Goal: Task Accomplishment & Management: Manage account settings

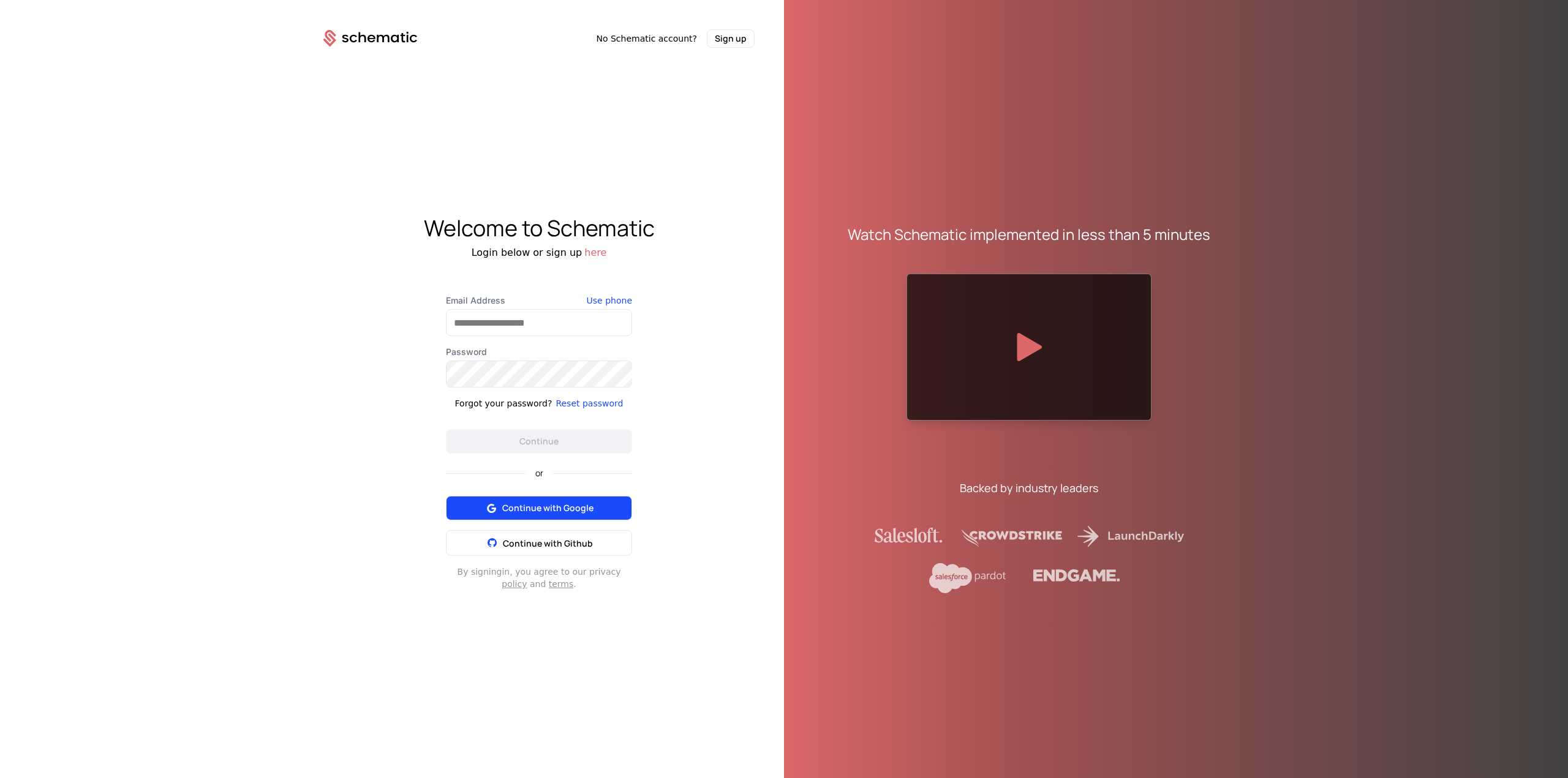
click at [577, 512] on span "Continue with Google" at bounding box center [548, 509] width 91 height 12
click at [568, 512] on span "Continue with Google" at bounding box center [548, 509] width 91 height 12
click at [507, 331] on input "Email Address" at bounding box center [539, 322] width 185 height 25
click at [595, 255] on div "Welcome to Schematic Login below or sign up here Email Address Use phone Passwo…" at bounding box center [539, 403] width 490 height 711
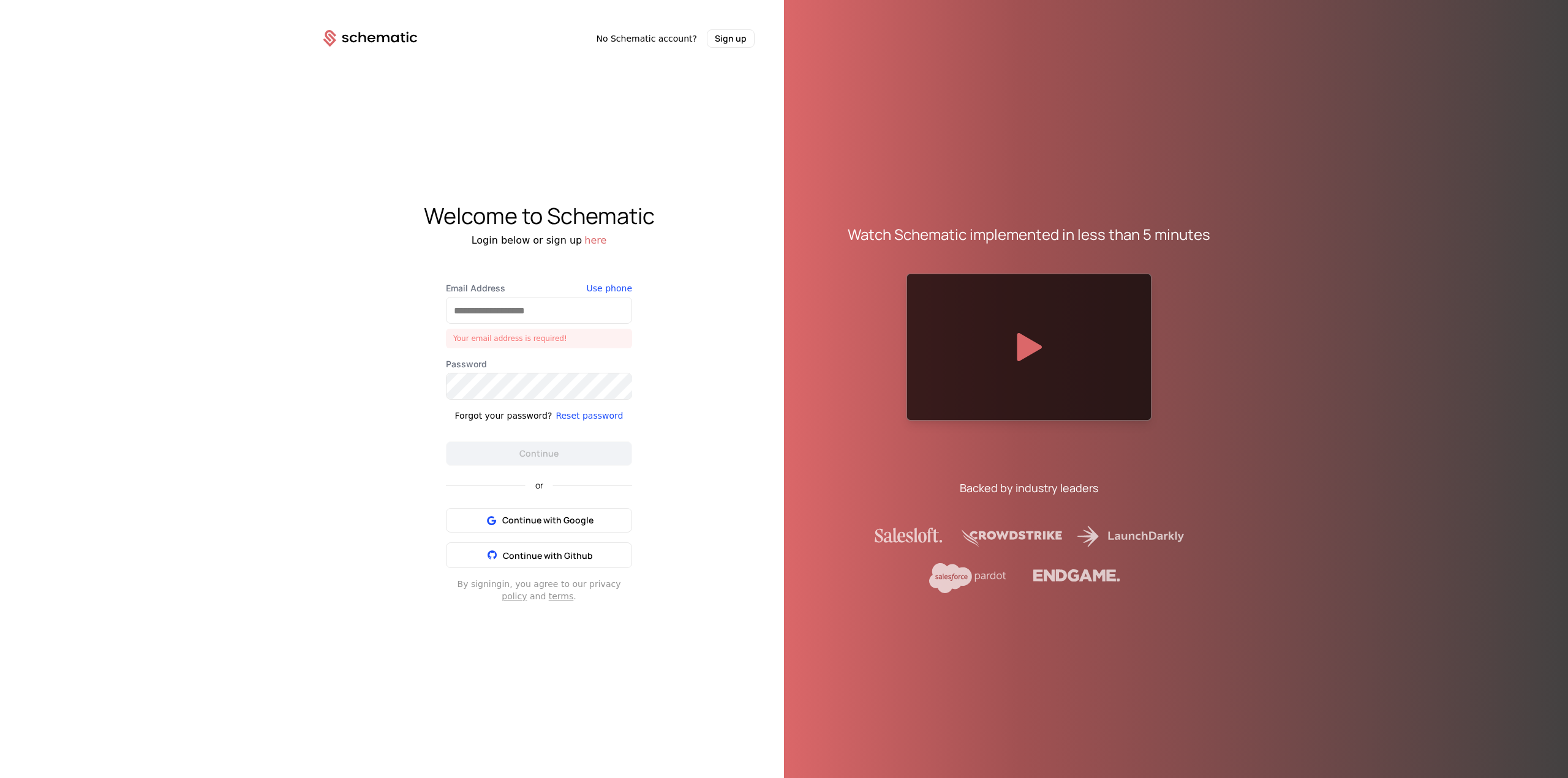
click at [588, 241] on button "here" at bounding box center [595, 240] width 22 height 15
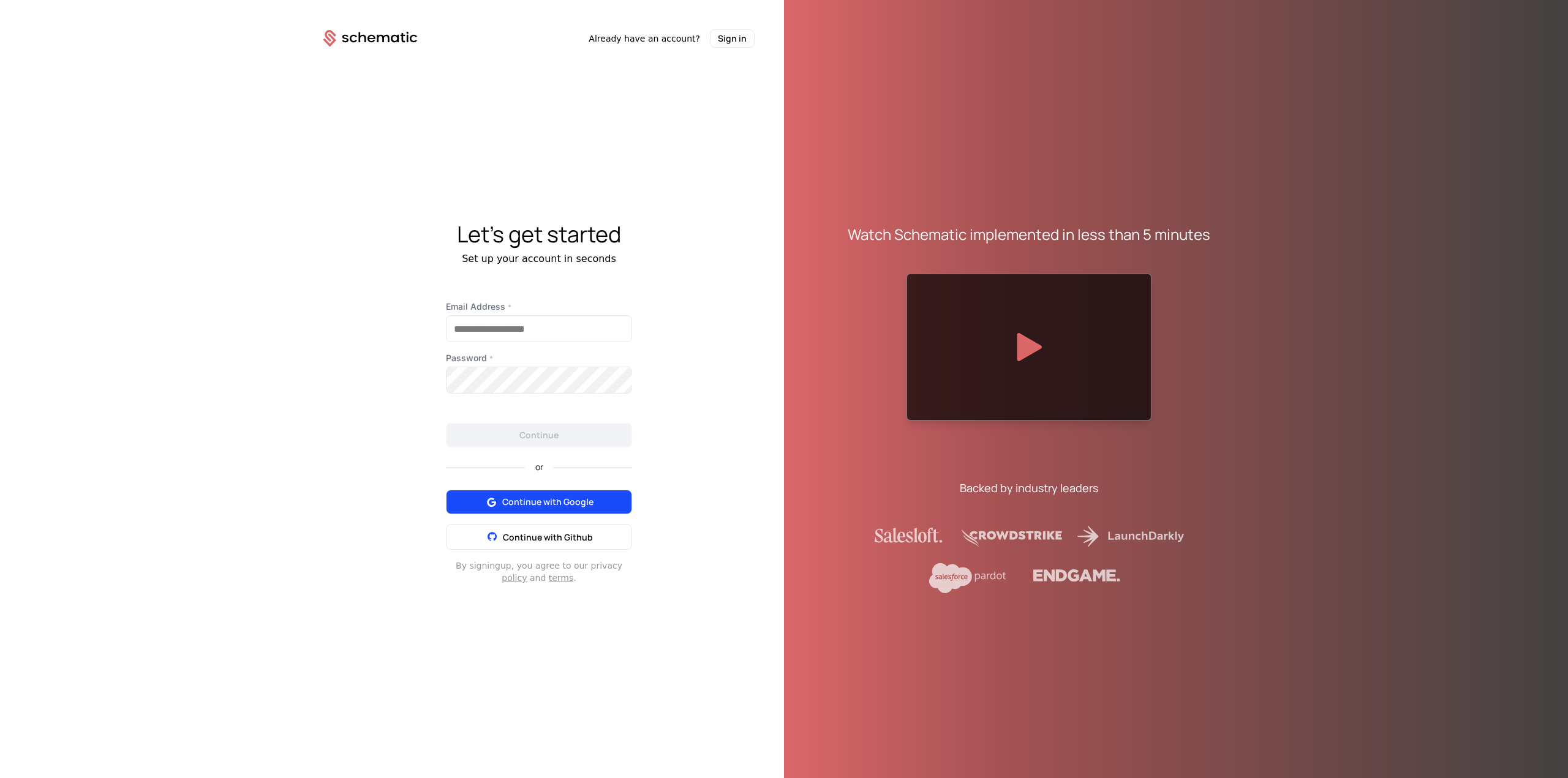
click at [556, 499] on span "Continue with Google" at bounding box center [548, 502] width 91 height 12
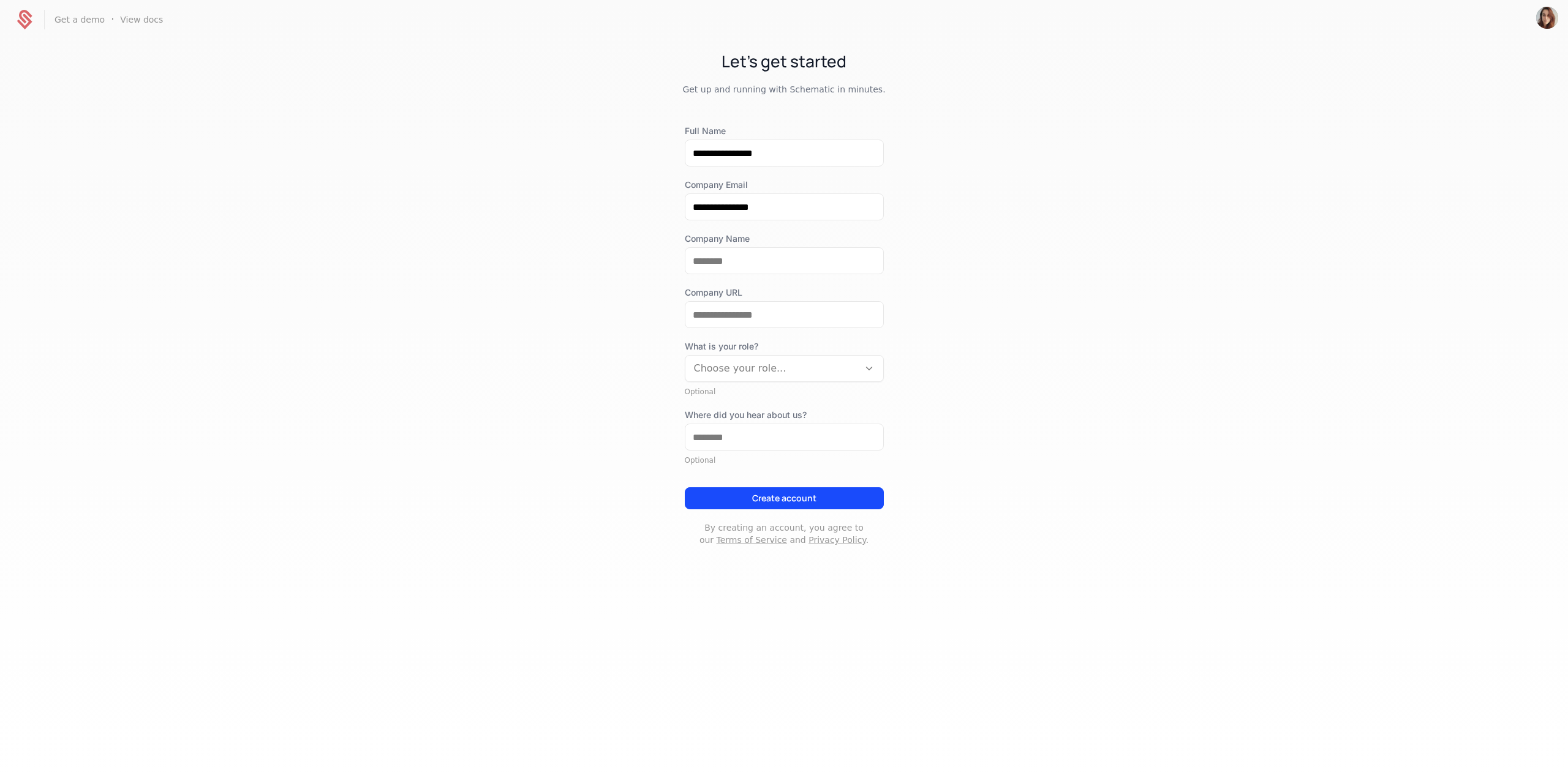
click at [781, 368] on div at bounding box center [772, 368] width 156 height 17
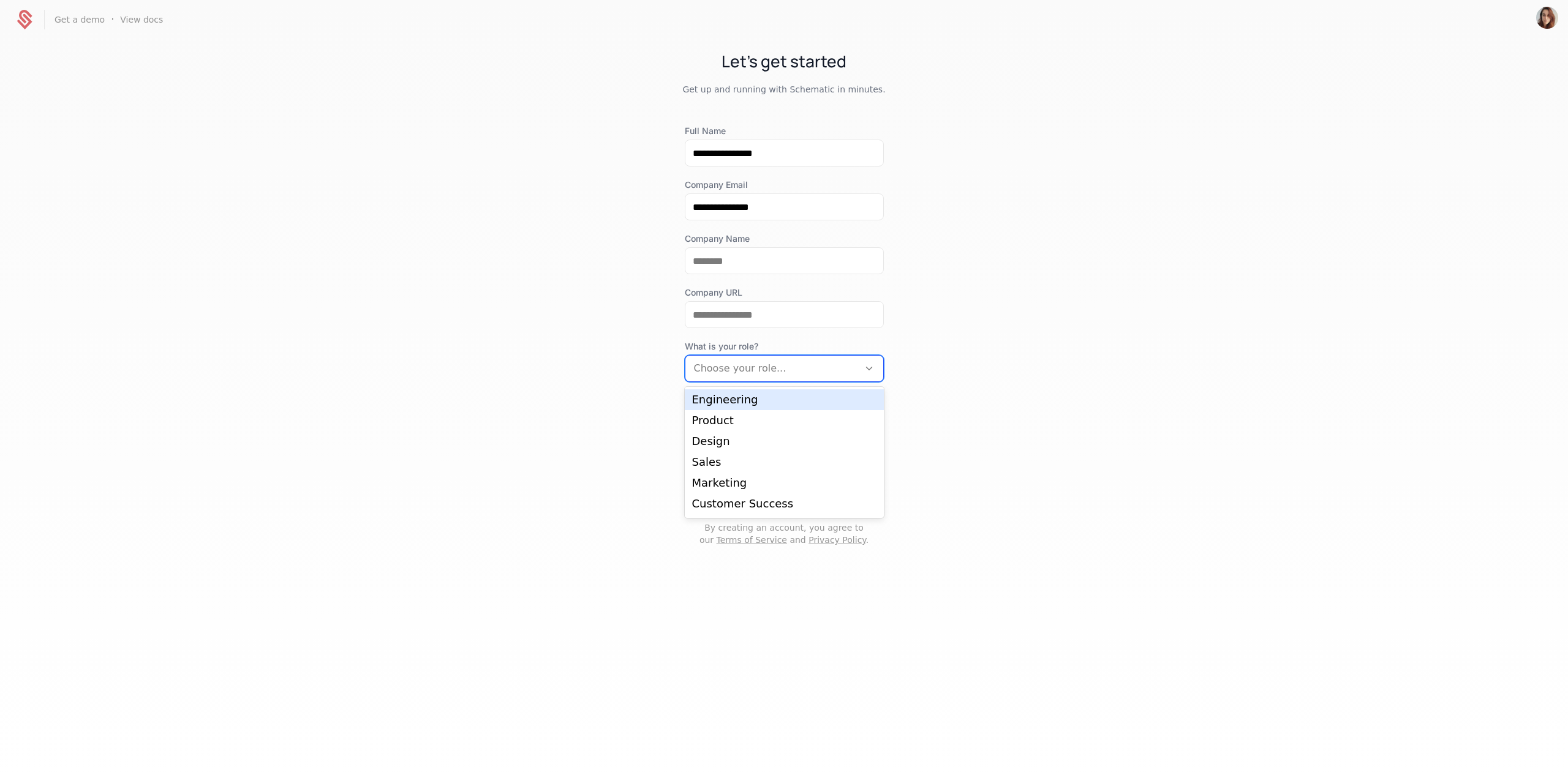
click at [766, 397] on div "Engineering" at bounding box center [784, 400] width 185 height 11
click at [783, 498] on button "Create account" at bounding box center [784, 499] width 199 height 22
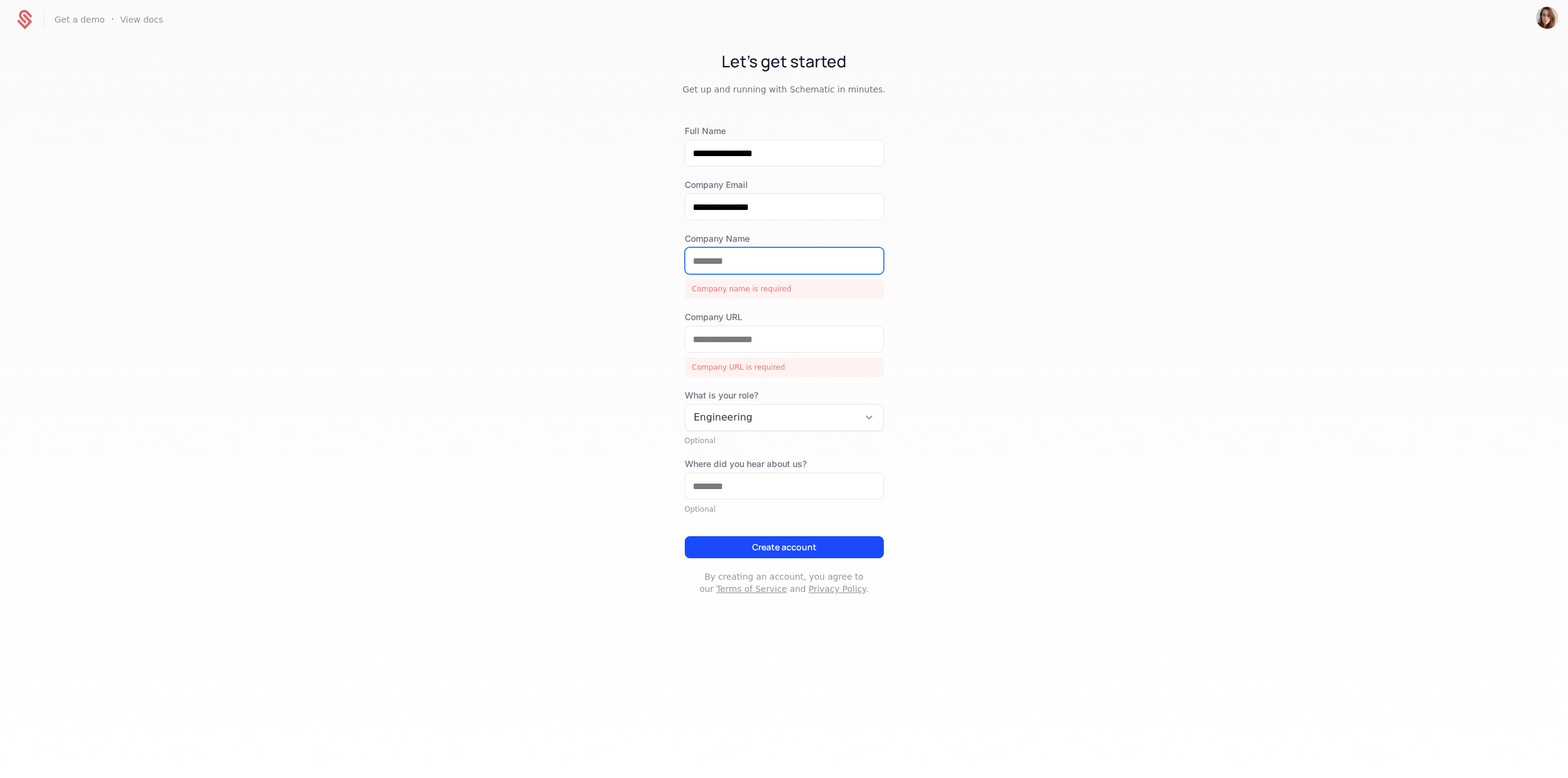
click at [737, 256] on input "Company Name" at bounding box center [784, 260] width 198 height 25
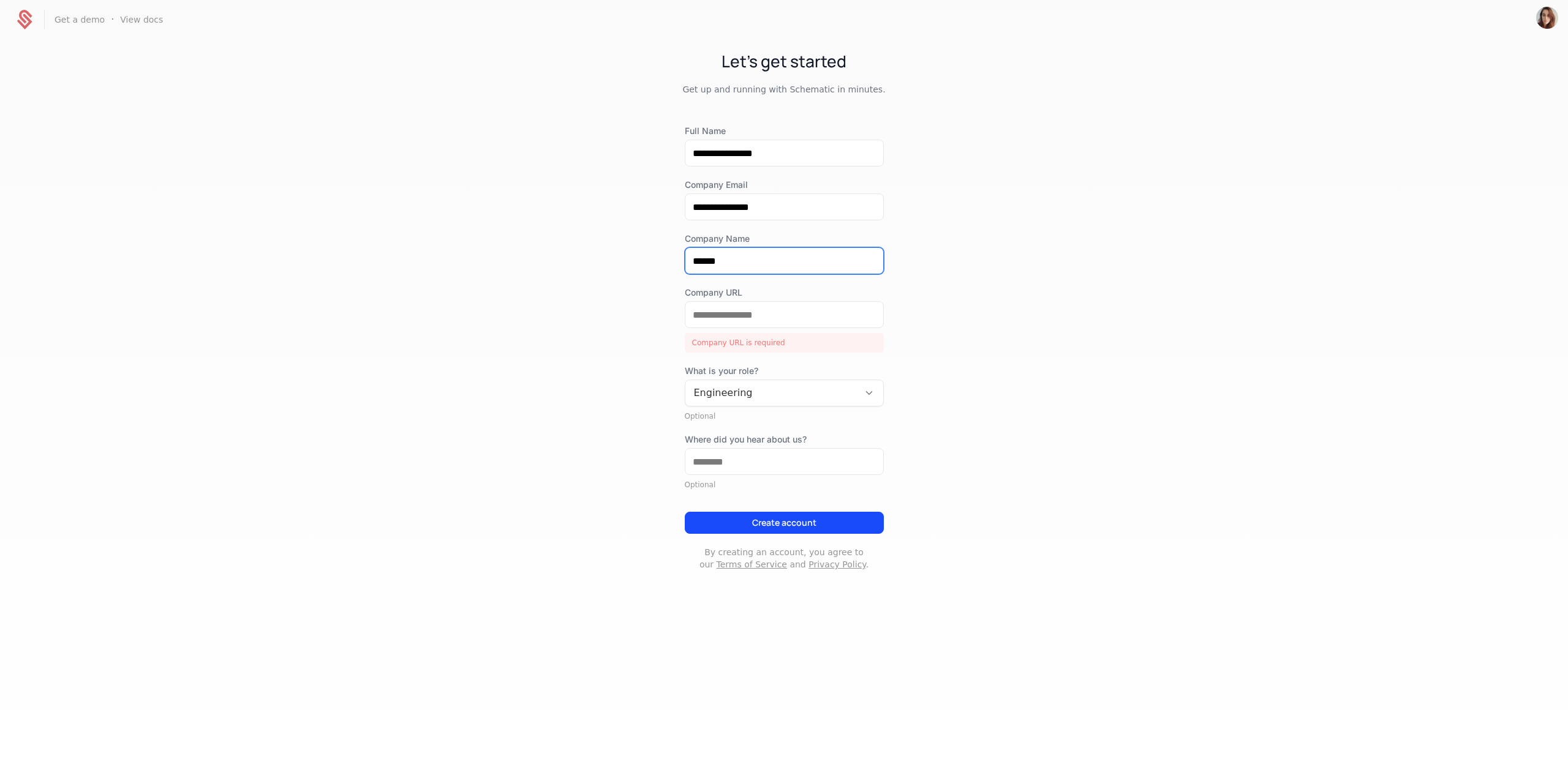
type input "******"
click at [754, 322] on input "Company URL" at bounding box center [784, 314] width 198 height 25
click at [990, 336] on div "**********" at bounding box center [784, 322] width 1568 height 566
click at [841, 517] on button "Create account" at bounding box center [784, 523] width 199 height 22
click at [800, 519] on button "Create account" at bounding box center [784, 523] width 199 height 22
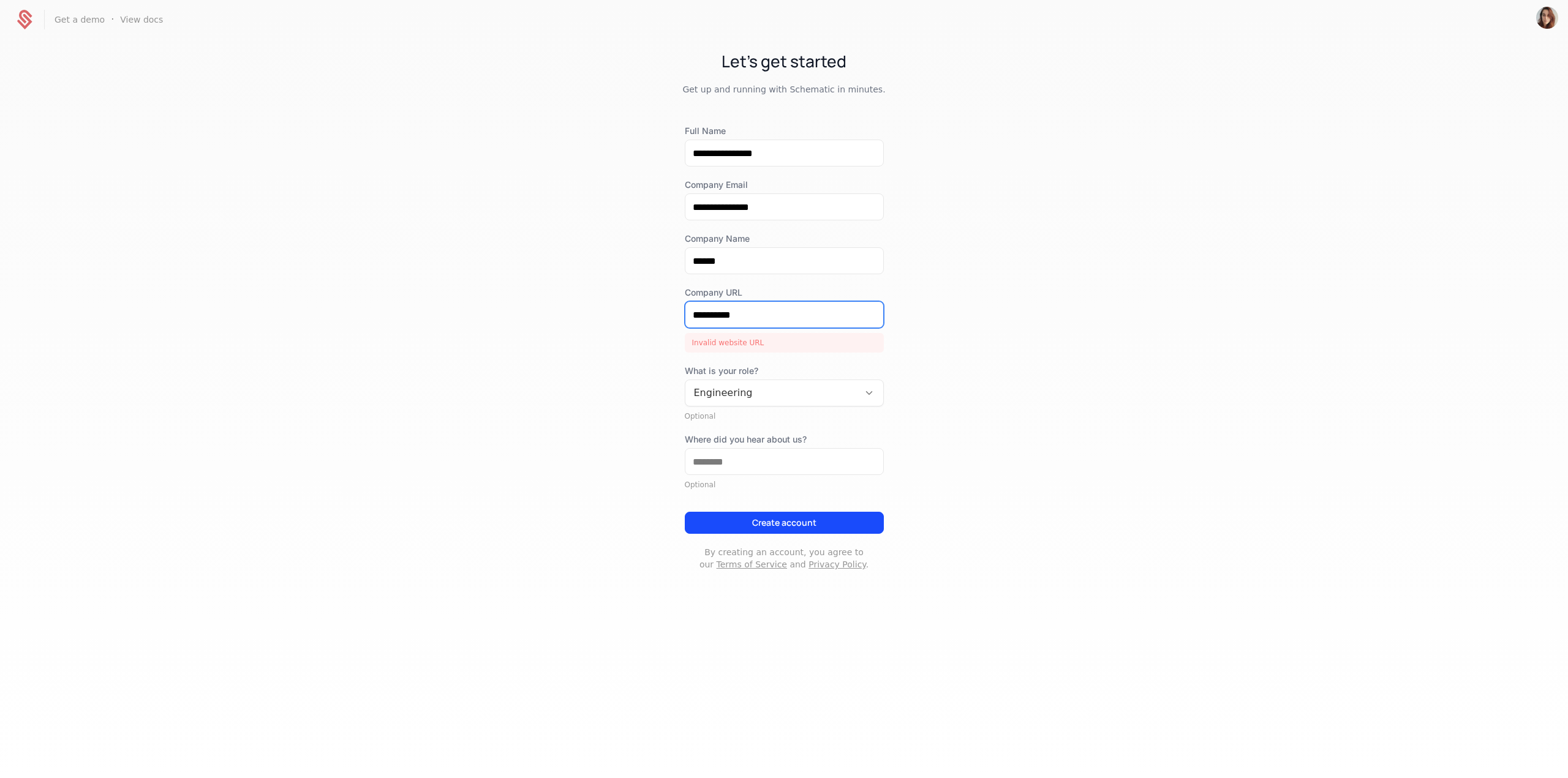
click at [766, 320] on input "**********" at bounding box center [784, 314] width 198 height 25
click at [691, 320] on input "**********" at bounding box center [784, 314] width 198 height 25
click at [1005, 363] on div "**********" at bounding box center [784, 322] width 1568 height 566
click at [808, 517] on button "Create account" at bounding box center [784, 523] width 199 height 22
click at [693, 313] on input "**********" at bounding box center [784, 314] width 198 height 25
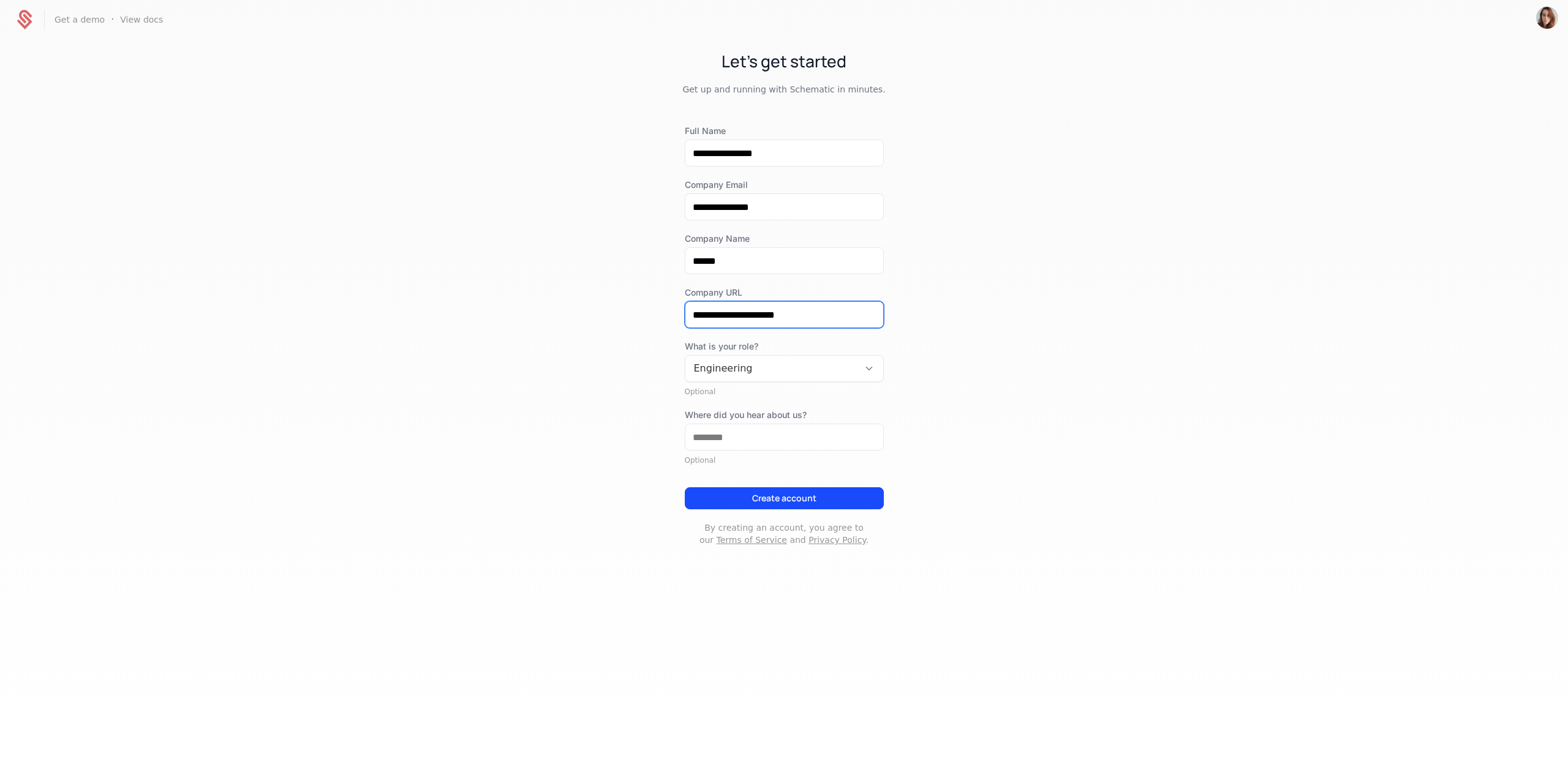
type input "**********"
click at [1036, 326] on div "**********" at bounding box center [784, 310] width 1568 height 541
click at [827, 492] on button "Create account" at bounding box center [784, 499] width 199 height 22
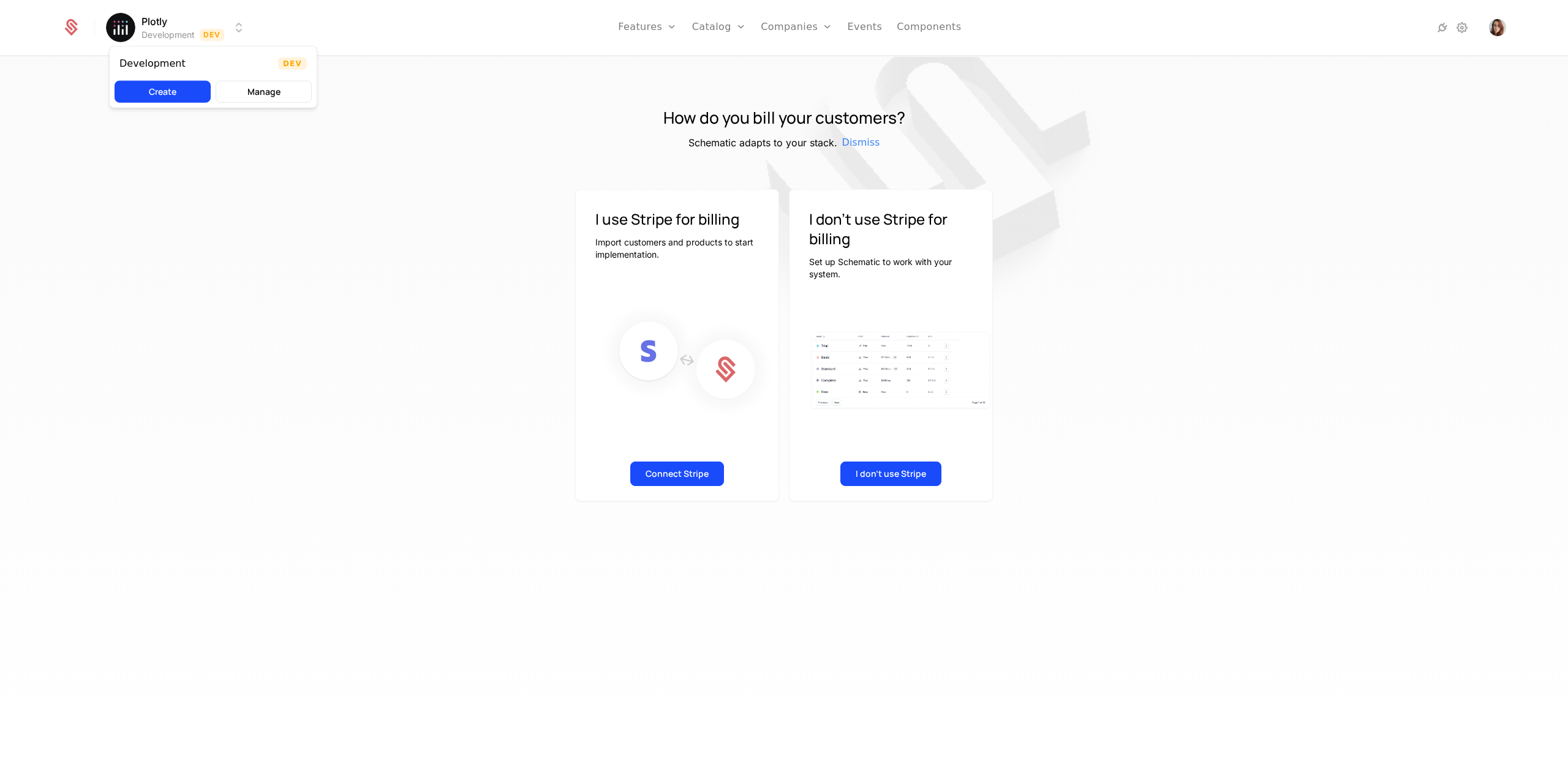
click at [158, 29] on html "Plotly Development Dev Features Features Flags Catalog Plans Add Ons Configurat…" at bounding box center [784, 389] width 1568 height 778
click at [120, 28] on html "Plotly Development Dev Features Features Flags Catalog Plans Add Ons Configurat…" at bounding box center [784, 389] width 1568 height 778
click at [245, 93] on button "Manage" at bounding box center [263, 92] width 97 height 22
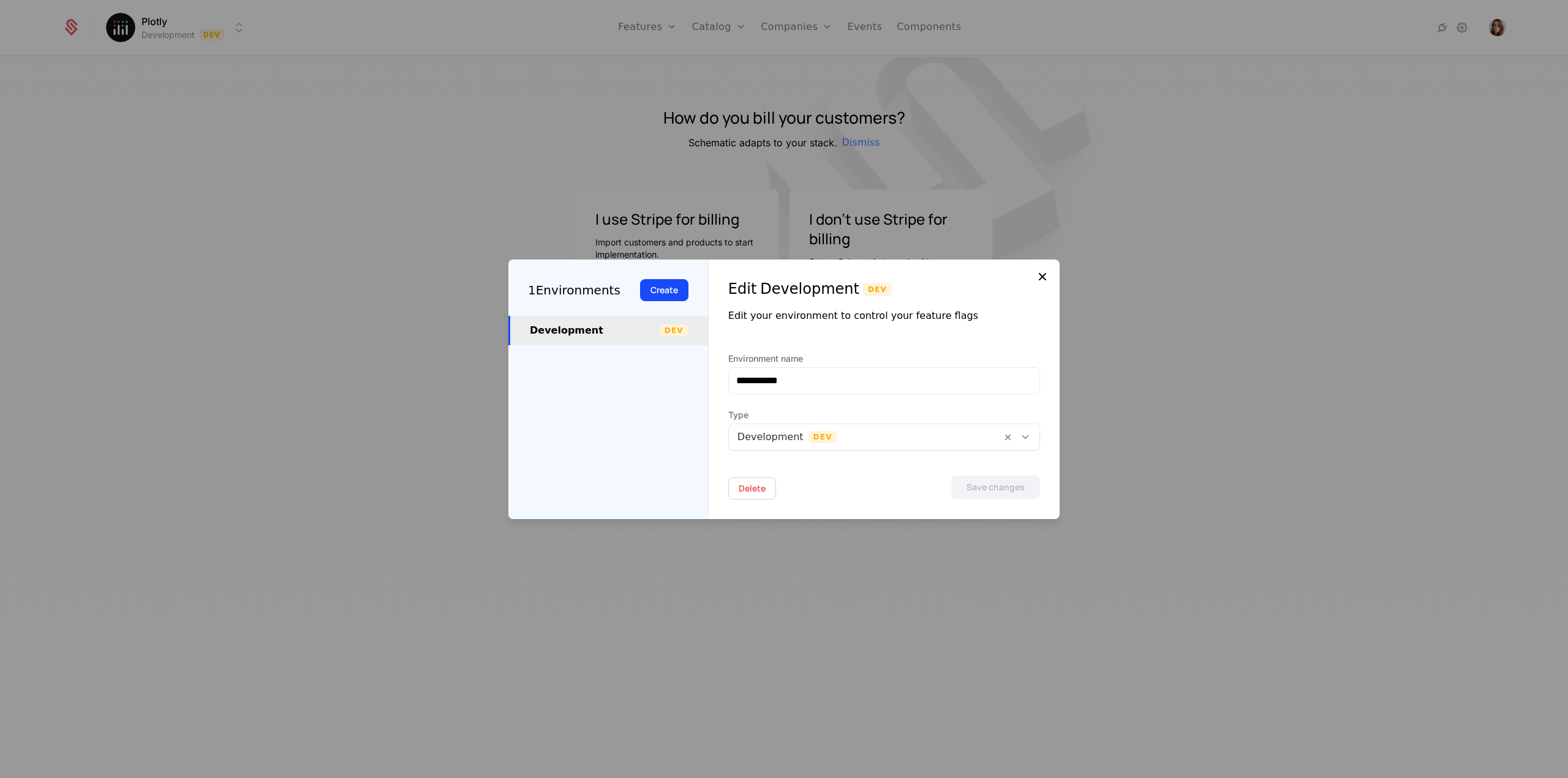
click at [1038, 272] on icon at bounding box center [1042, 276] width 15 height 15
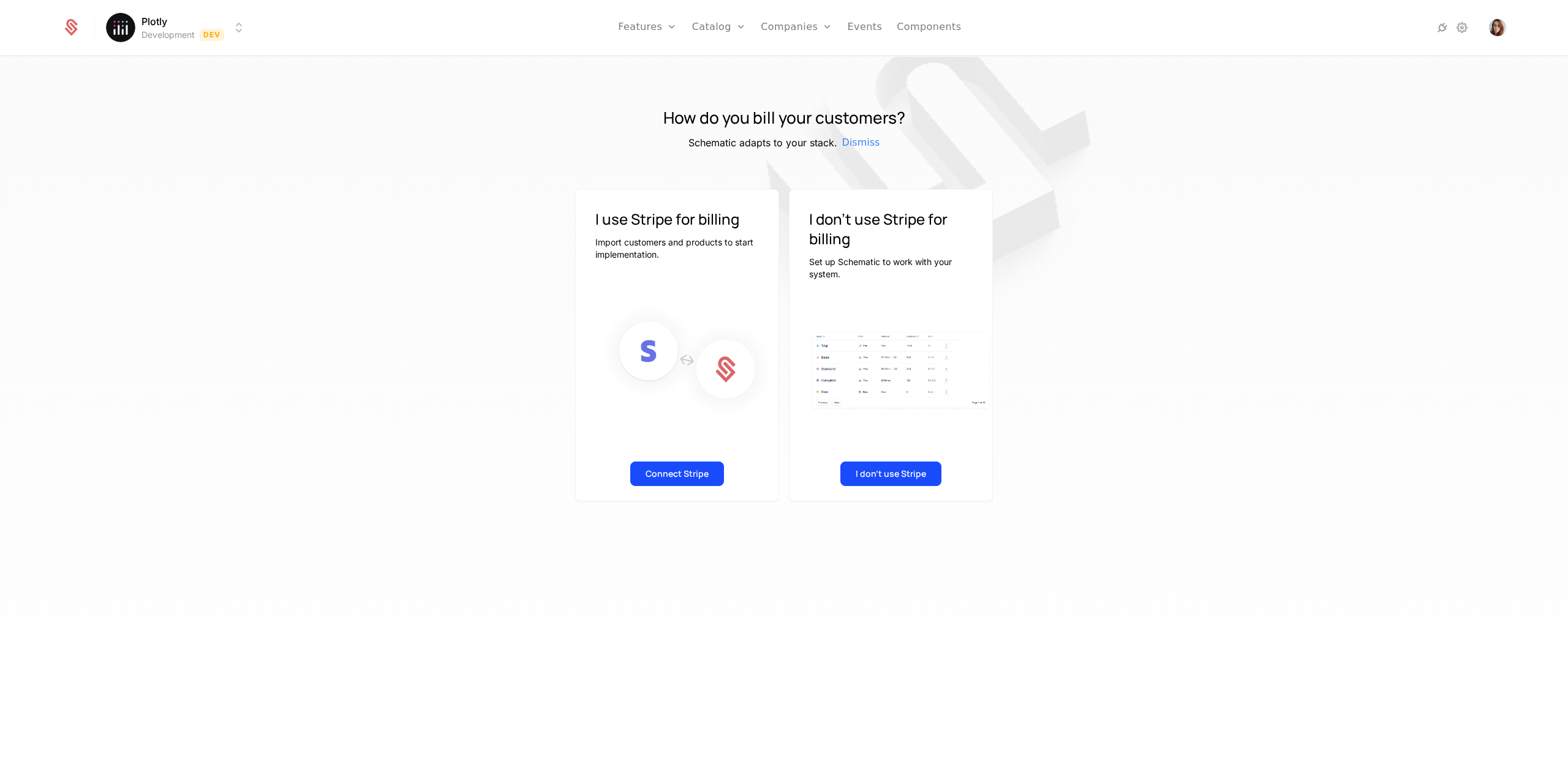
click at [69, 31] on icon at bounding box center [71, 28] width 17 height 17
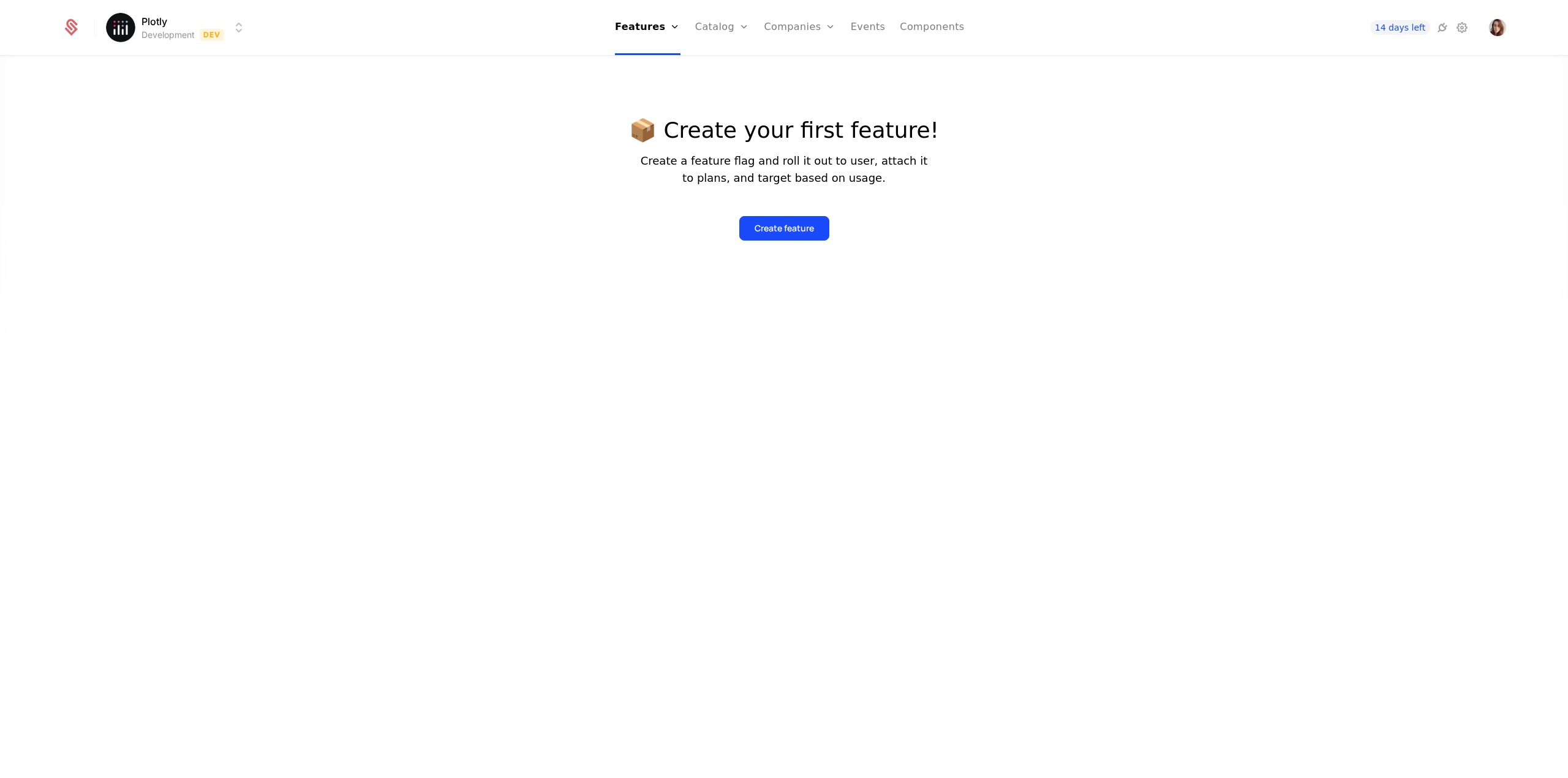
click at [71, 28] on icon at bounding box center [72, 25] width 12 height 12
click at [1409, 28] on span "14 days left" at bounding box center [1400, 27] width 60 height 15
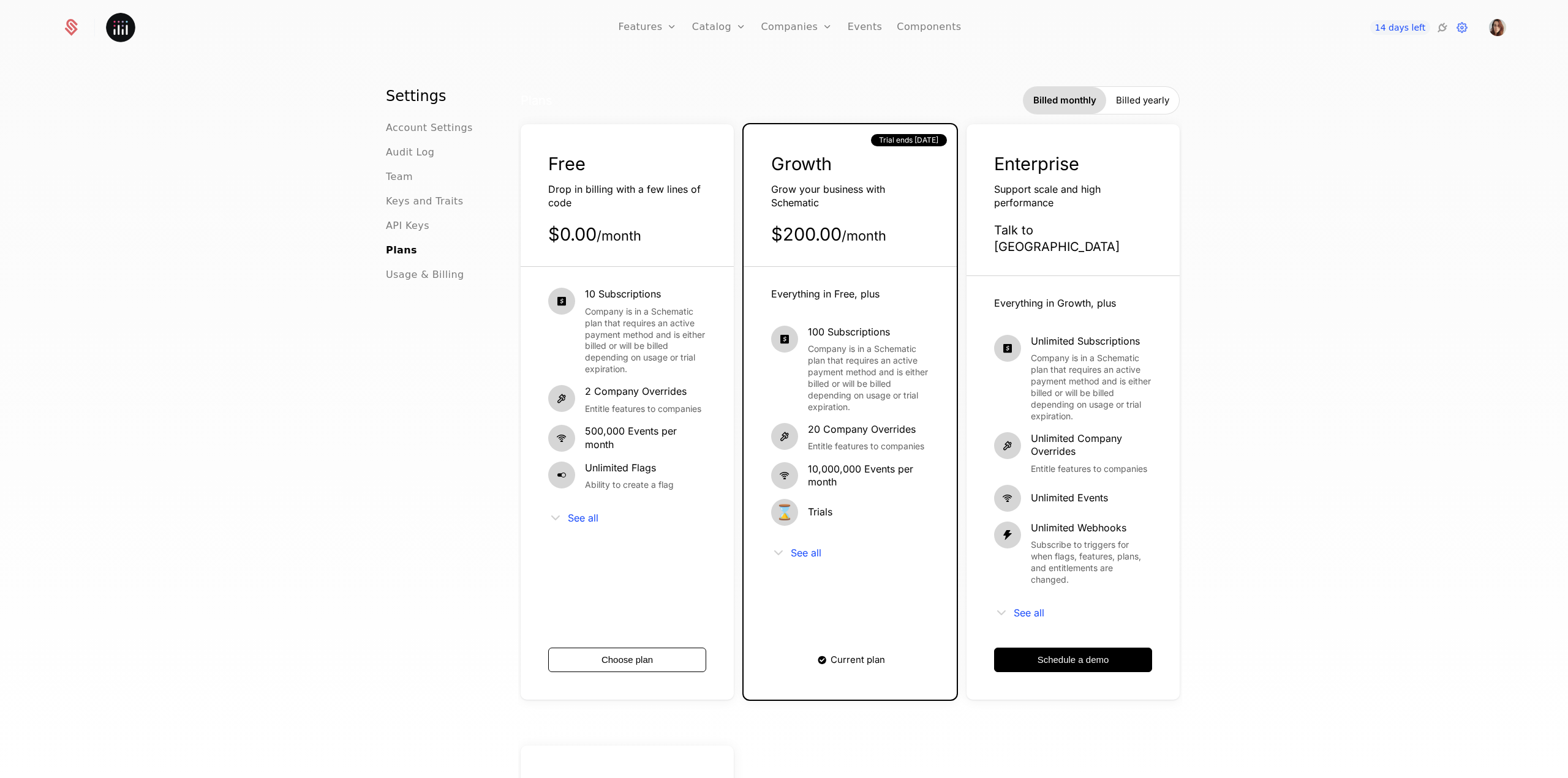
click at [127, 25] on img at bounding box center [120, 28] width 29 height 29
click at [119, 27] on img at bounding box center [120, 28] width 29 height 29
click at [69, 29] on icon at bounding box center [71, 28] width 17 height 17
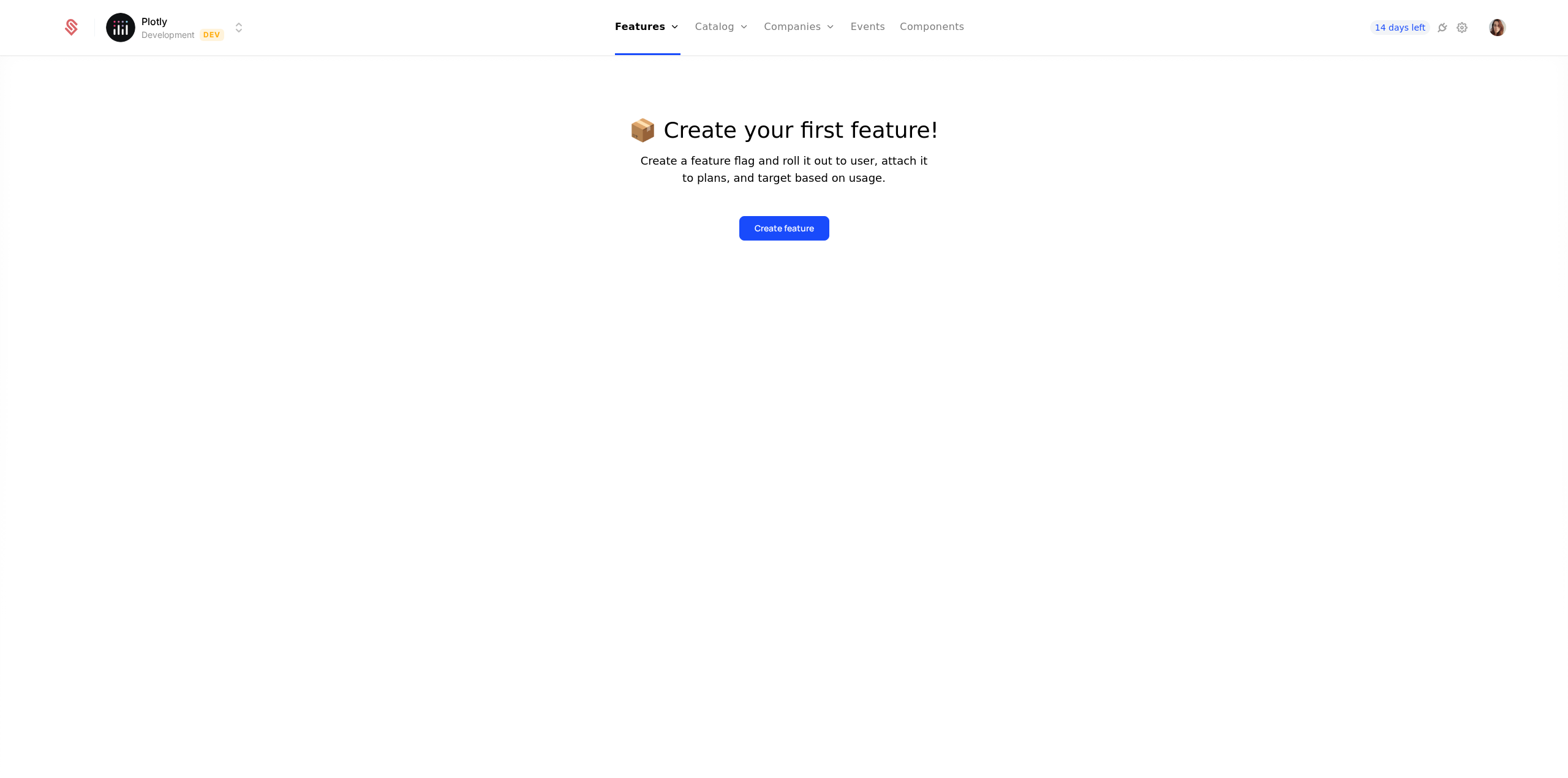
click at [242, 28] on html "Plotly Development Dev Features Features Flags Catalog Plans Add Ons Configurat…" at bounding box center [784, 389] width 1568 height 778
click at [241, 24] on html "Plotly Development Dev Features Features Flags Catalog Plans Add Ons Configurat…" at bounding box center [784, 389] width 1568 height 778
click at [115, 30] on html "Plotly Development Dev Features Features Flags Catalog Plans Add Ons Configurat…" at bounding box center [784, 389] width 1568 height 778
click at [120, 28] on html "Plotly Development Dev Features Features Flags Catalog Plans Add Ons Configurat…" at bounding box center [784, 389] width 1568 height 778
click at [68, 24] on icon at bounding box center [71, 28] width 17 height 17
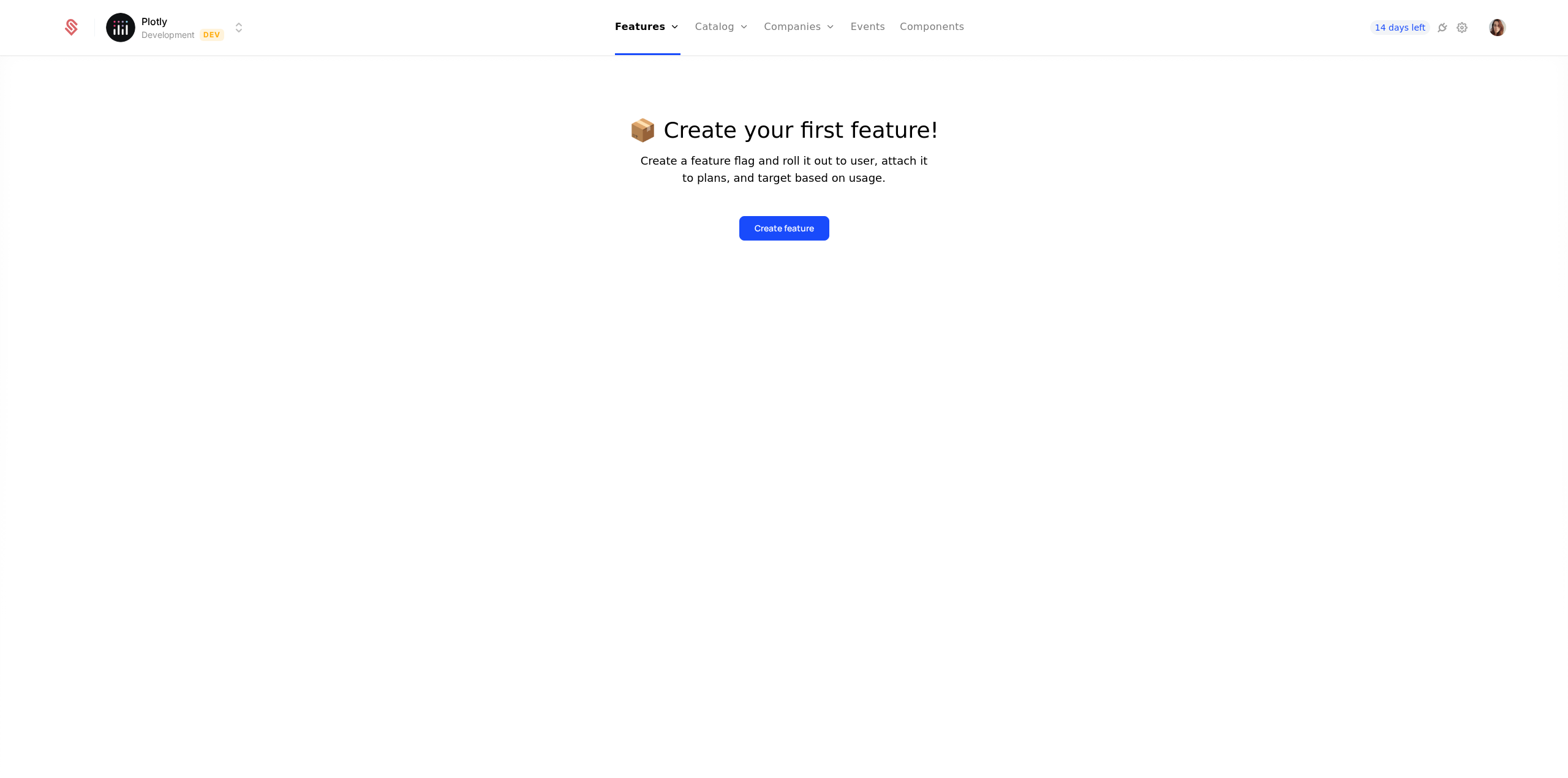
click at [124, 23] on html "Plotly Development Dev Features Features Flags Catalog Plans Add Ons Configurat…" at bounding box center [784, 389] width 1568 height 778
click at [294, 62] on span "Dev" at bounding box center [292, 64] width 29 height 12
click at [734, 35] on link "Catalog" at bounding box center [722, 27] width 55 height 55
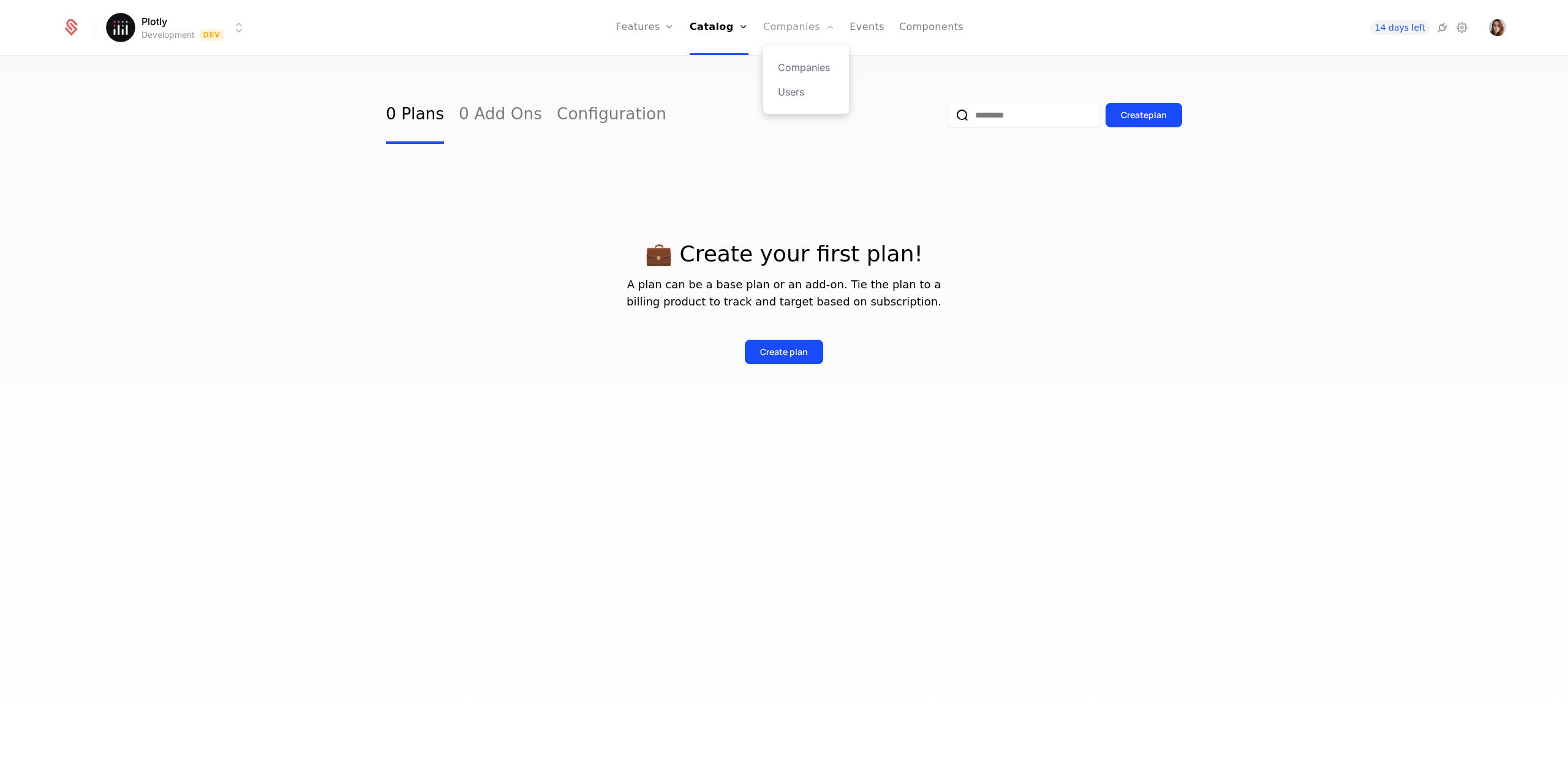
click at [781, 35] on link "Companies" at bounding box center [799, 27] width 72 height 55
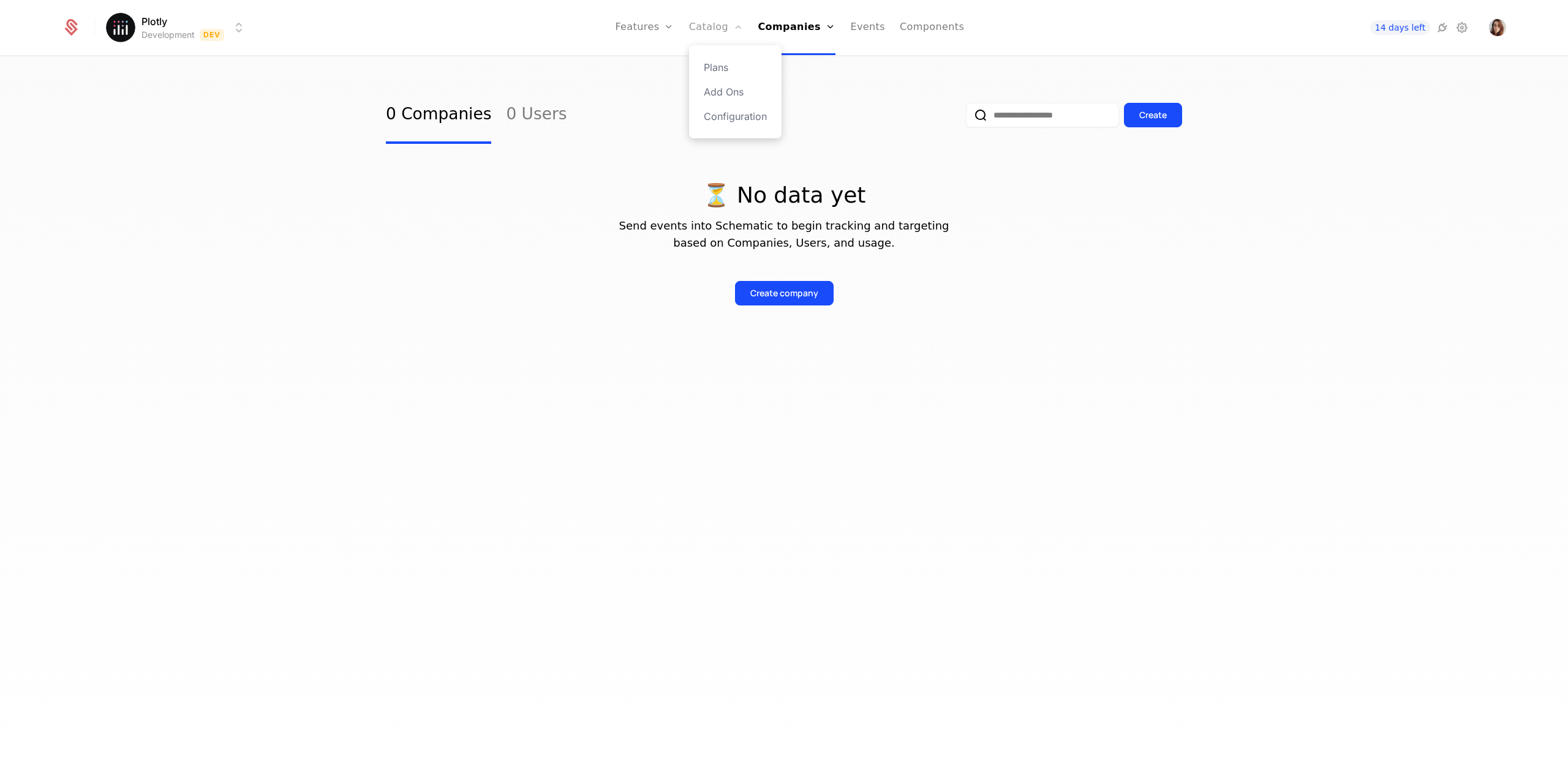
click at [708, 36] on link "Catalog" at bounding box center [716, 27] width 55 height 55
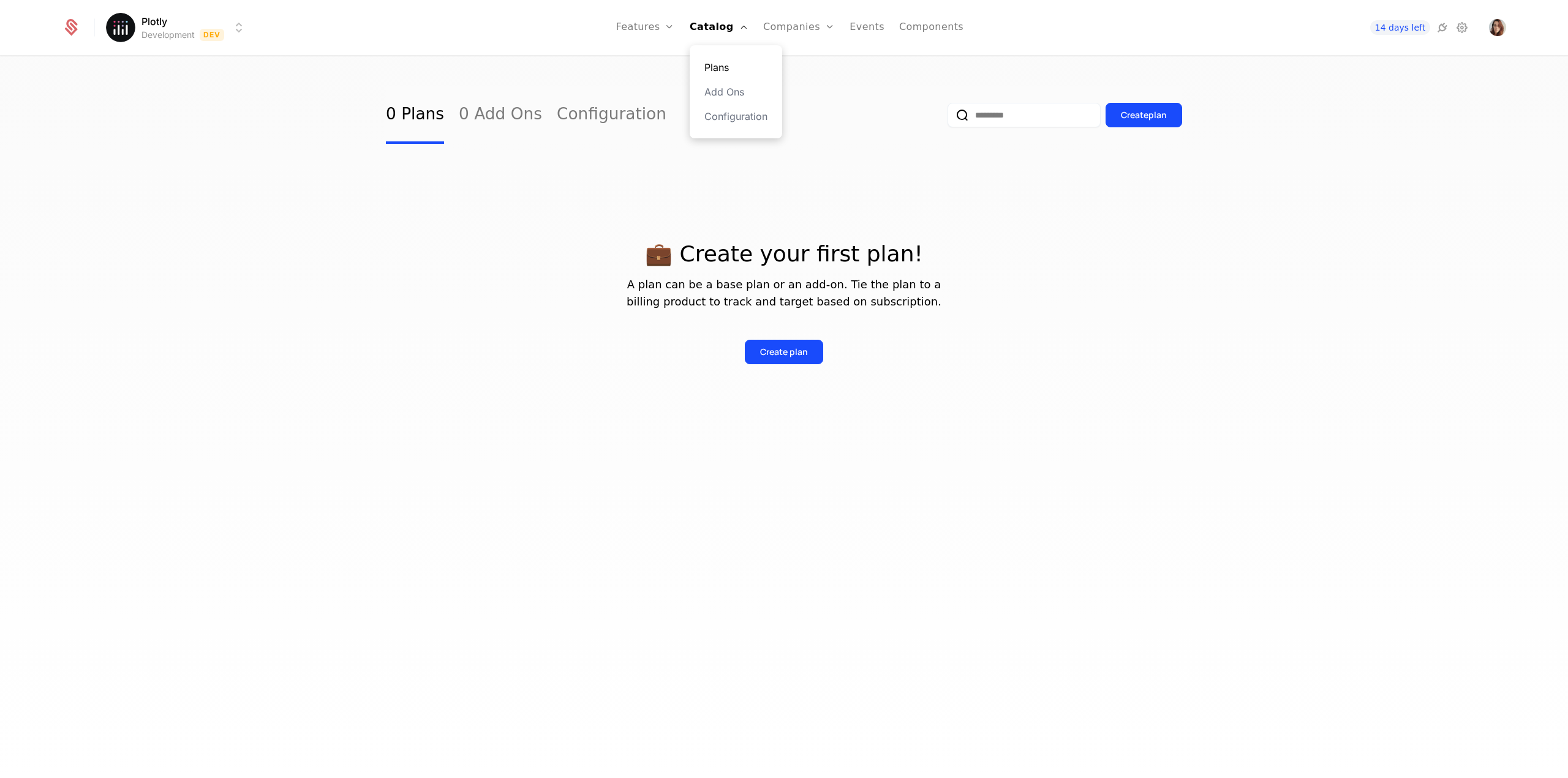
click at [722, 61] on link "Plans" at bounding box center [736, 67] width 63 height 15
click at [720, 66] on link "Plans" at bounding box center [736, 67] width 63 height 15
click at [722, 66] on link "Plans" at bounding box center [736, 67] width 63 height 15
click at [794, 64] on link "Companies" at bounding box center [806, 67] width 56 height 15
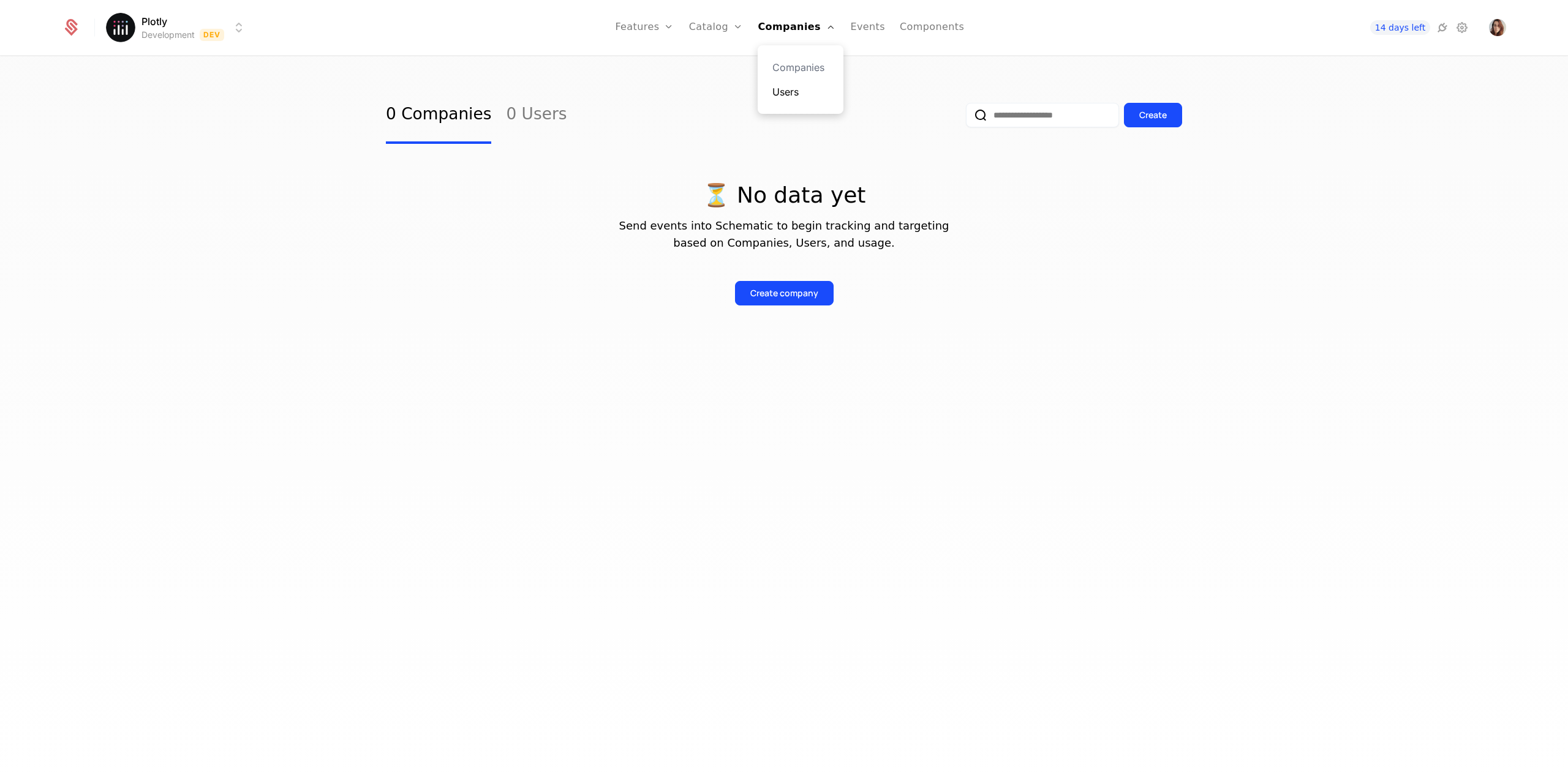
click at [791, 94] on link "Users" at bounding box center [800, 91] width 56 height 15
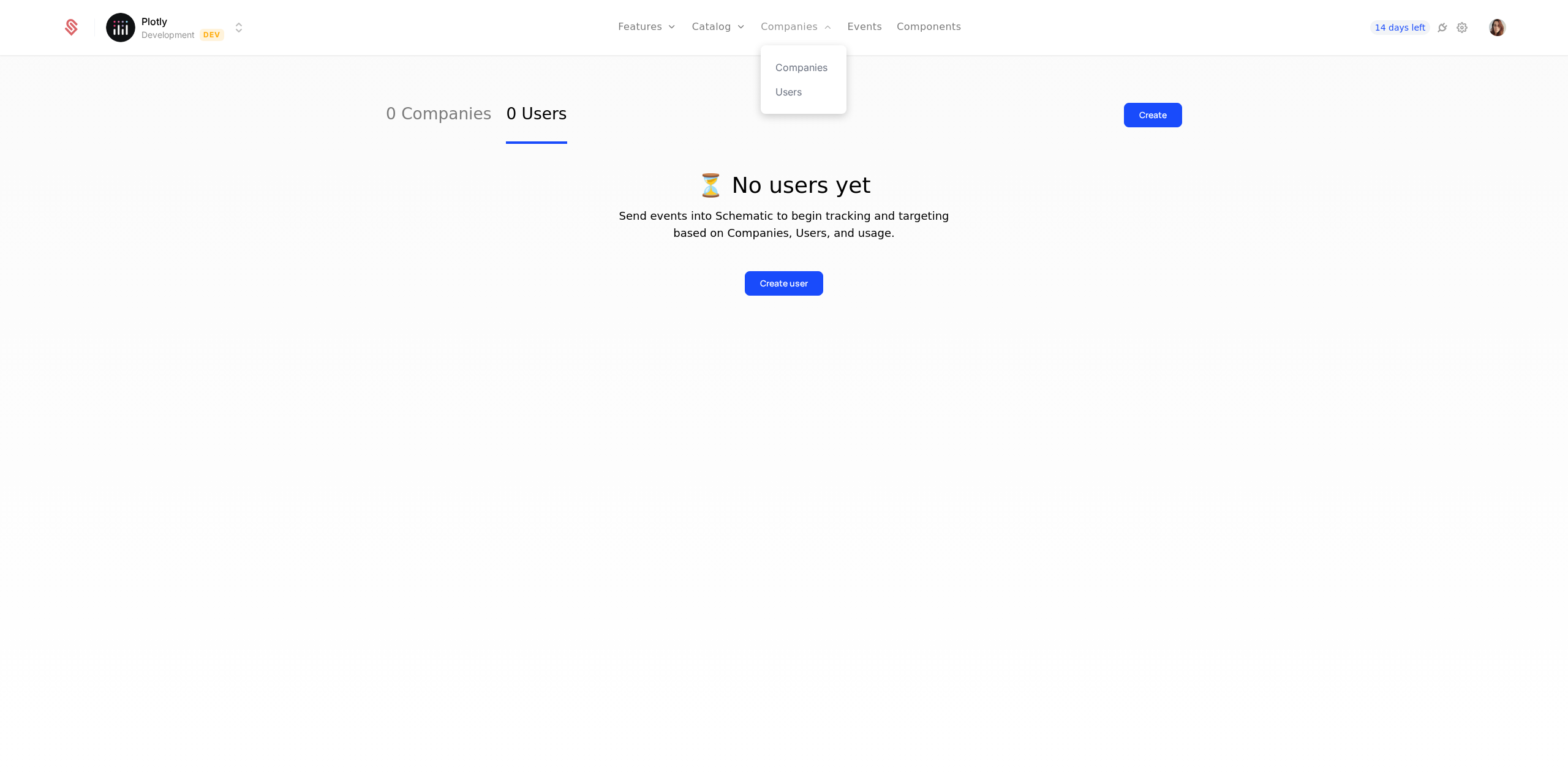
click at [793, 22] on link "Companies" at bounding box center [796, 27] width 72 height 55
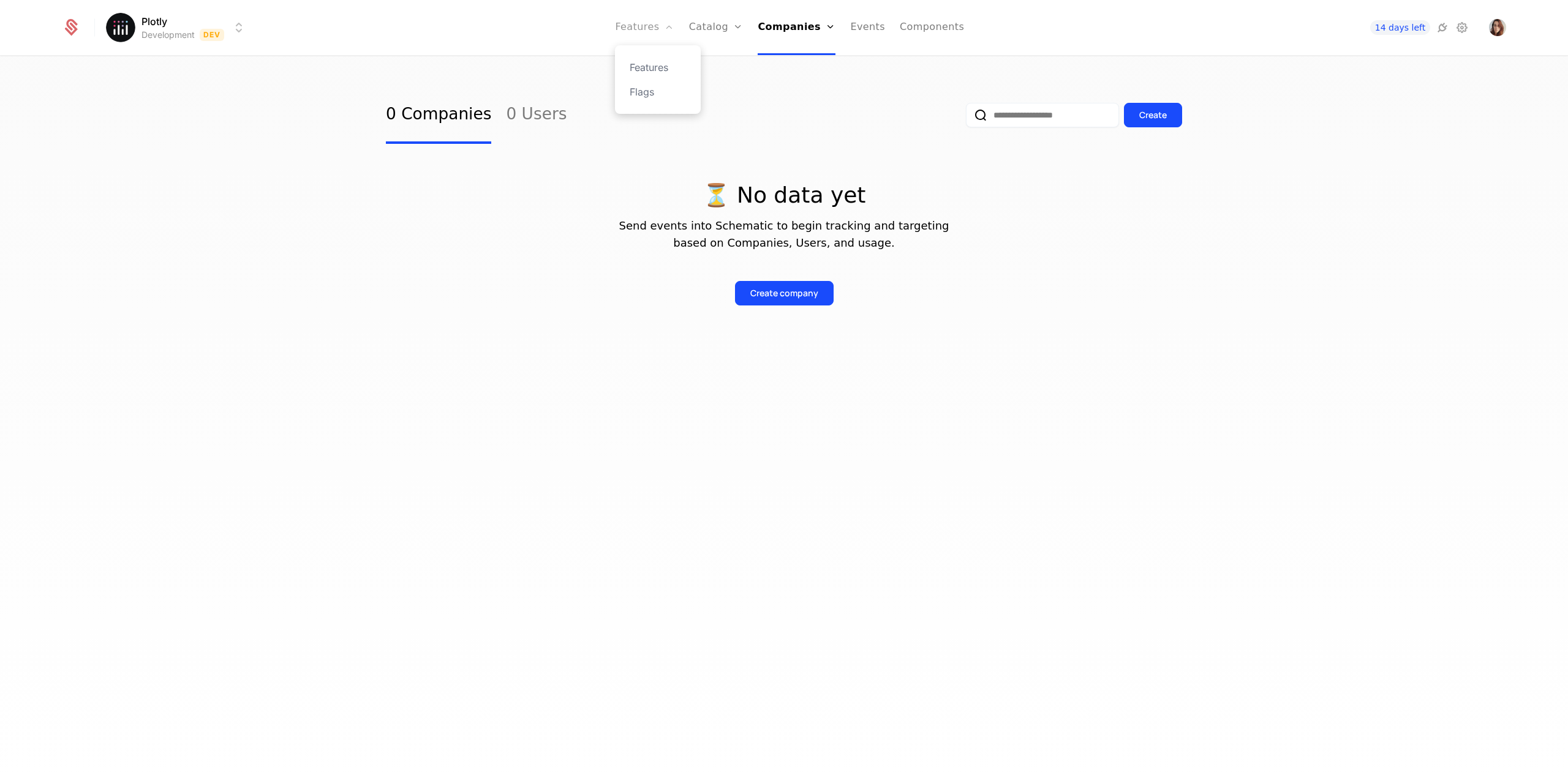
click at [647, 23] on link "Features" at bounding box center [645, 27] width 59 height 55
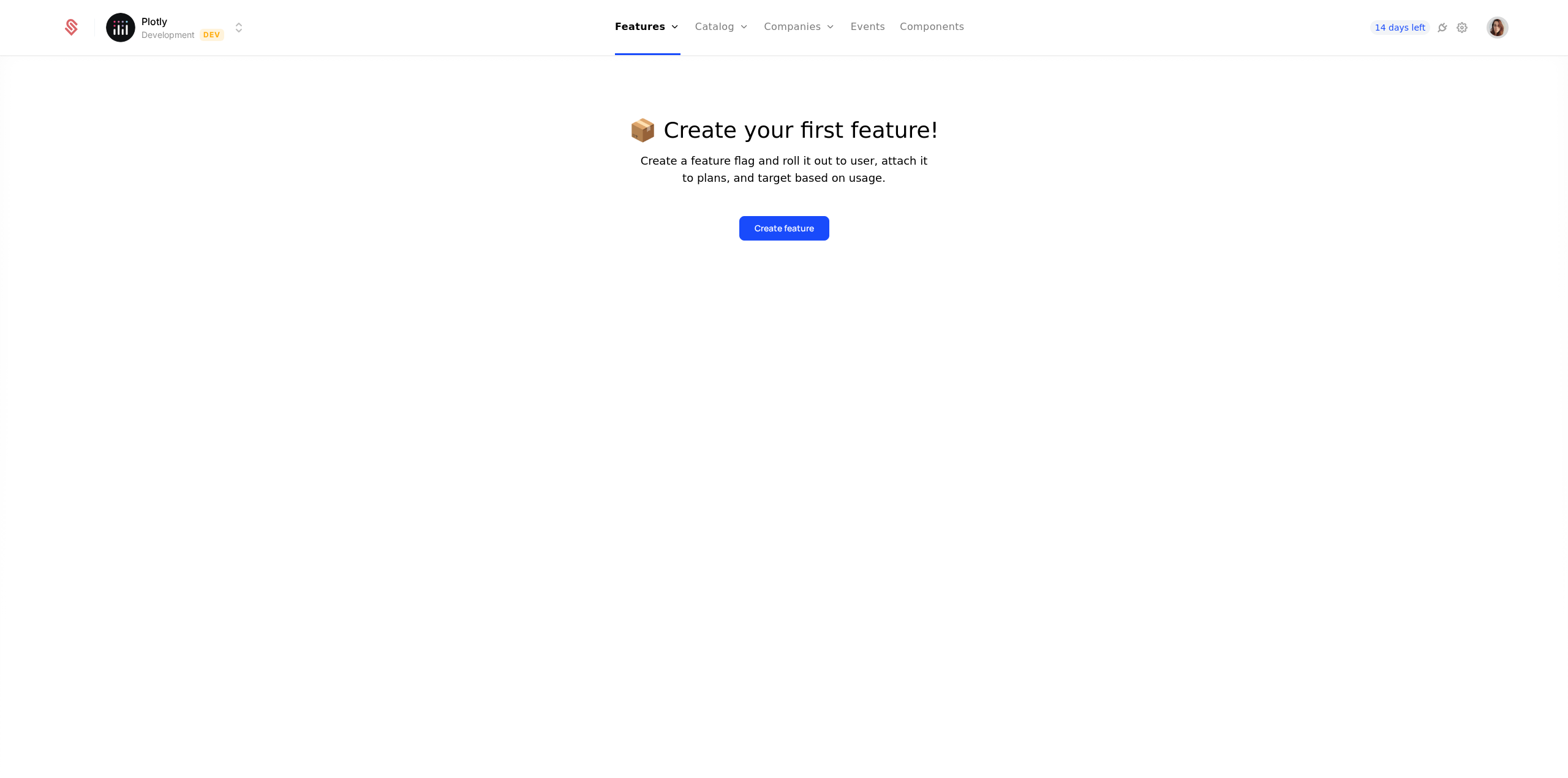
click at [1497, 25] on img "Open user button" at bounding box center [1498, 28] width 17 height 17
click at [1346, 62] on span "jessica@plot.ly" at bounding box center [1407, 66] width 175 height 11
click at [1486, 242] on div at bounding box center [784, 438] width 1568 height 778
click at [205, 38] on html "Plotly Development Dev Features Features Flags Catalog Plans Add Ons Configurat…" at bounding box center [784, 389] width 1568 height 778
click at [205, 32] on html "Plotly Development Dev Features Features Flags Catalog Plans Add Ons Configurat…" at bounding box center [784, 389] width 1568 height 778
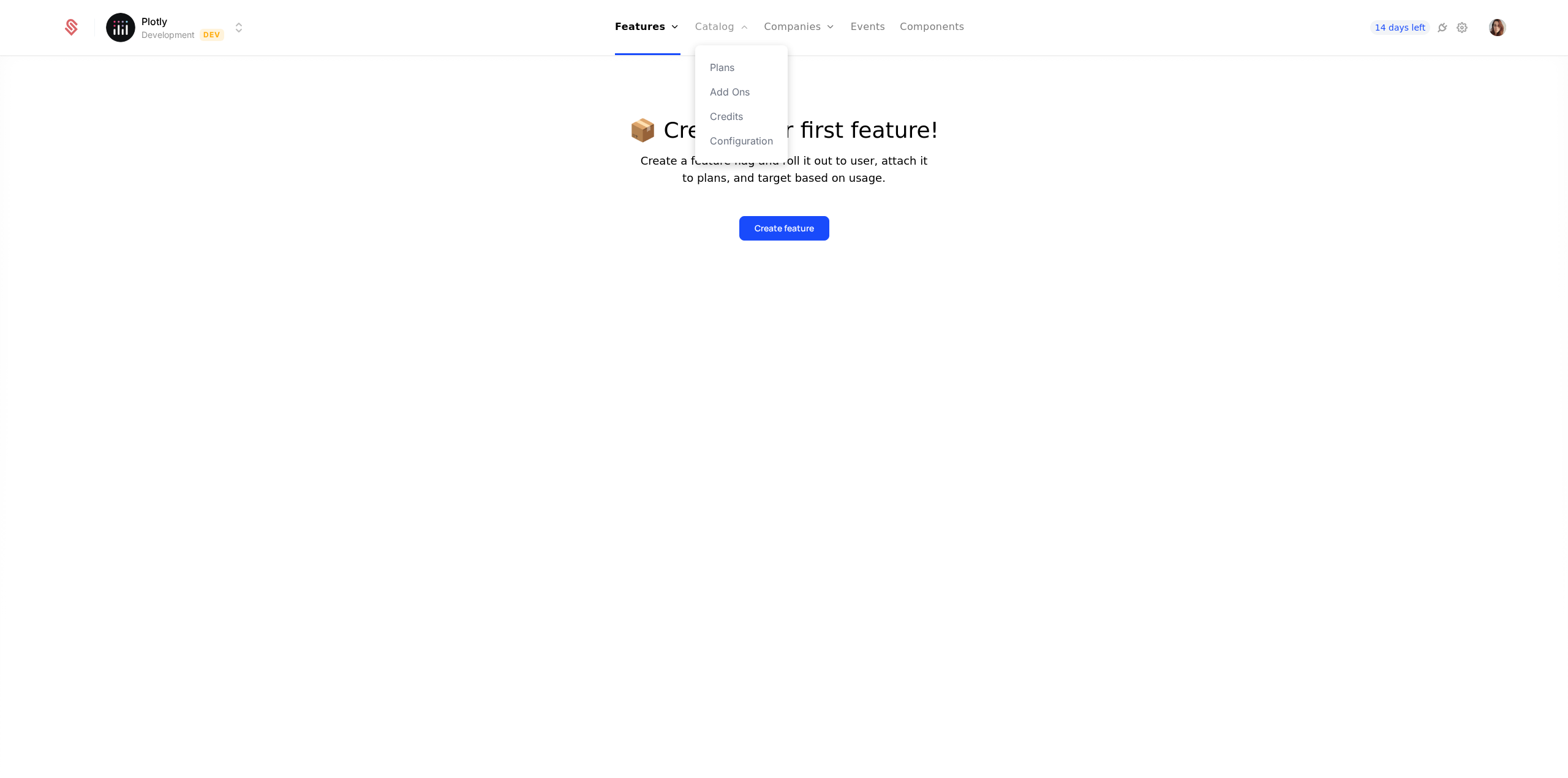
click at [740, 36] on link "Catalog" at bounding box center [722, 27] width 55 height 55
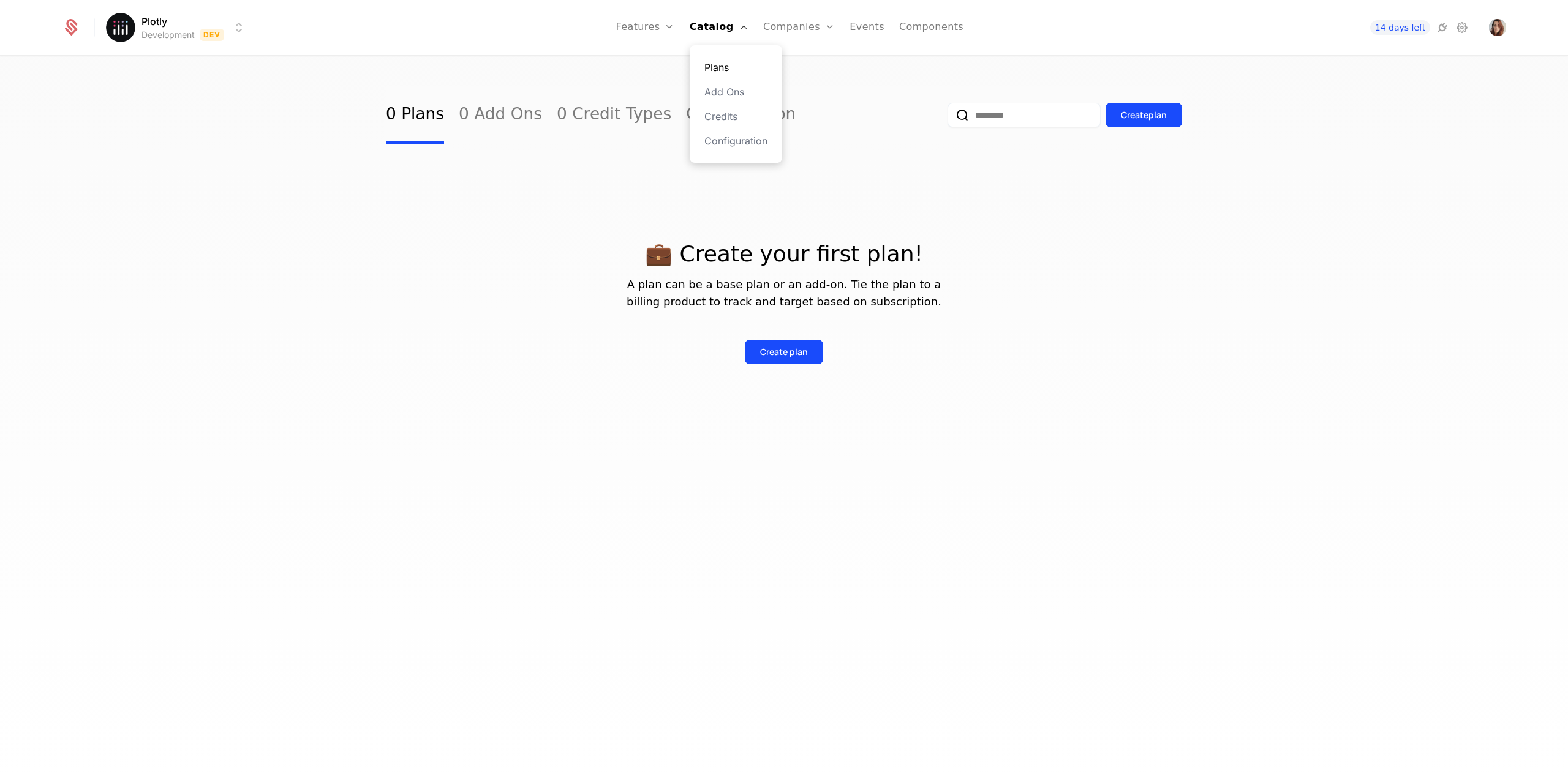
click at [740, 62] on link "Plans" at bounding box center [736, 67] width 63 height 15
click at [727, 69] on link "Plans" at bounding box center [736, 67] width 63 height 15
click at [533, 189] on div "💼 Create your first plan! A plan can be a base plan or an add-on. Tie the plan …" at bounding box center [784, 288] width 796 height 289
click at [781, 35] on link "Companies" at bounding box center [799, 27] width 72 height 55
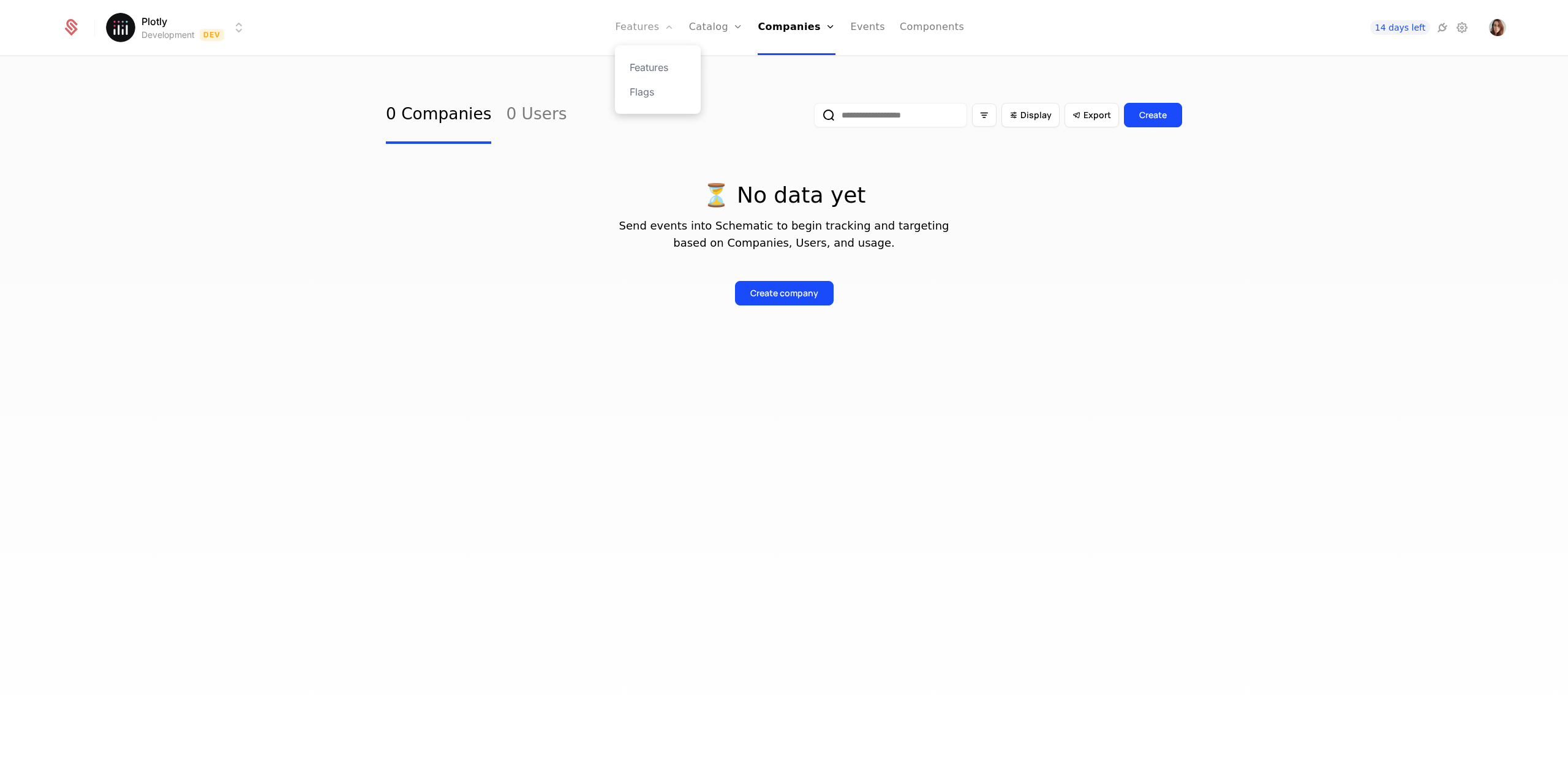
click at [658, 31] on link "Features" at bounding box center [645, 27] width 59 height 55
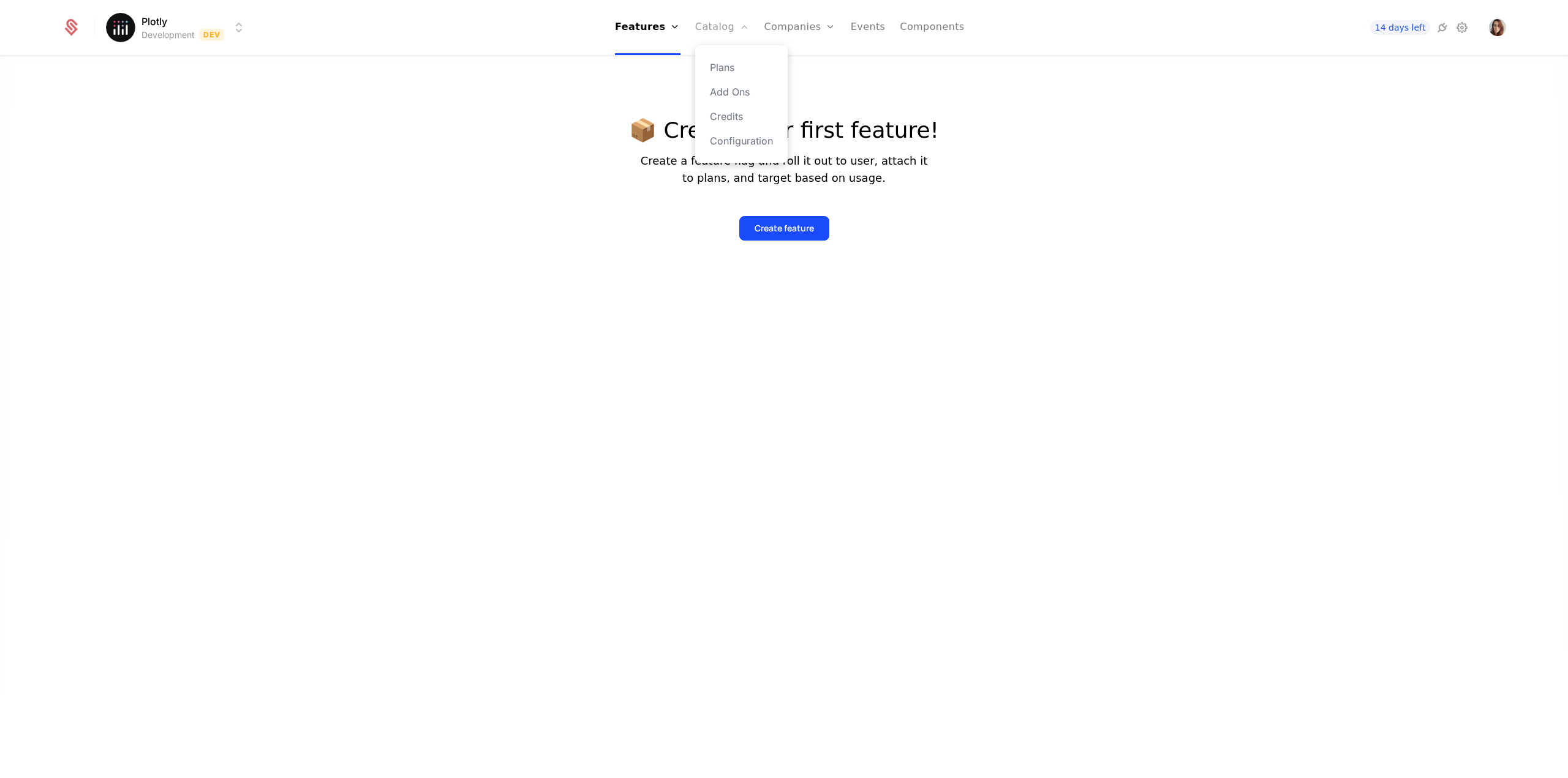
click at [723, 33] on link "Catalog" at bounding box center [722, 27] width 55 height 55
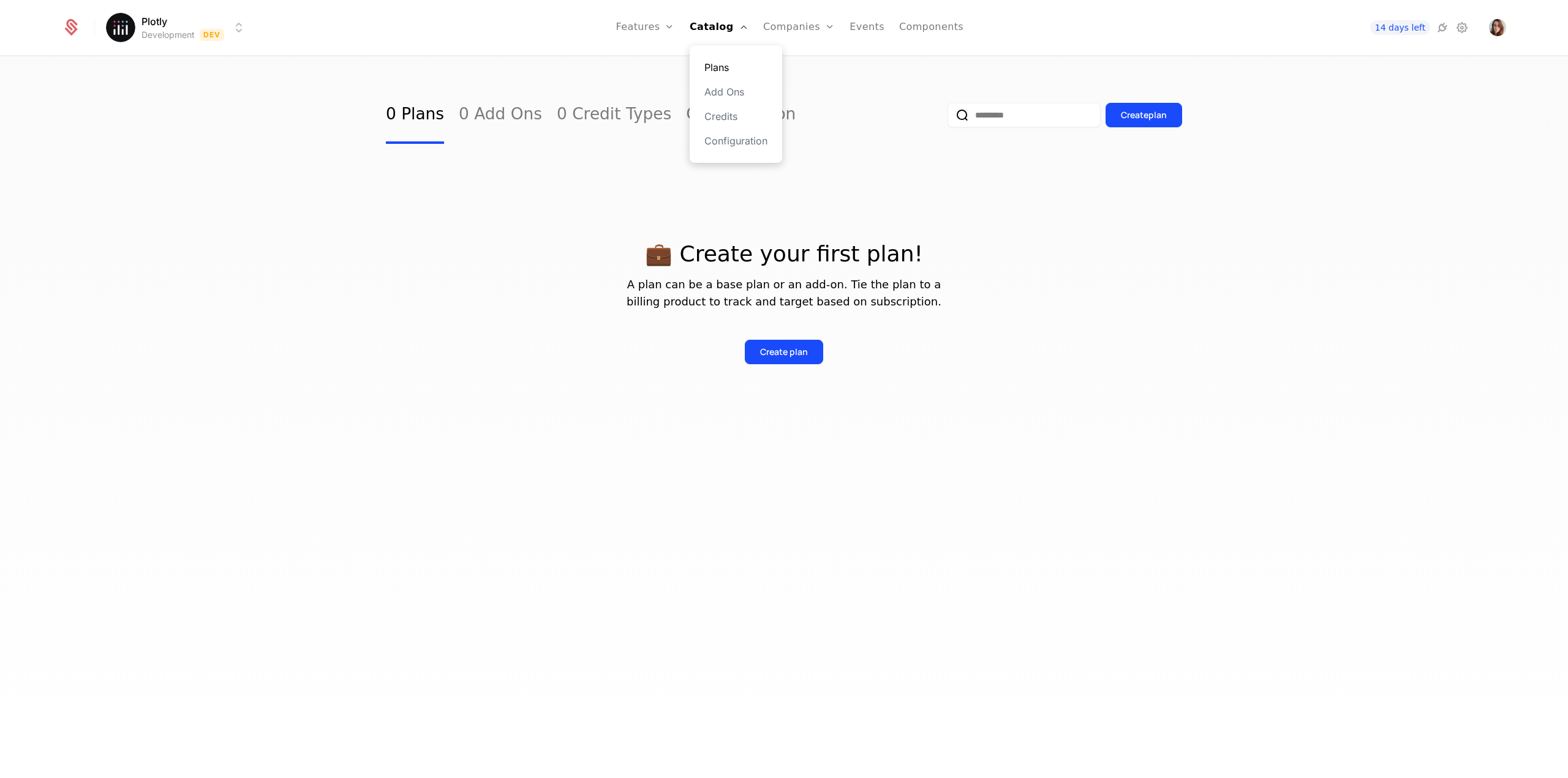
click at [734, 65] on link "Plans" at bounding box center [736, 67] width 63 height 15
click at [907, 33] on link "Components" at bounding box center [931, 27] width 64 height 55
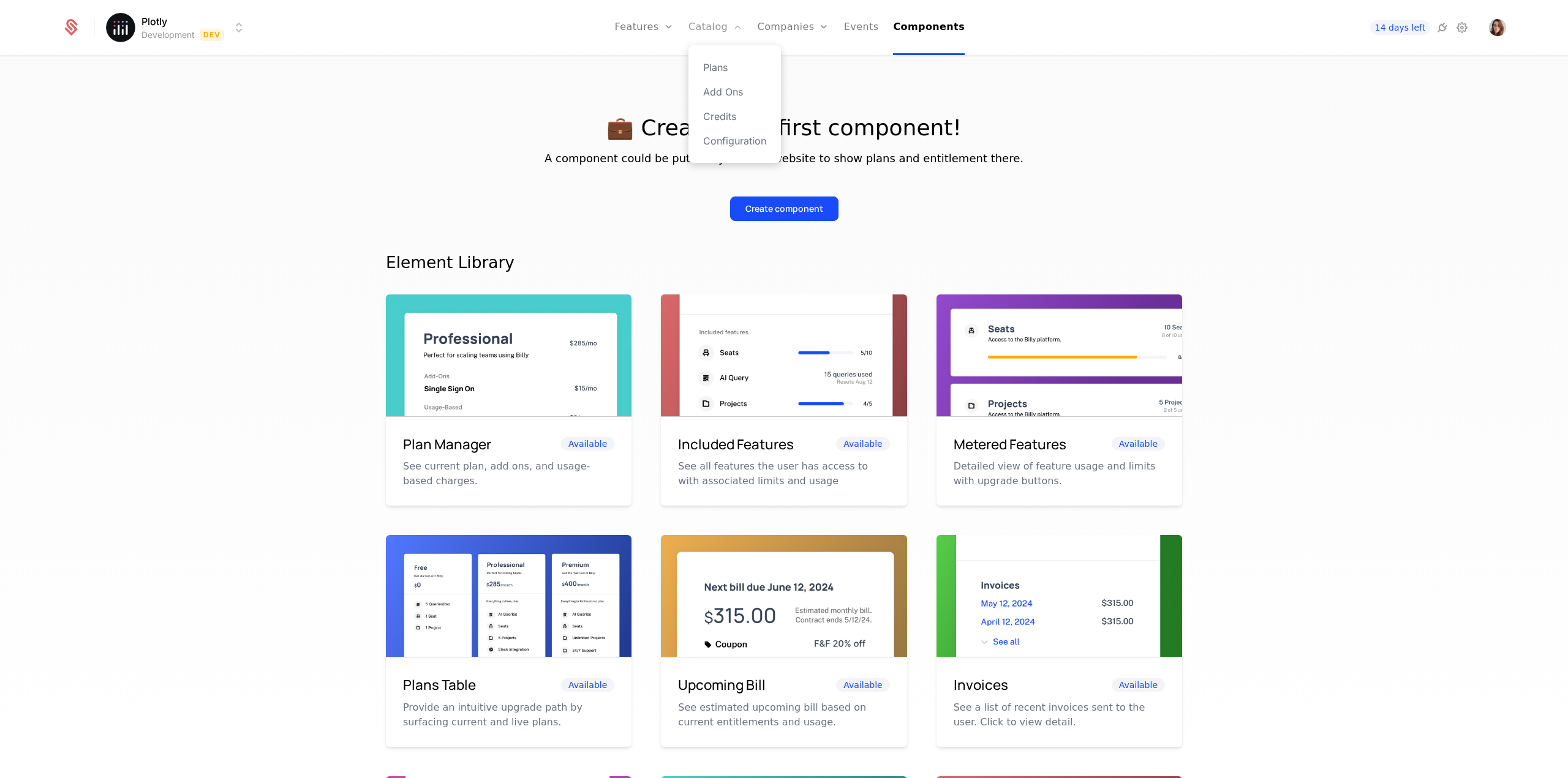
click at [726, 33] on link "Catalog" at bounding box center [716, 27] width 55 height 55
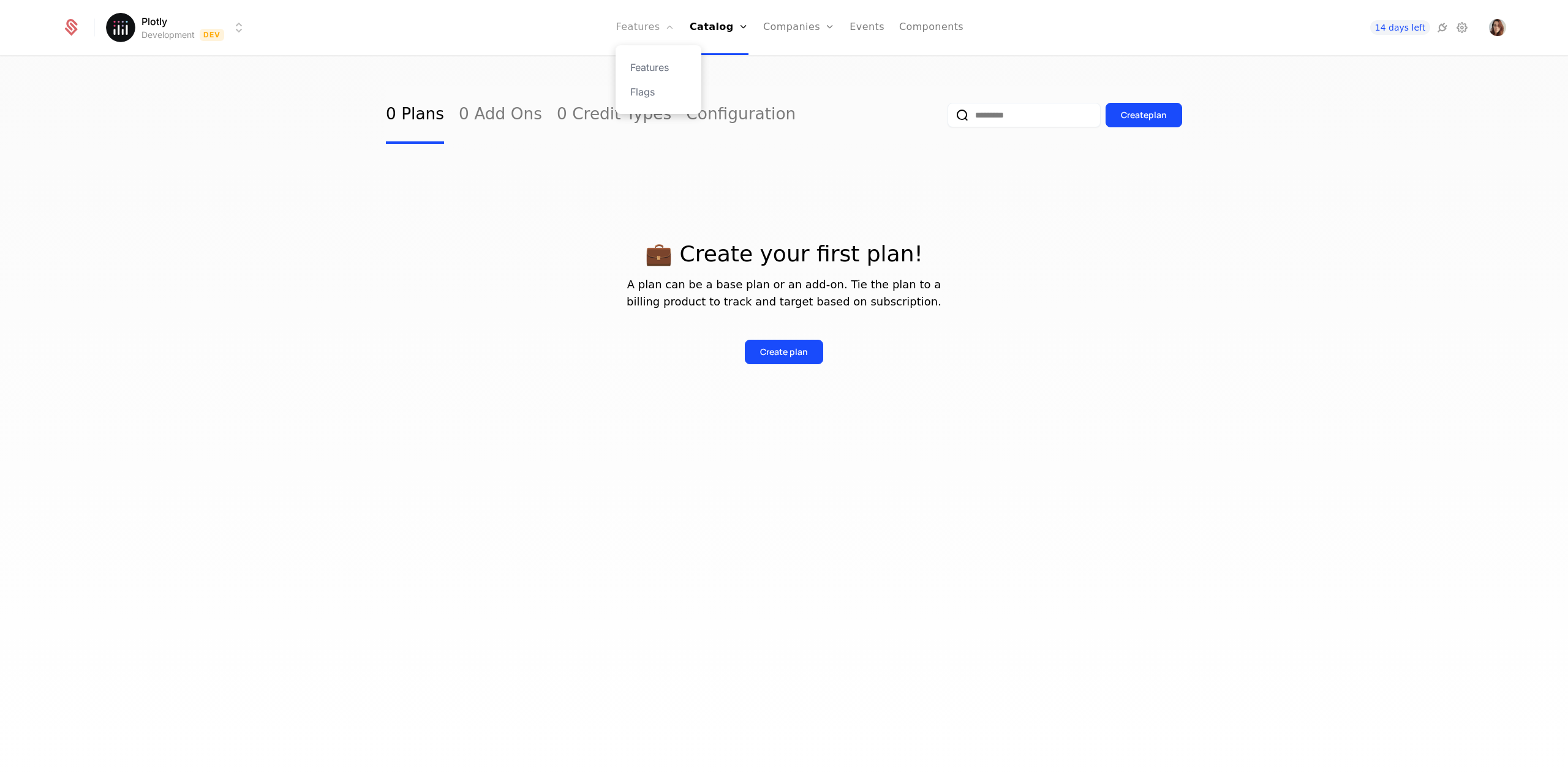
click at [666, 29] on link "Features" at bounding box center [645, 27] width 59 height 55
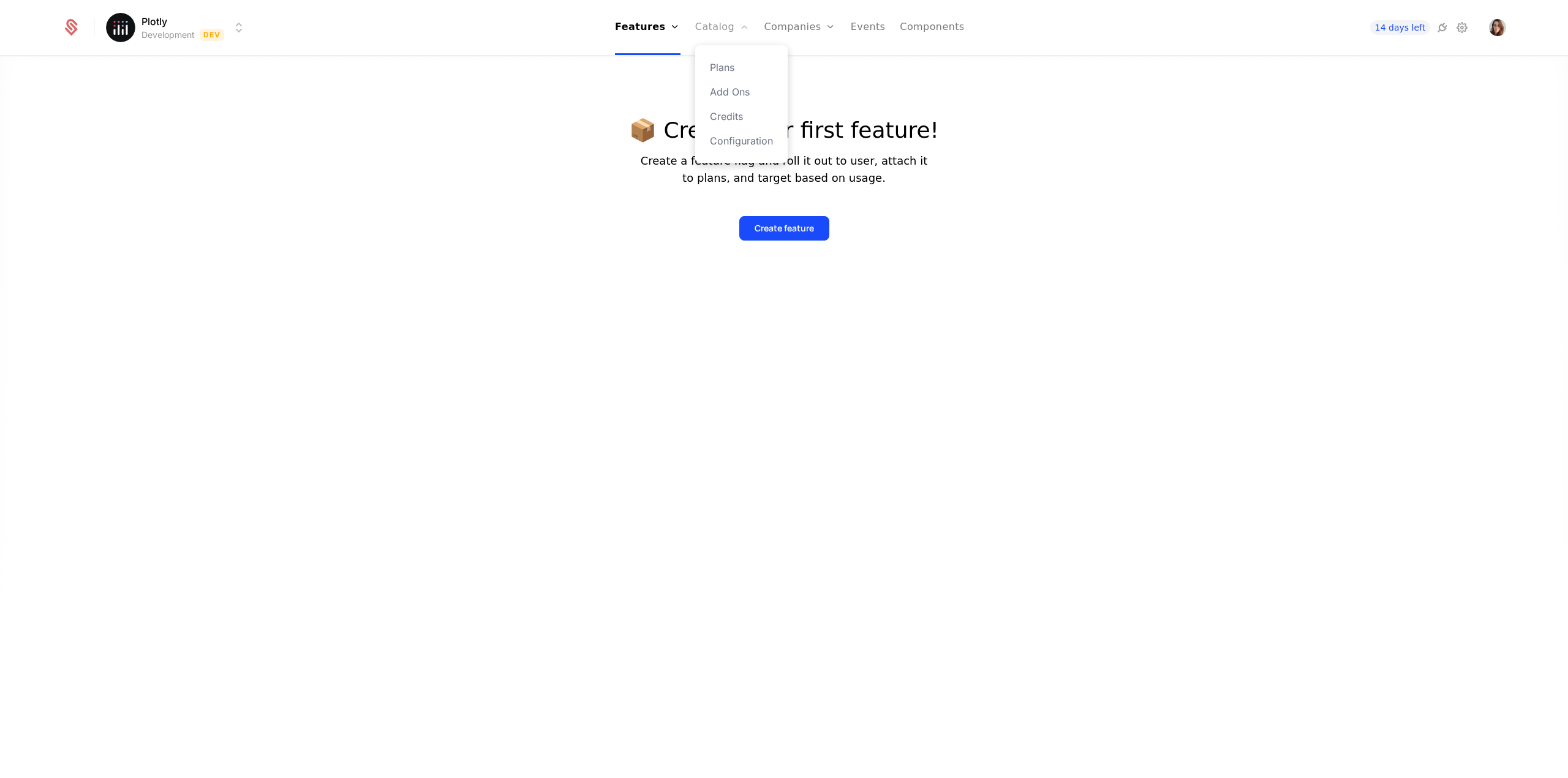
click at [725, 34] on link "Catalog" at bounding box center [722, 27] width 55 height 55
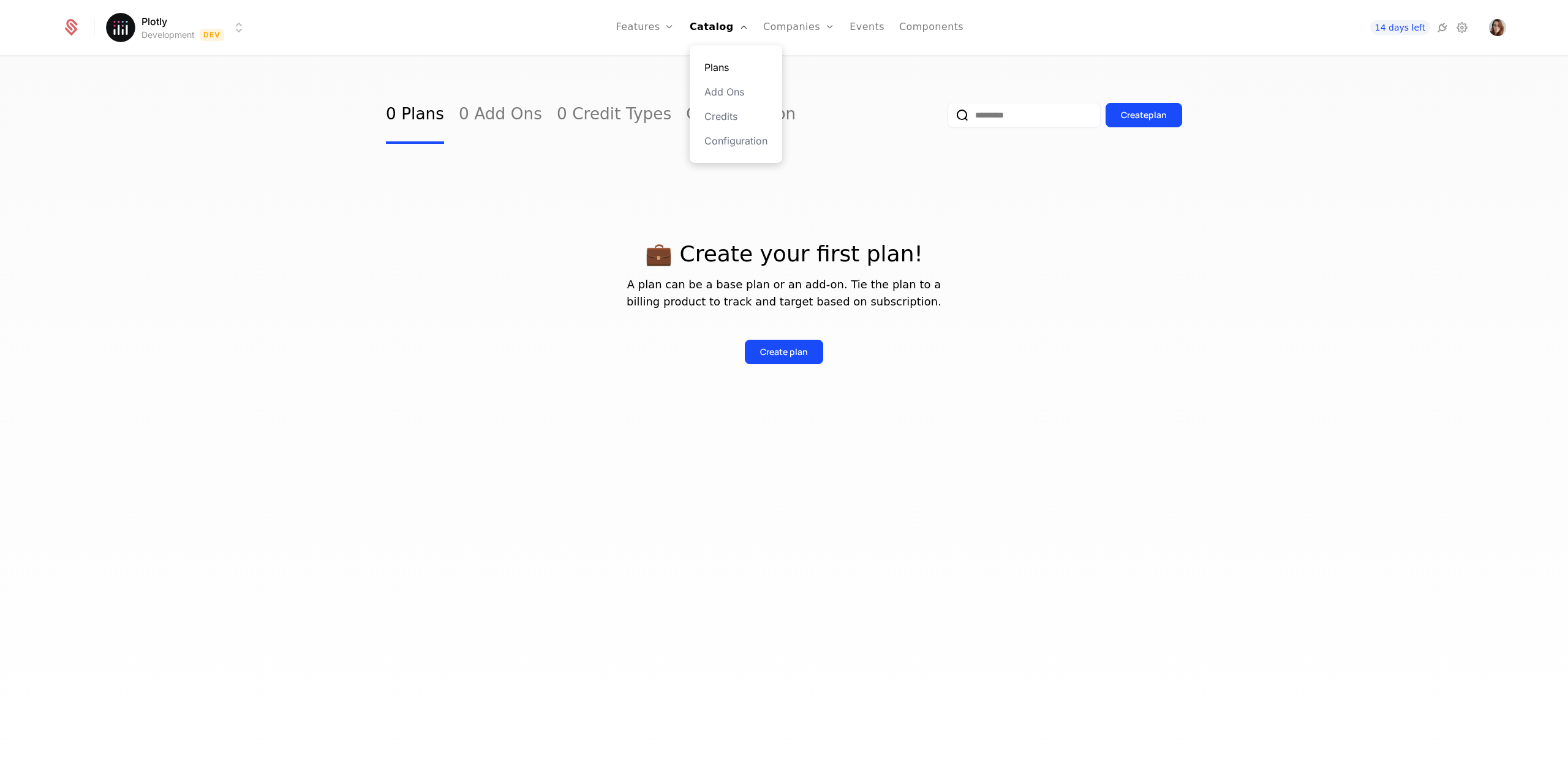
click at [725, 71] on link "Plans" at bounding box center [736, 67] width 63 height 15
click at [1232, 412] on div "0 Plans 0 Add Ons 0 Credit Types Configuration Create plan 💼 Create your first …" at bounding box center [784, 421] width 1568 height 729
click at [1501, 22] on img "Open user button" at bounding box center [1498, 28] width 17 height 17
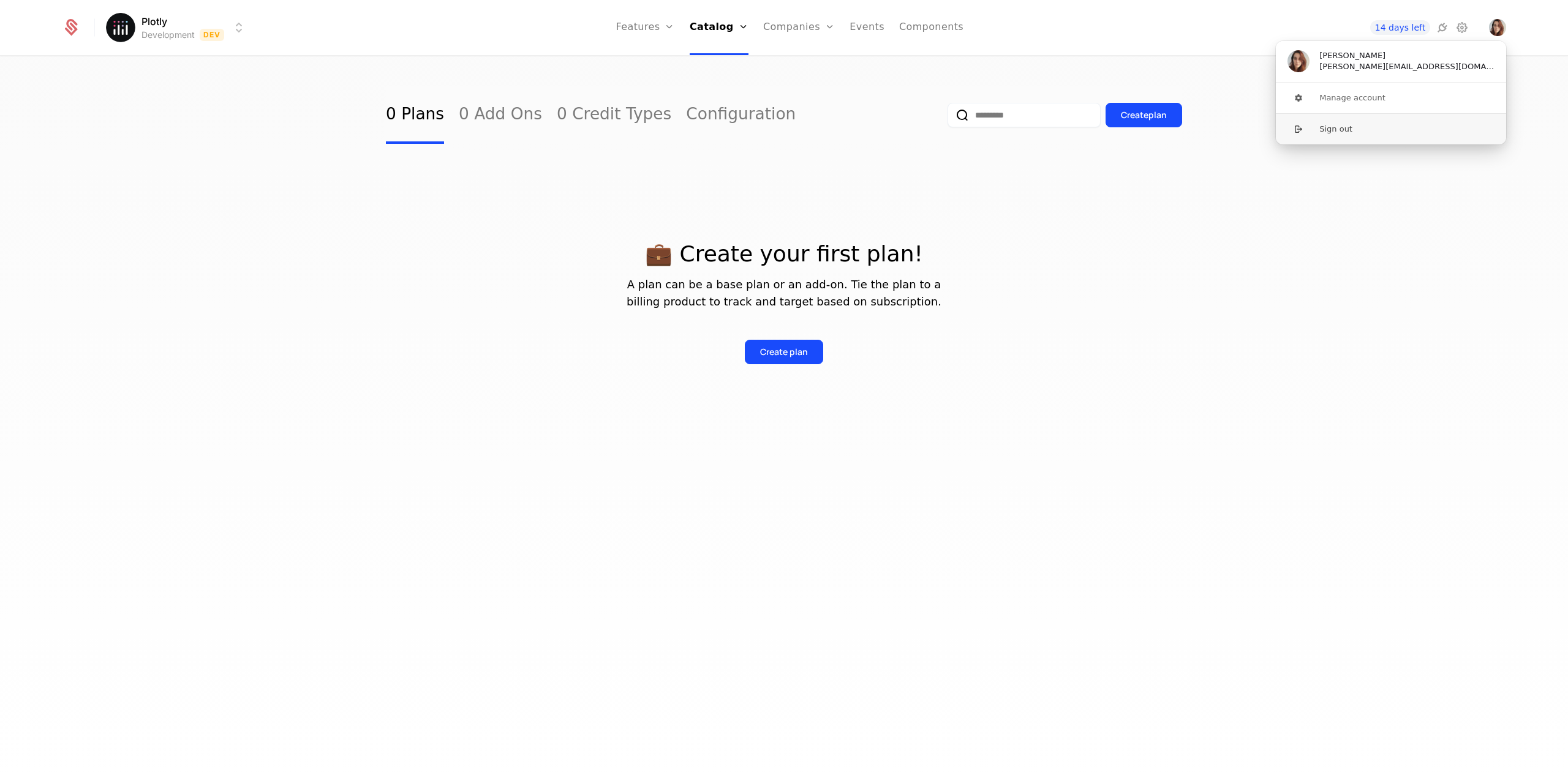
click at [1348, 124] on button "Sign out" at bounding box center [1391, 129] width 232 height 31
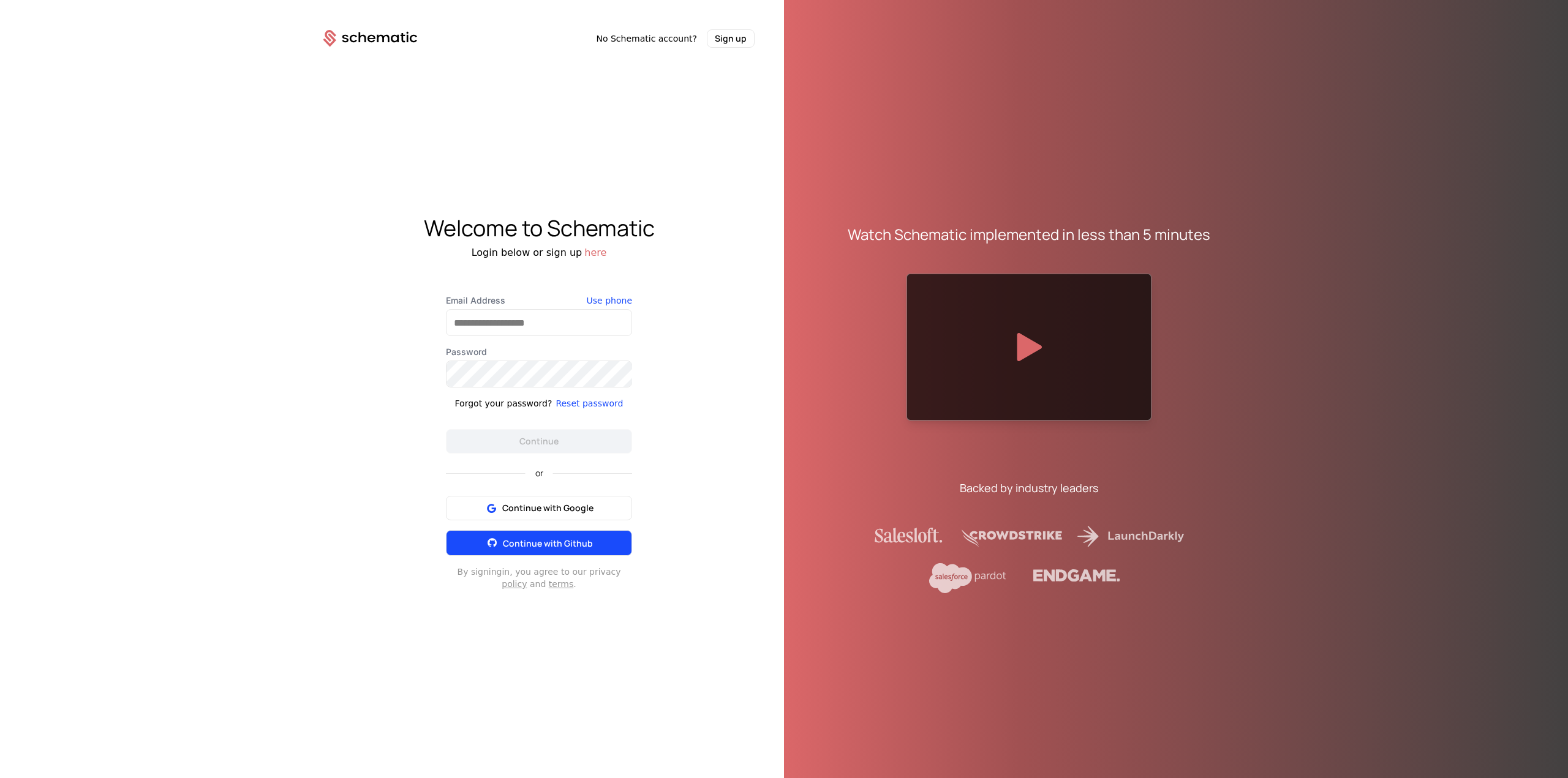
click at [571, 545] on span "Continue with Github" at bounding box center [547, 543] width 90 height 12
click at [559, 506] on span "Continue with Google" at bounding box center [548, 509] width 91 height 12
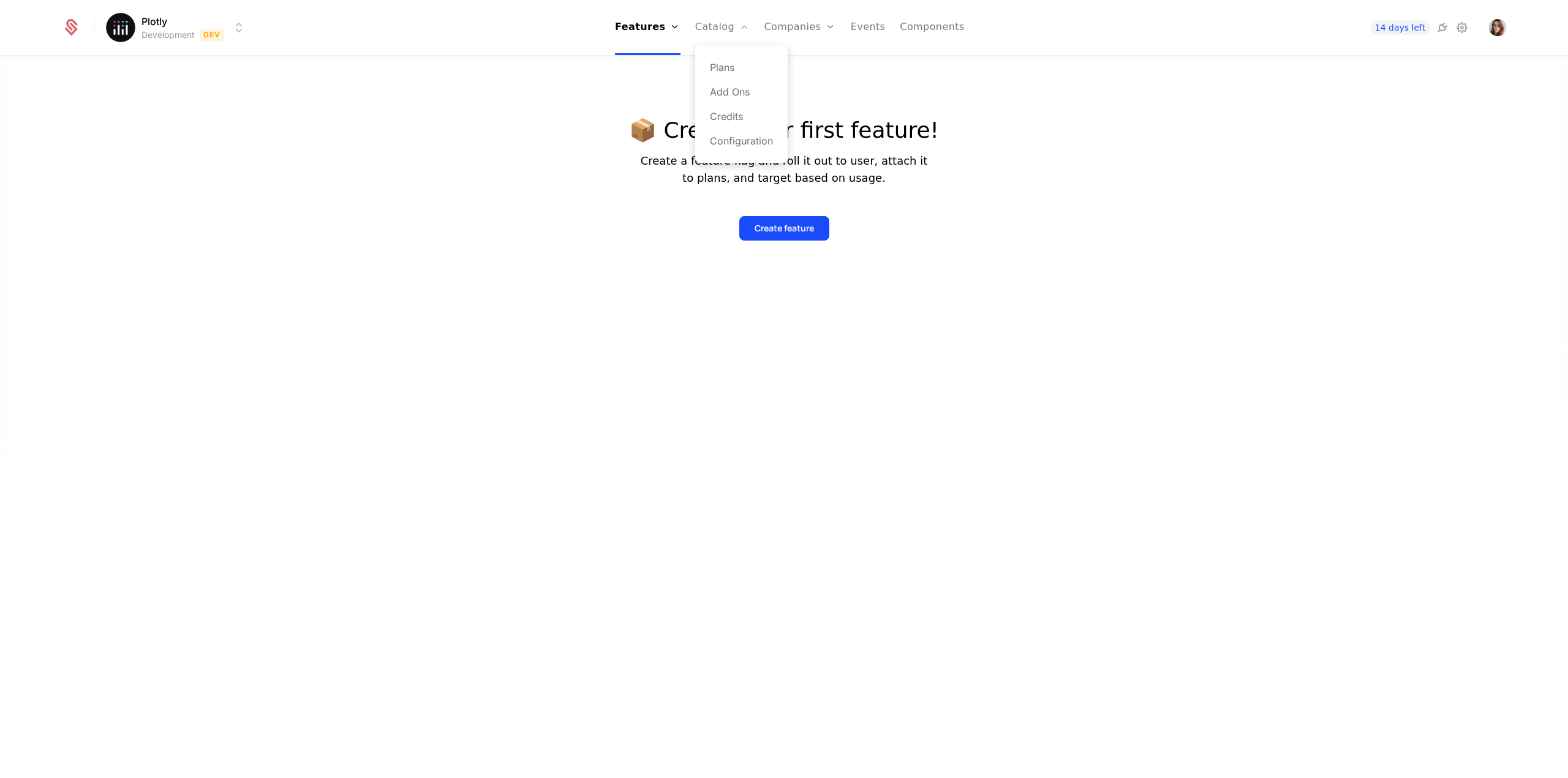
click at [720, 57] on div "Plans Add Ons Credits Configuration" at bounding box center [741, 104] width 93 height 117
click at [719, 60] on link "Plans" at bounding box center [741, 67] width 63 height 15
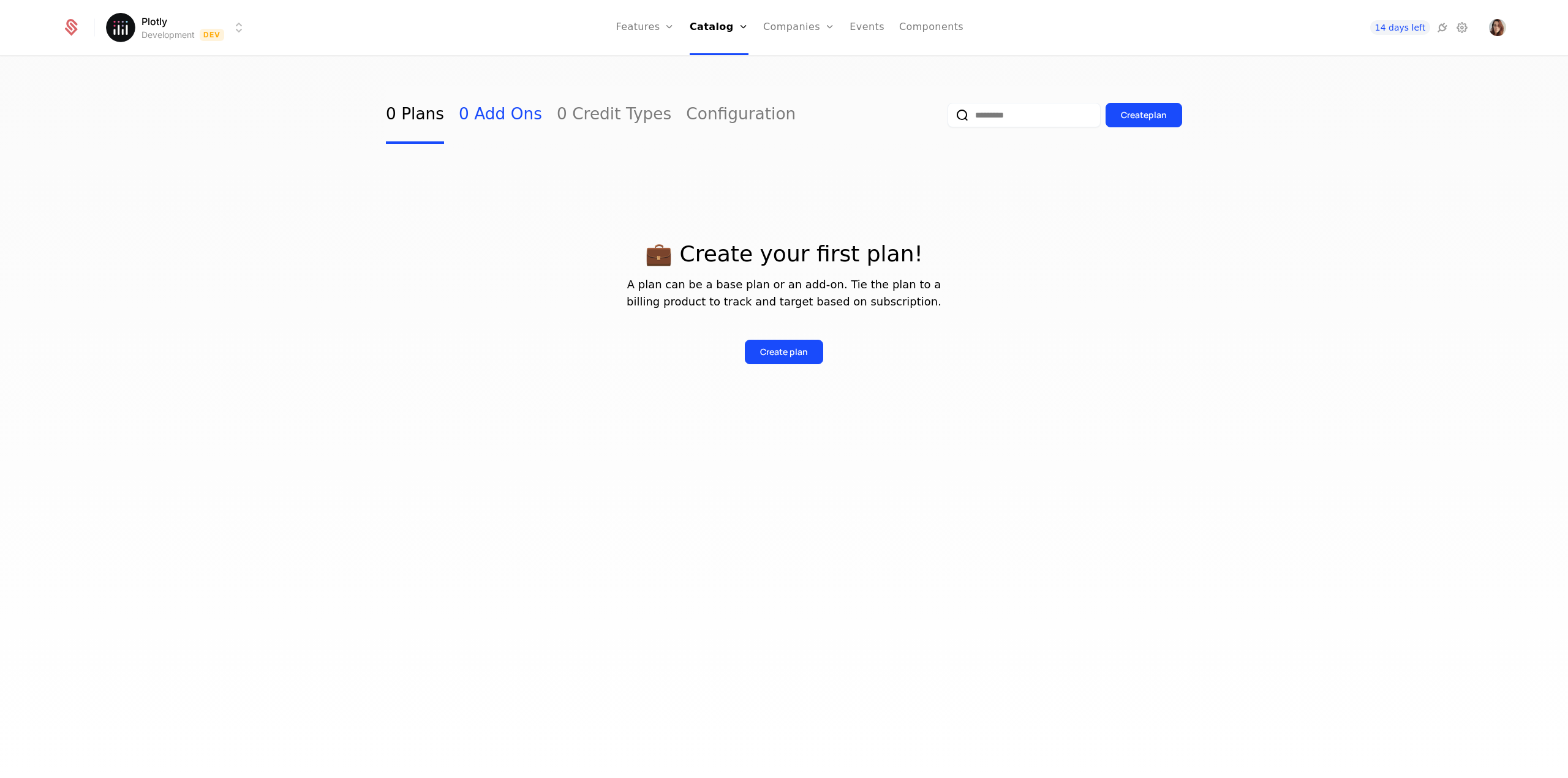
click at [500, 115] on link "0 Add Ons" at bounding box center [500, 115] width 83 height 58
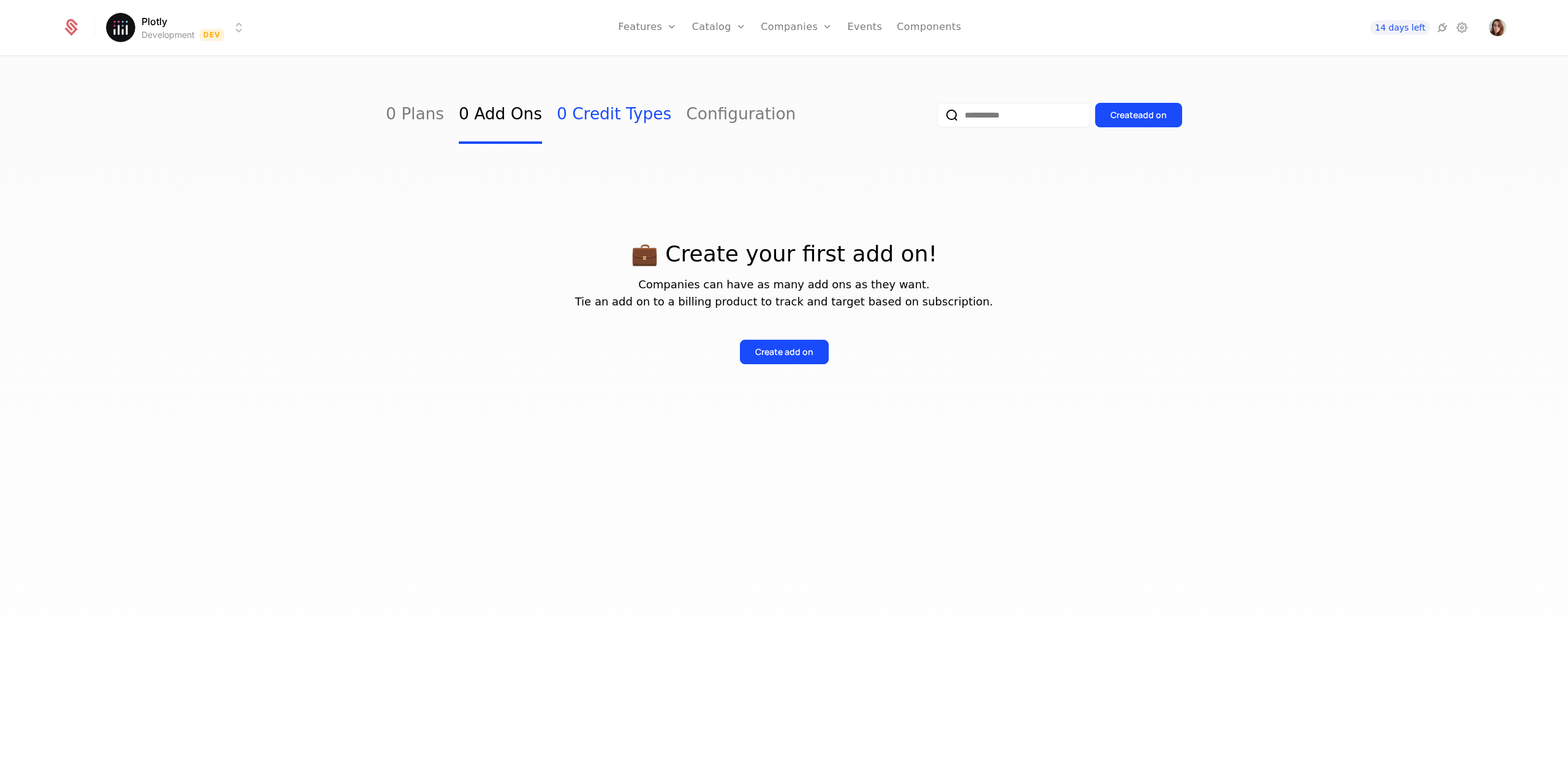
click at [574, 120] on link "0 Credit Types" at bounding box center [614, 115] width 114 height 58
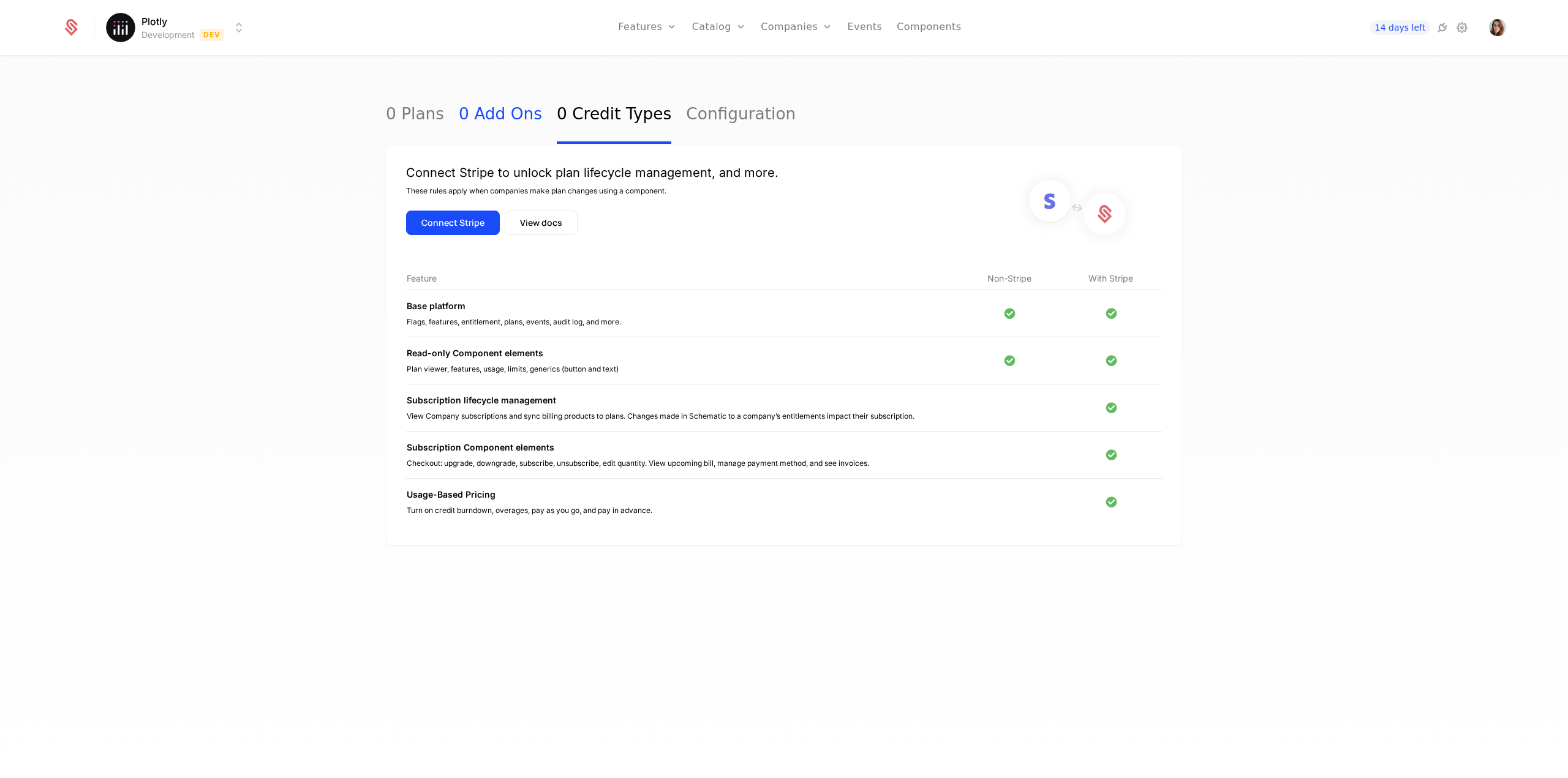
click at [459, 116] on link "0 Add Ons" at bounding box center [500, 115] width 83 height 58
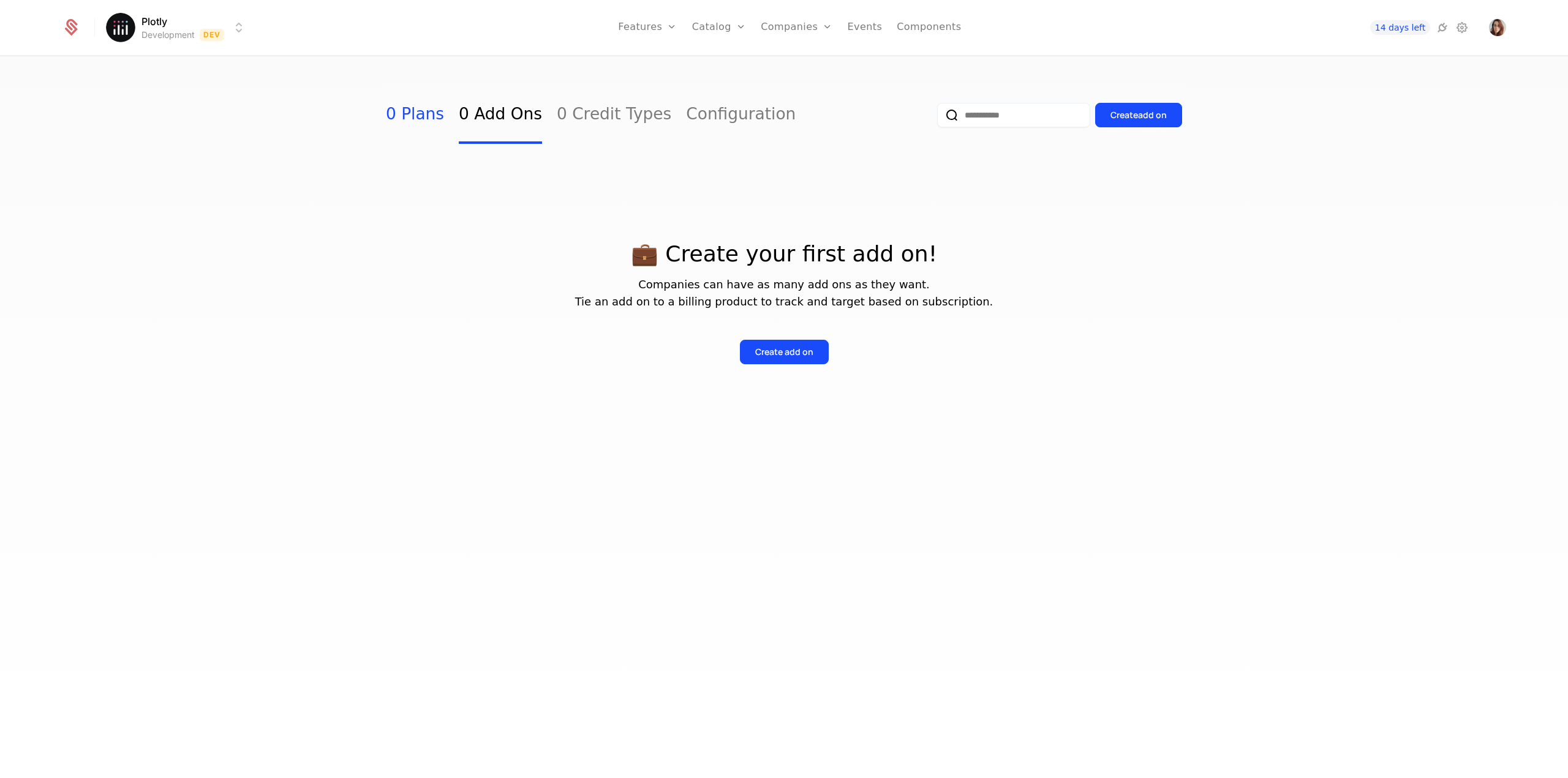
click at [422, 116] on link "0 Plans" at bounding box center [415, 115] width 58 height 58
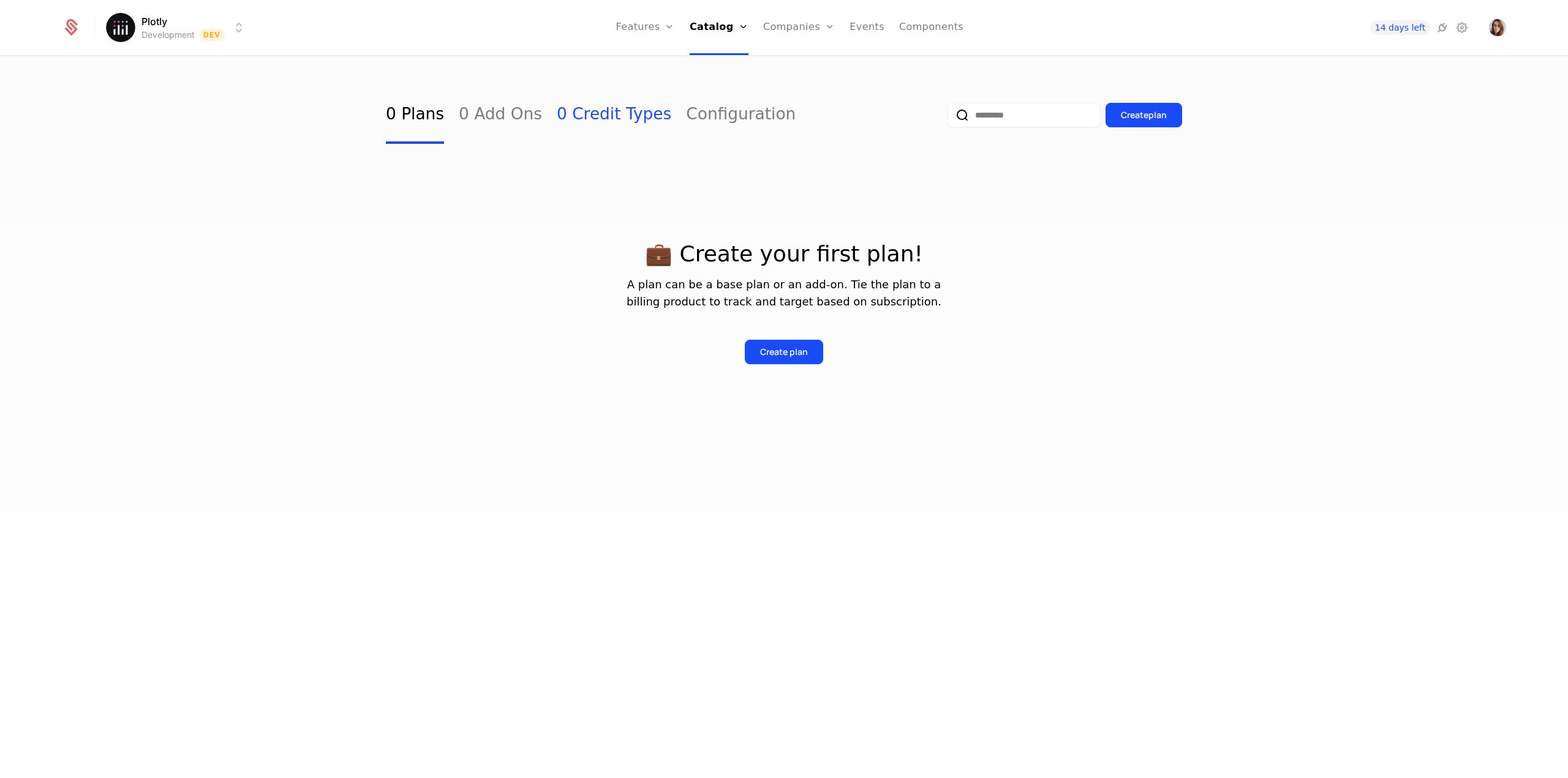
click at [584, 112] on link "0 Credit Types" at bounding box center [614, 115] width 114 height 58
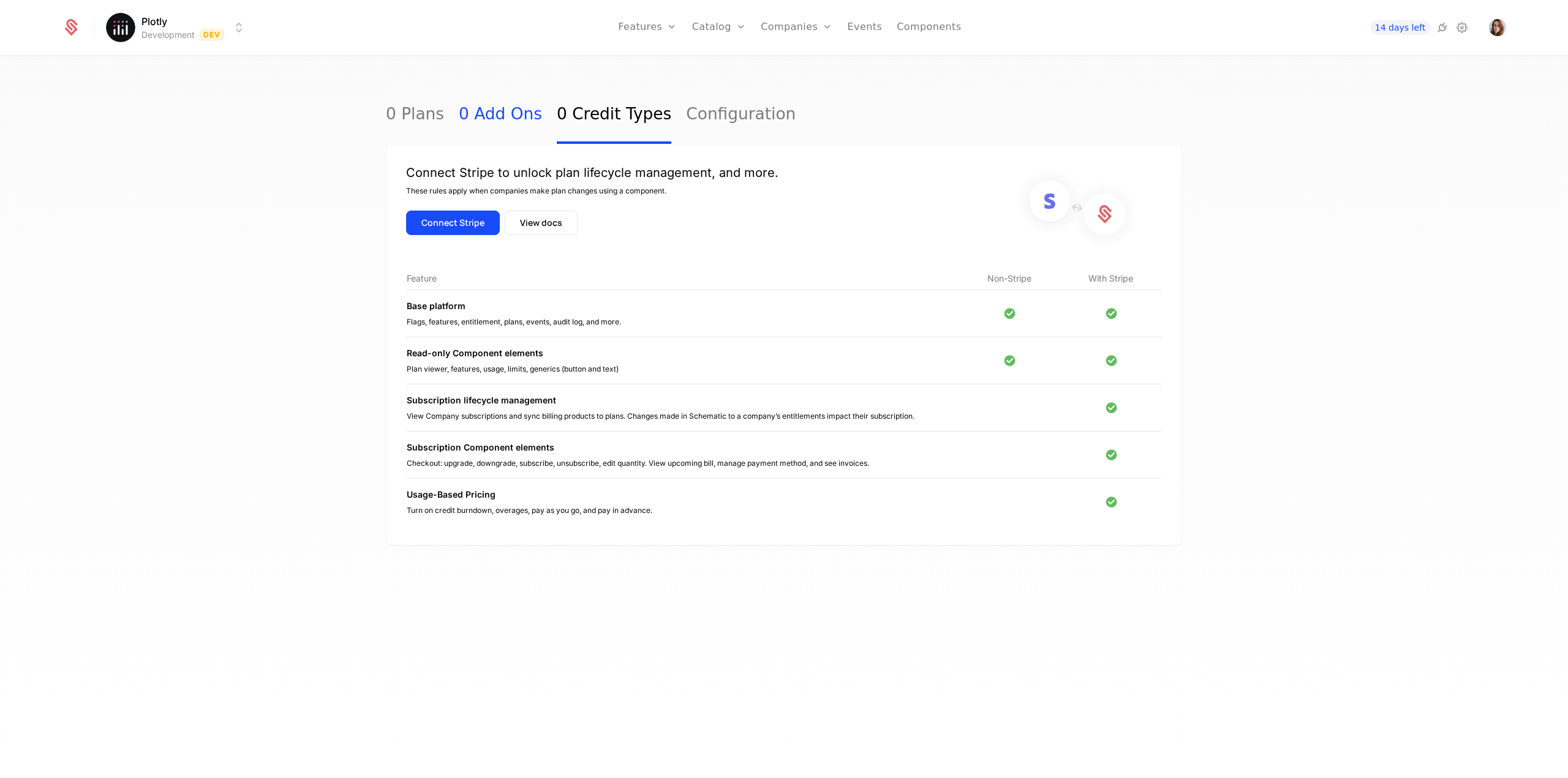
click at [506, 117] on link "0 Add Ons" at bounding box center [500, 115] width 83 height 58
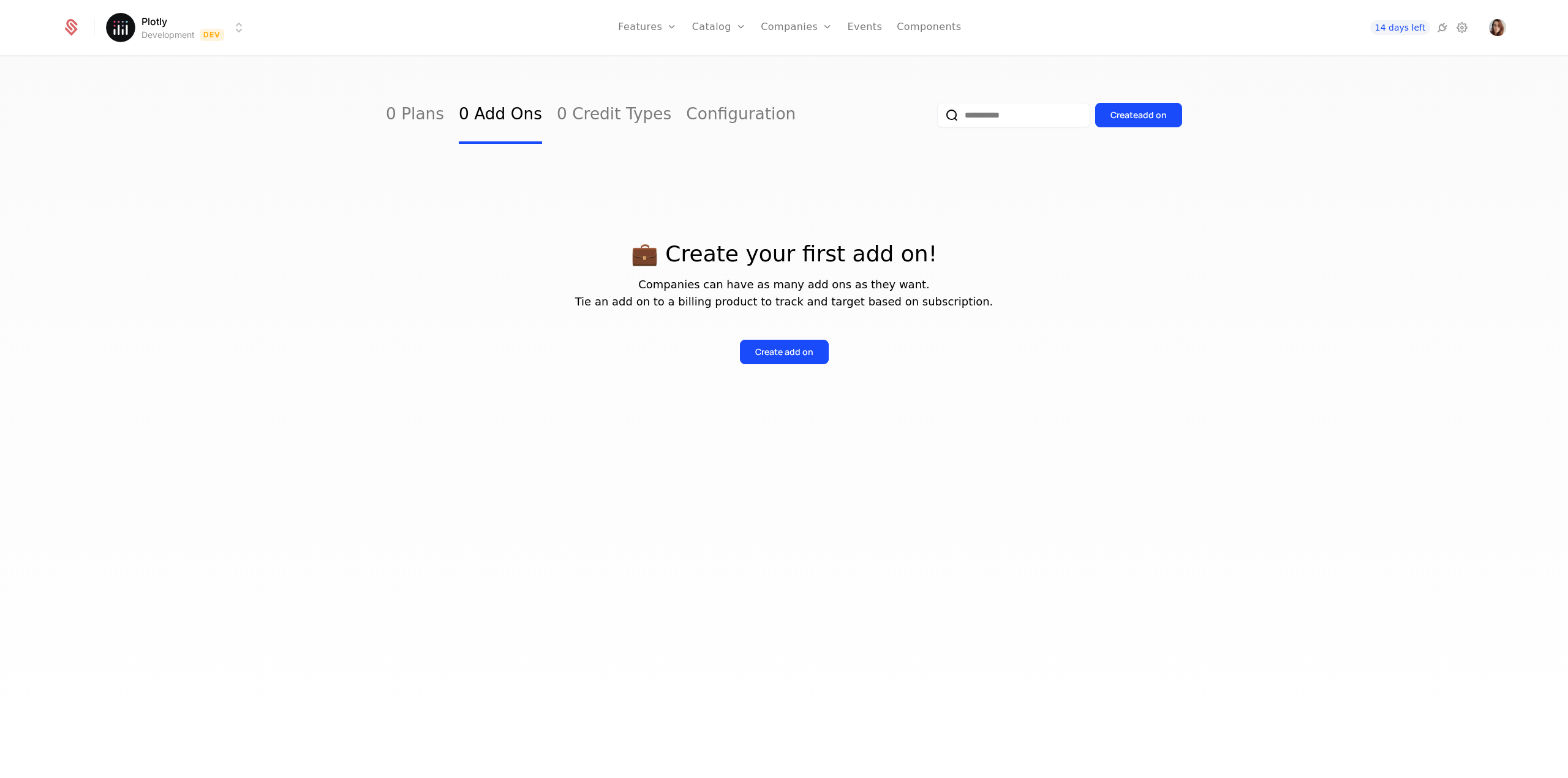
click at [463, 117] on link "0 Add Ons" at bounding box center [500, 115] width 83 height 58
click at [566, 120] on link "0 Credit Types" at bounding box center [614, 115] width 114 height 58
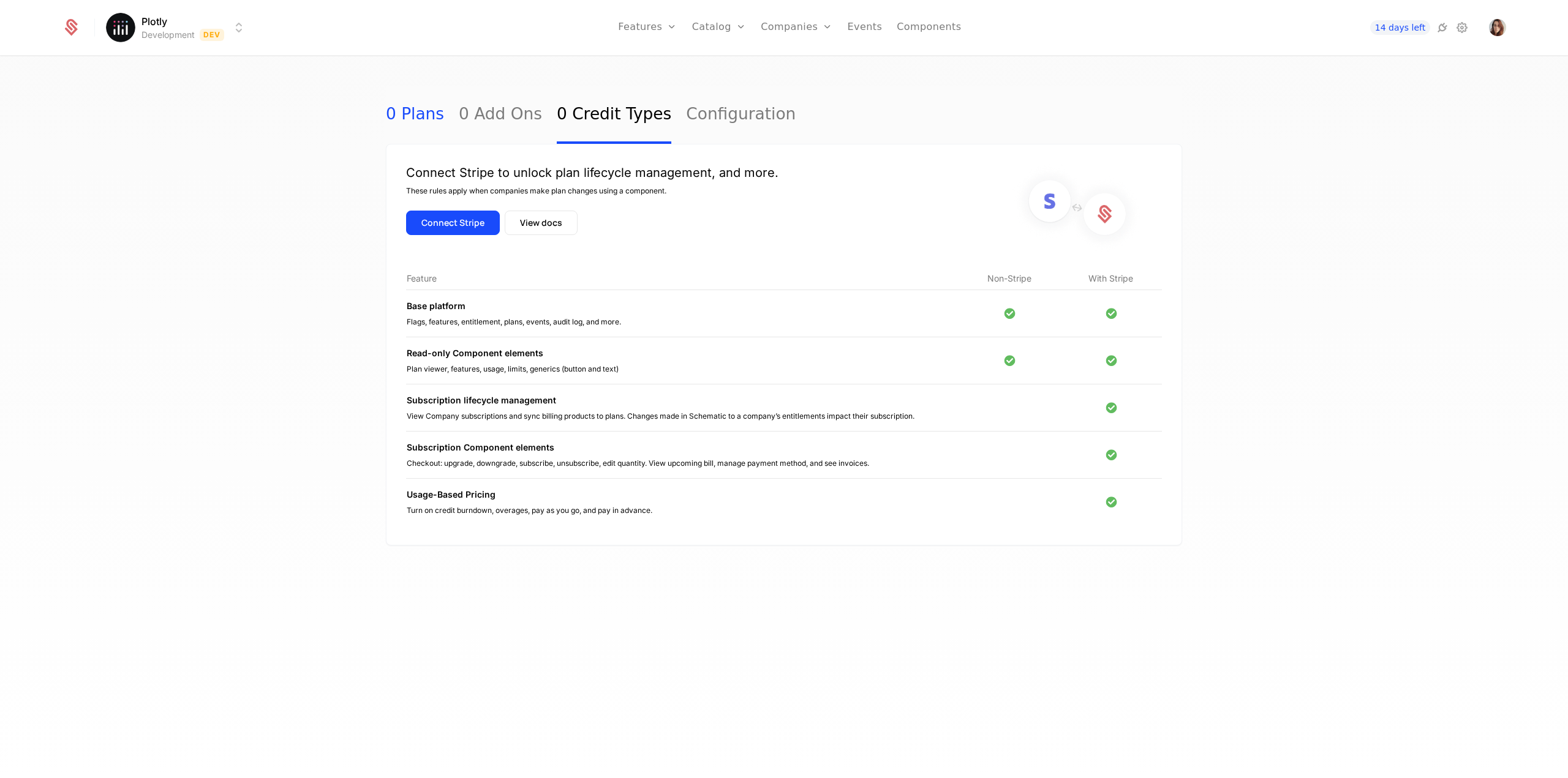
click at [418, 135] on link "0 Plans" at bounding box center [415, 115] width 58 height 58
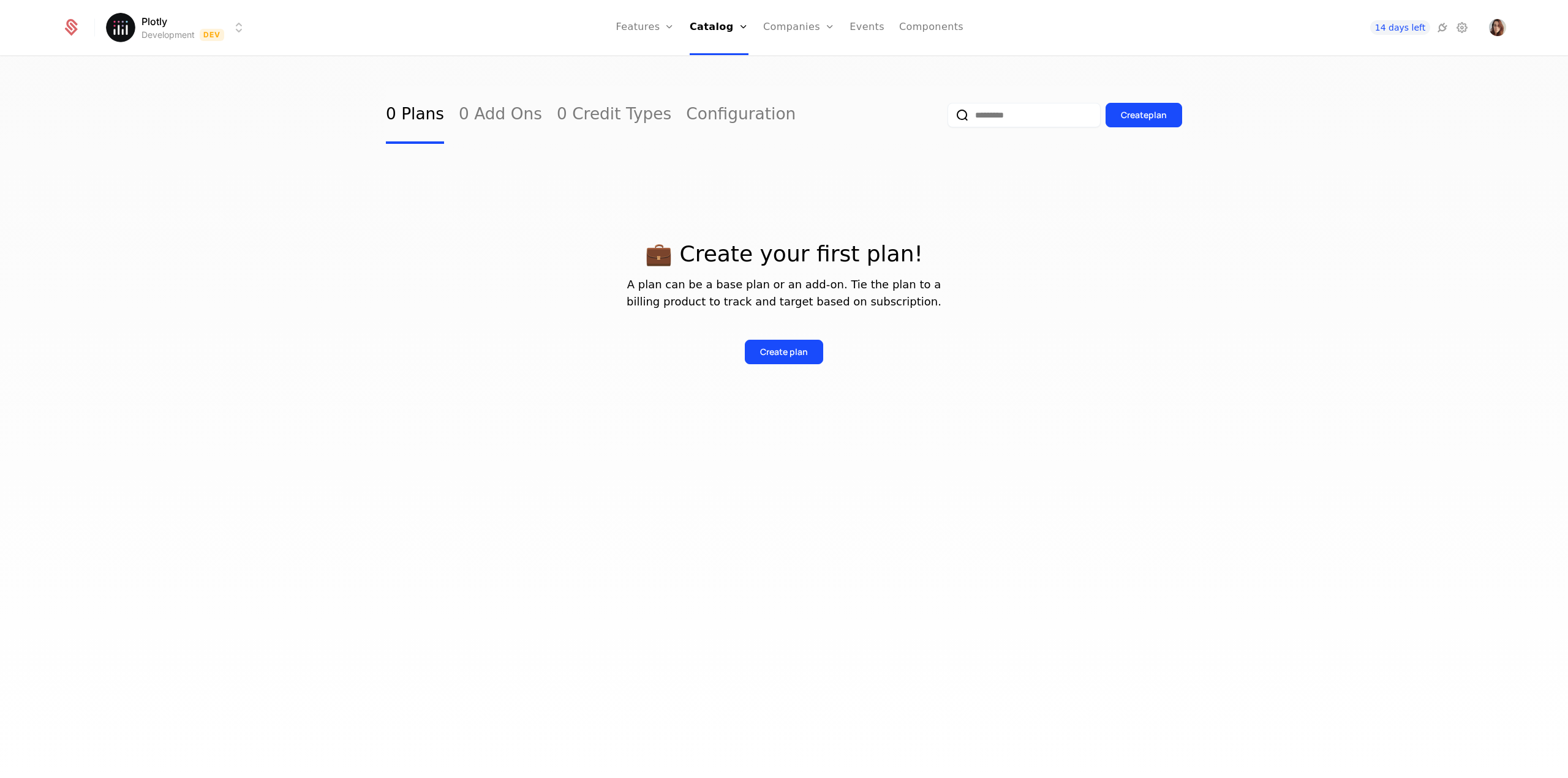
click at [156, 22] on html "Plotly Development Dev Features Features Flags Catalog Plans Add Ons Credits Co…" at bounding box center [784, 389] width 1568 height 778
click at [198, 22] on html "Plotly Development Dev Features Features Flags Catalog Plans Add Ons Credits Co…" at bounding box center [784, 389] width 1568 height 778
click at [70, 28] on icon at bounding box center [72, 25] width 12 height 12
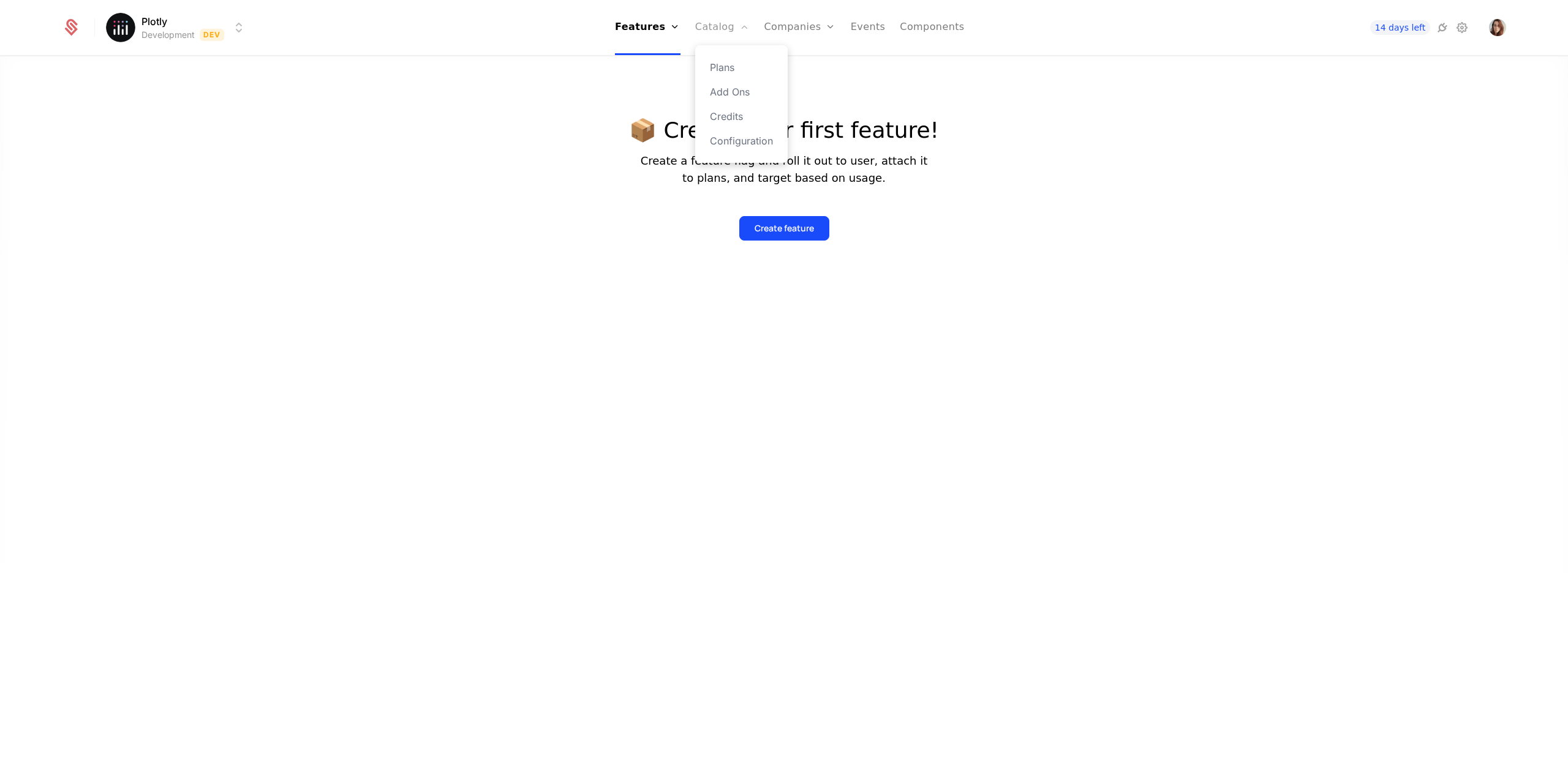
click at [704, 25] on link "Catalog" at bounding box center [722, 27] width 55 height 55
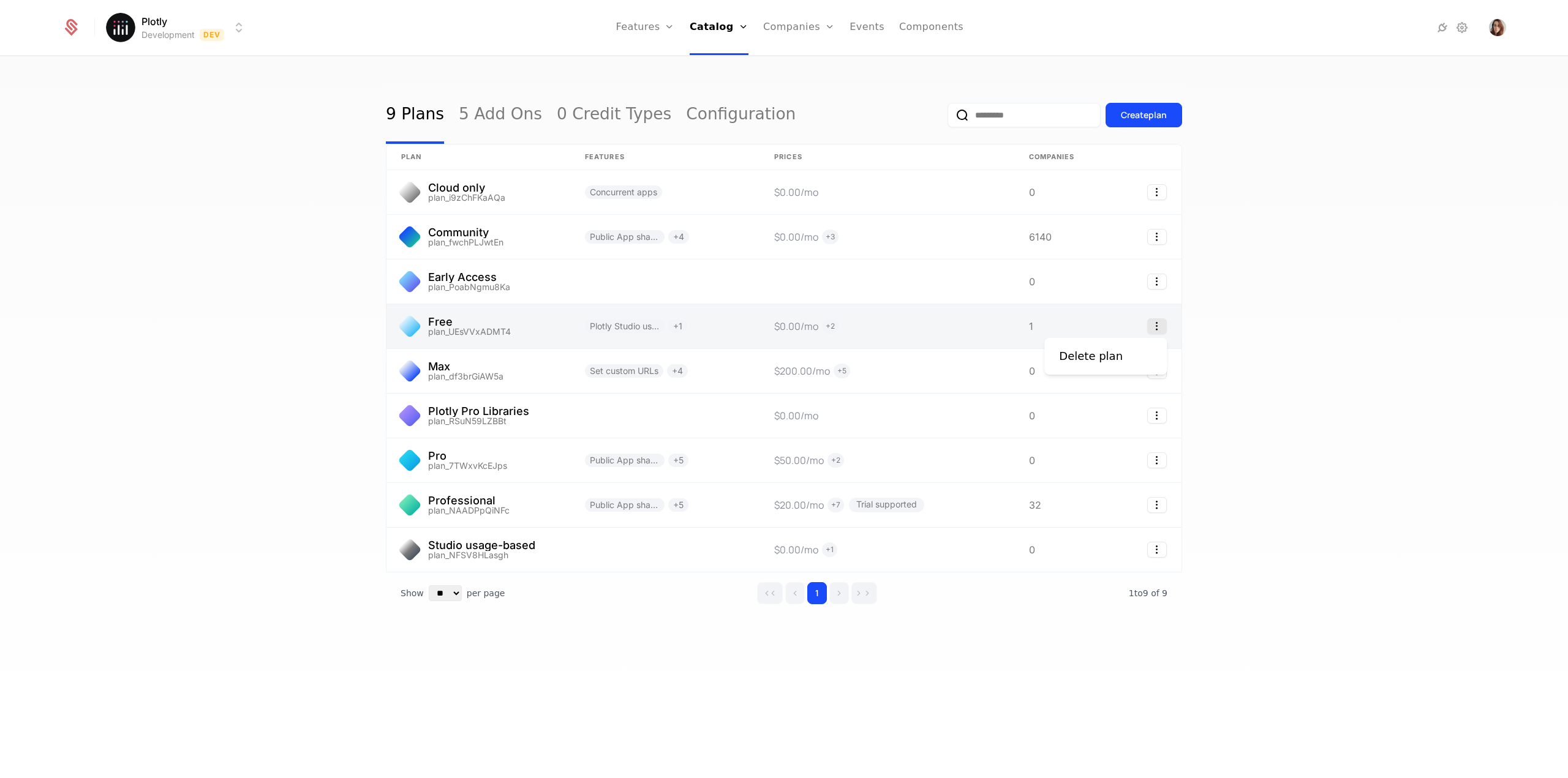
click at [1157, 327] on icon "Select action" at bounding box center [1157, 326] width 19 height 16
click at [1267, 291] on html "Plotly Development Dev Features Features Flags Catalog Plans Add Ons Credits Co…" at bounding box center [784, 389] width 1568 height 778
click at [442, 324] on link at bounding box center [479, 326] width 184 height 44
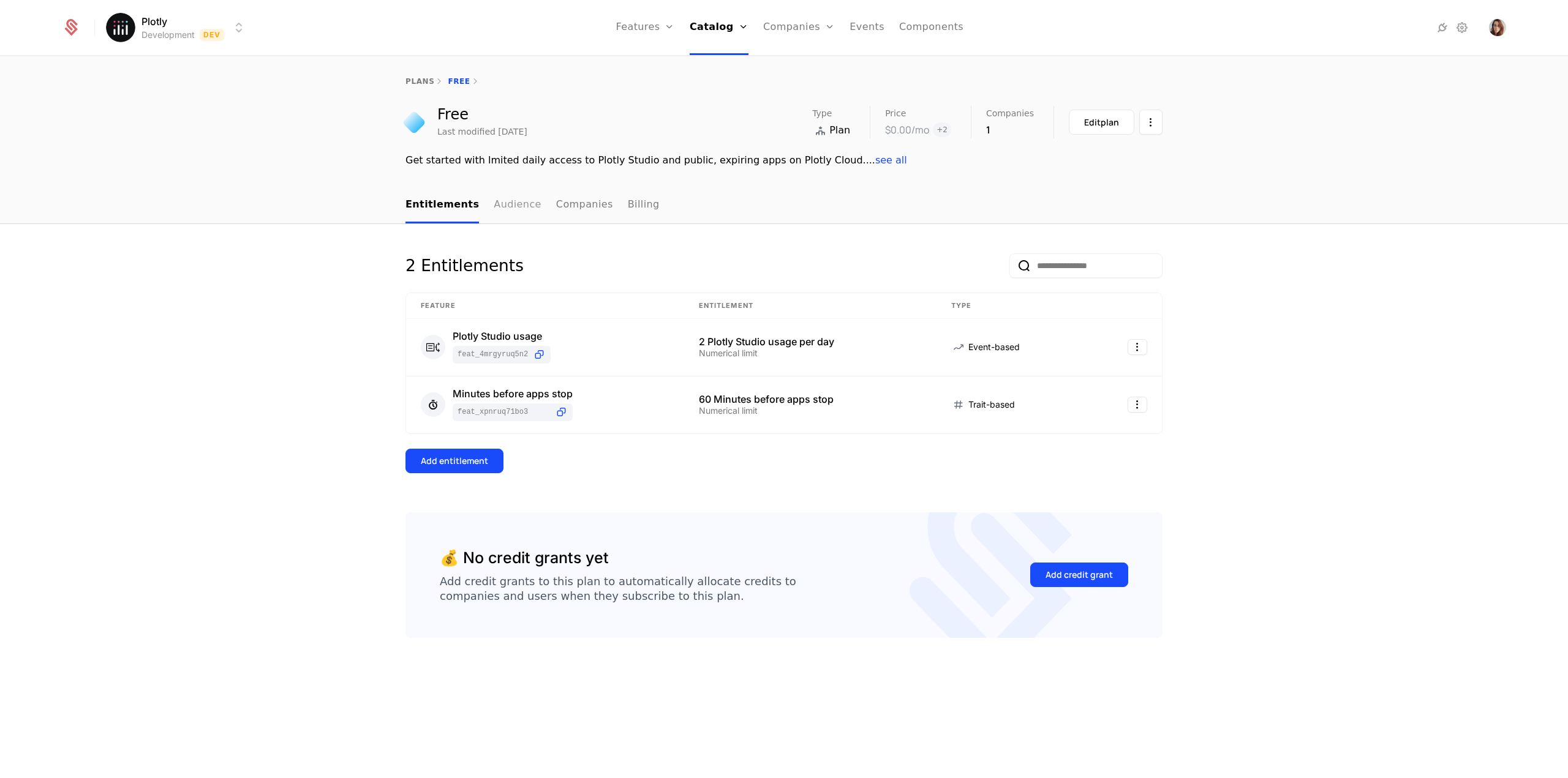
click at [501, 213] on link "Audience" at bounding box center [517, 205] width 48 height 36
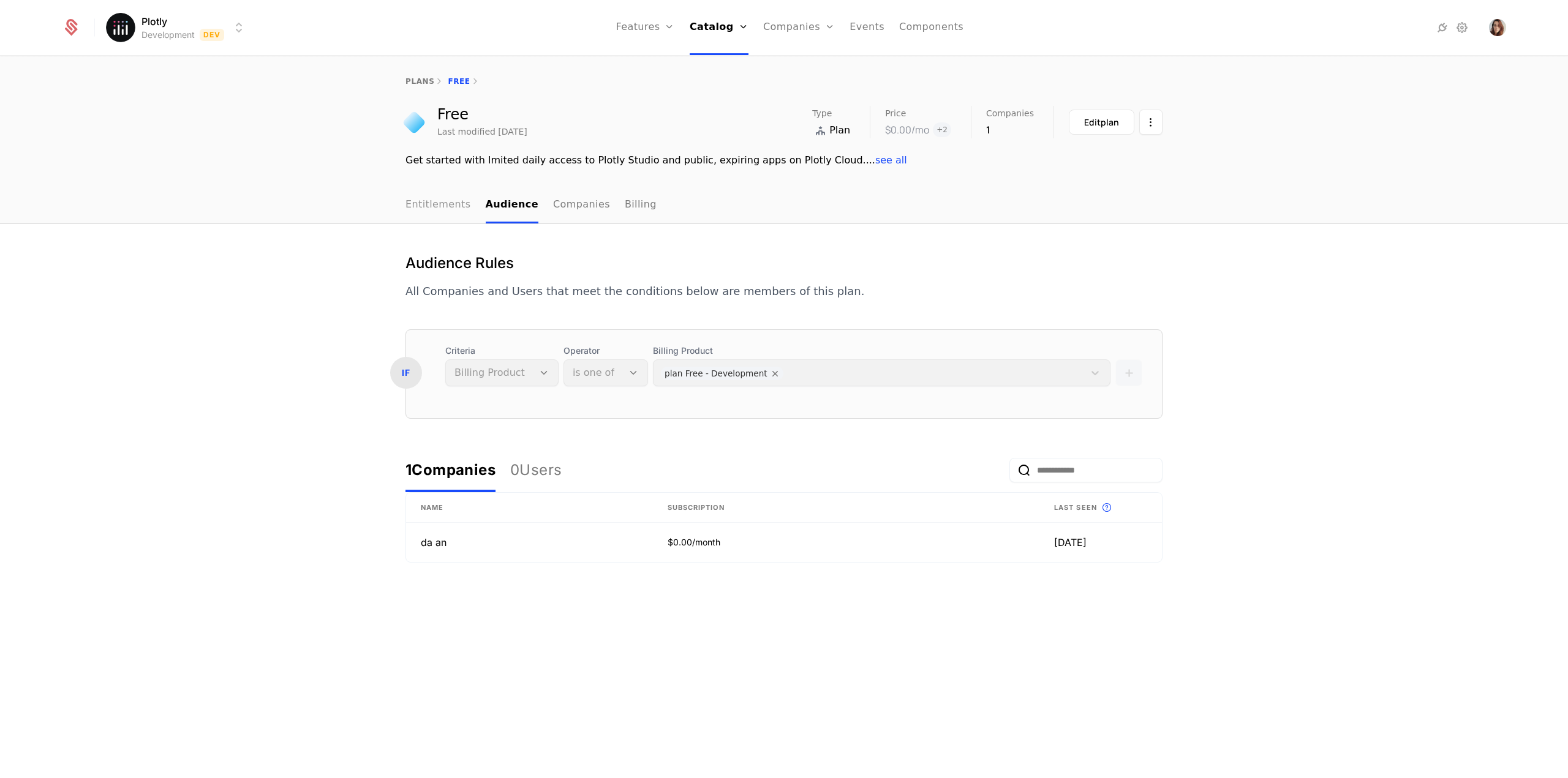
click at [425, 198] on link "Entitlements" at bounding box center [438, 205] width 66 height 36
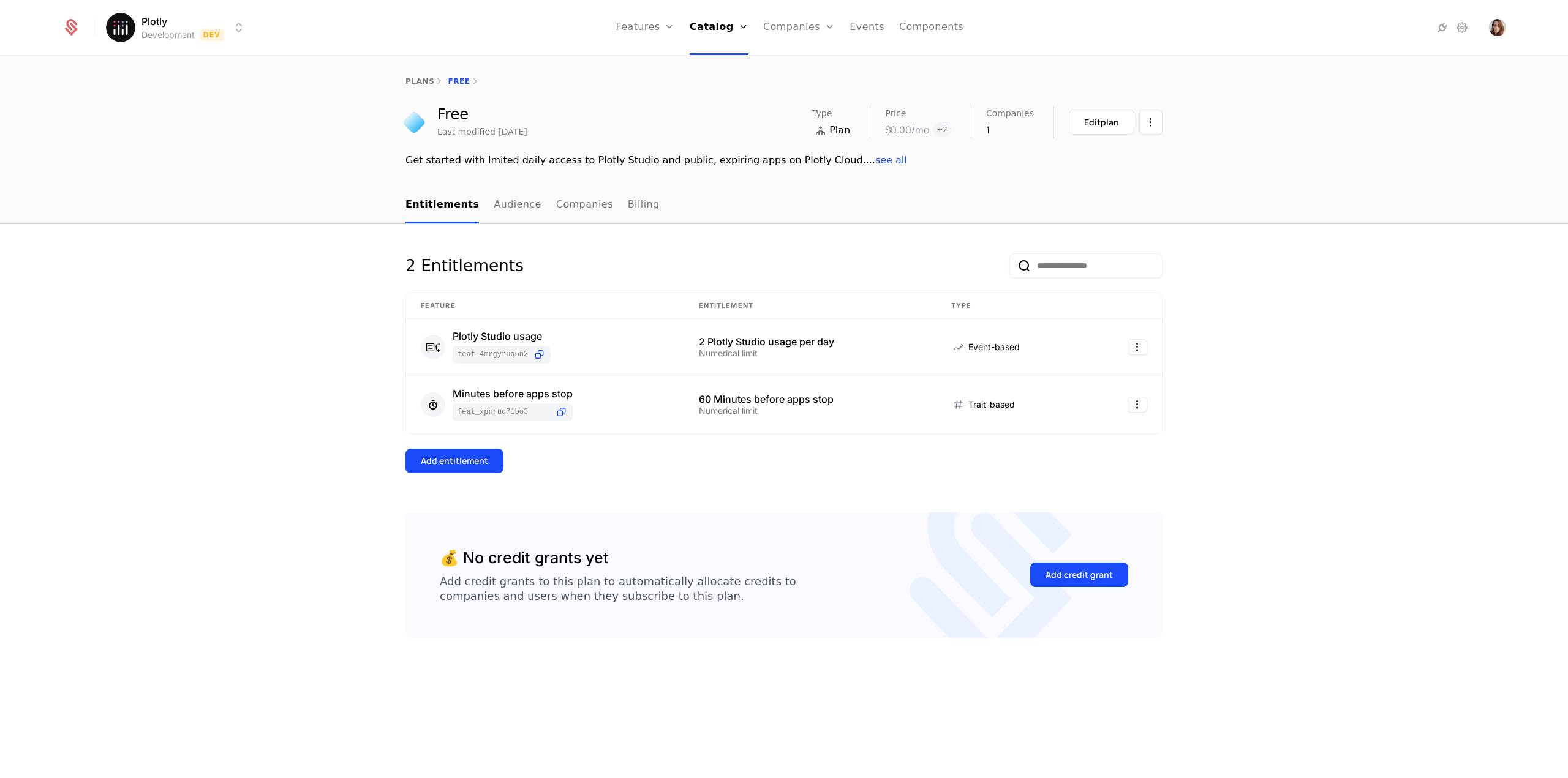
click at [875, 165] on span "see all" at bounding box center [891, 160] width 32 height 12
click at [1157, 130] on html "Plotly Development Dev Features Features Flags Catalog Plans Add Ons Credits Co…" at bounding box center [784, 389] width 1568 height 778
click at [1282, 238] on html "Plotly Development Dev Features Features Flags Catalog Plans Add Ons Credits Co…" at bounding box center [784, 389] width 1568 height 778
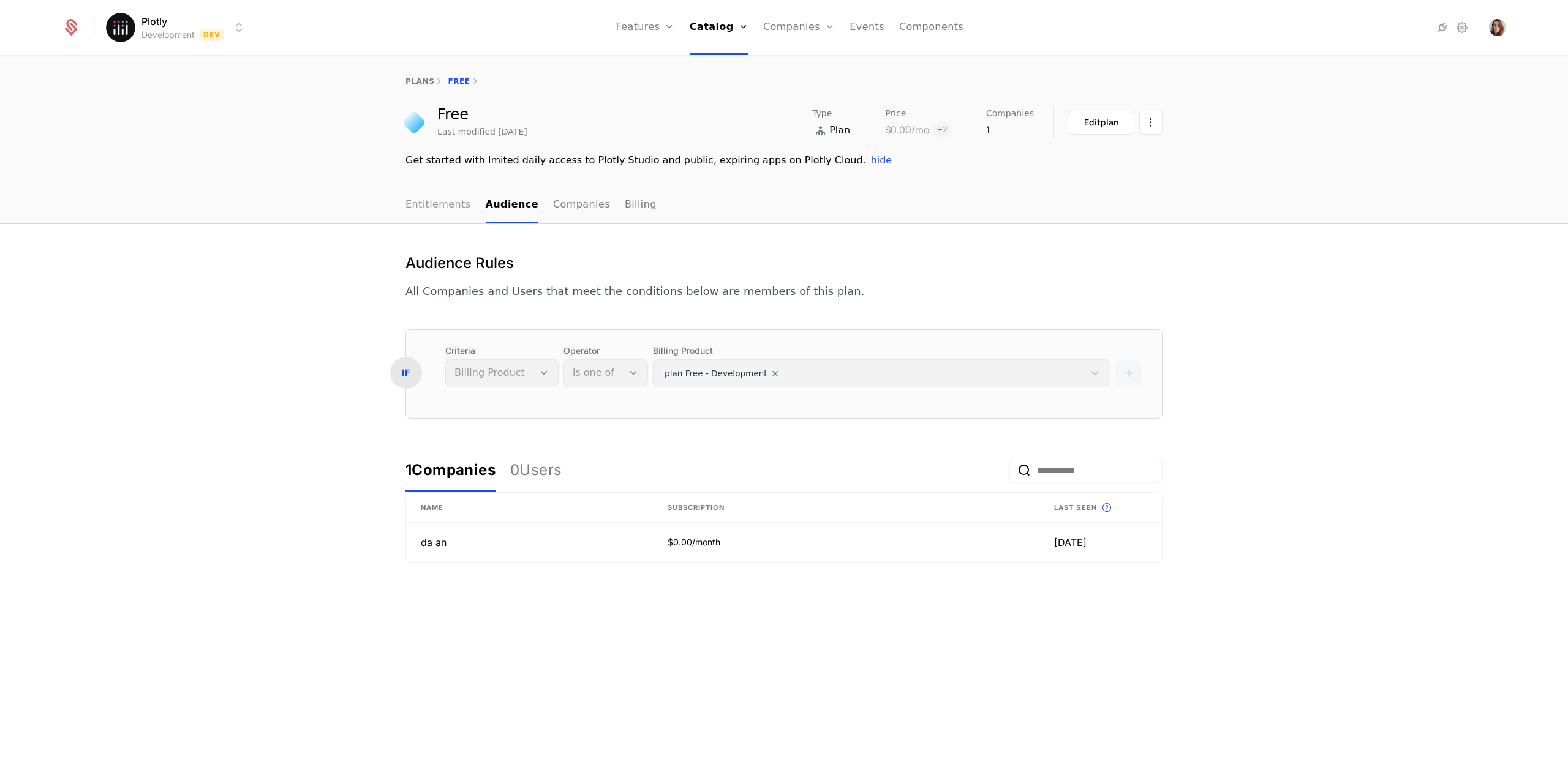
click at [446, 195] on link "Entitlements" at bounding box center [438, 205] width 66 height 36
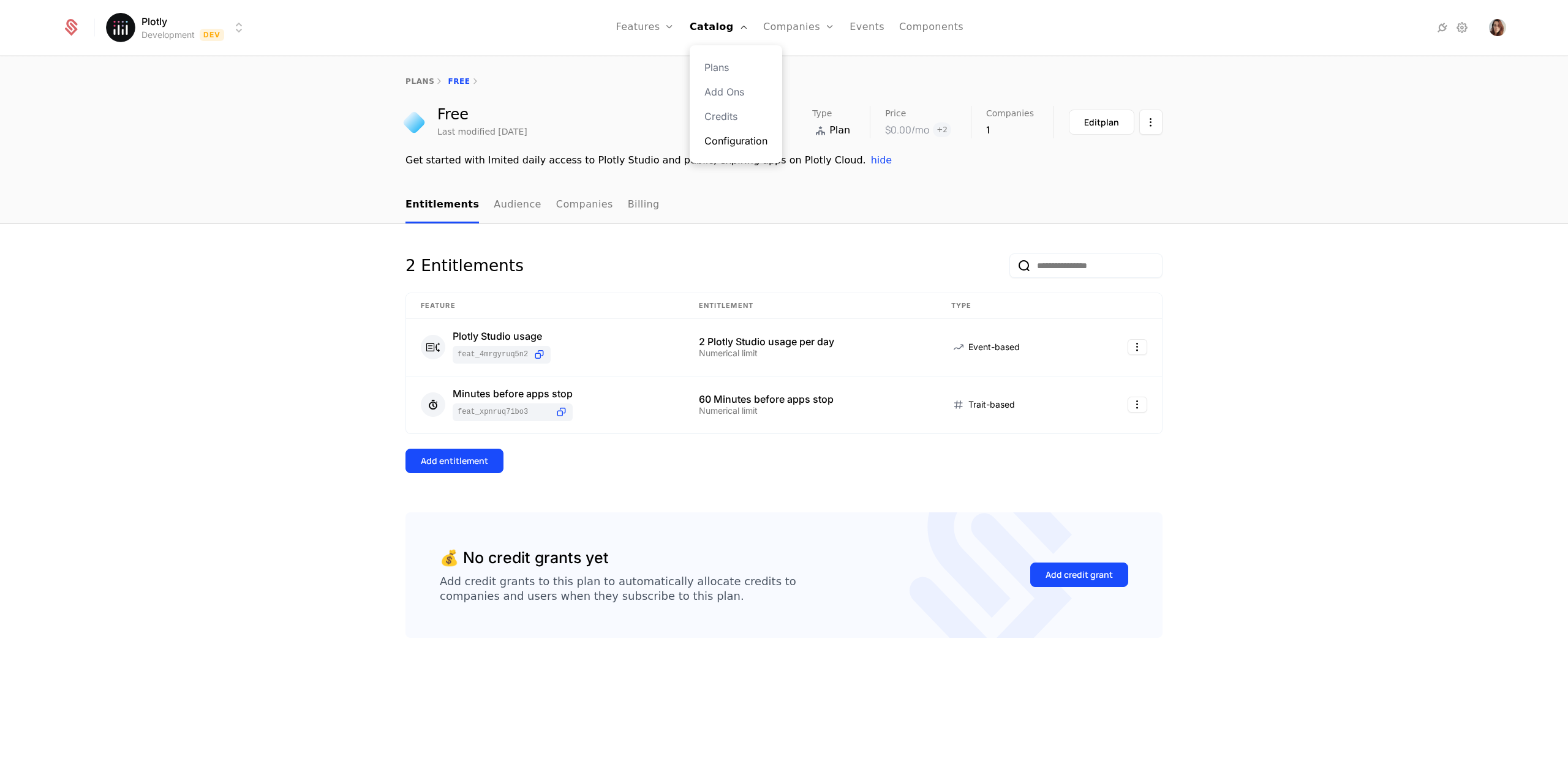
click at [737, 140] on link "Configuration" at bounding box center [736, 140] width 63 height 15
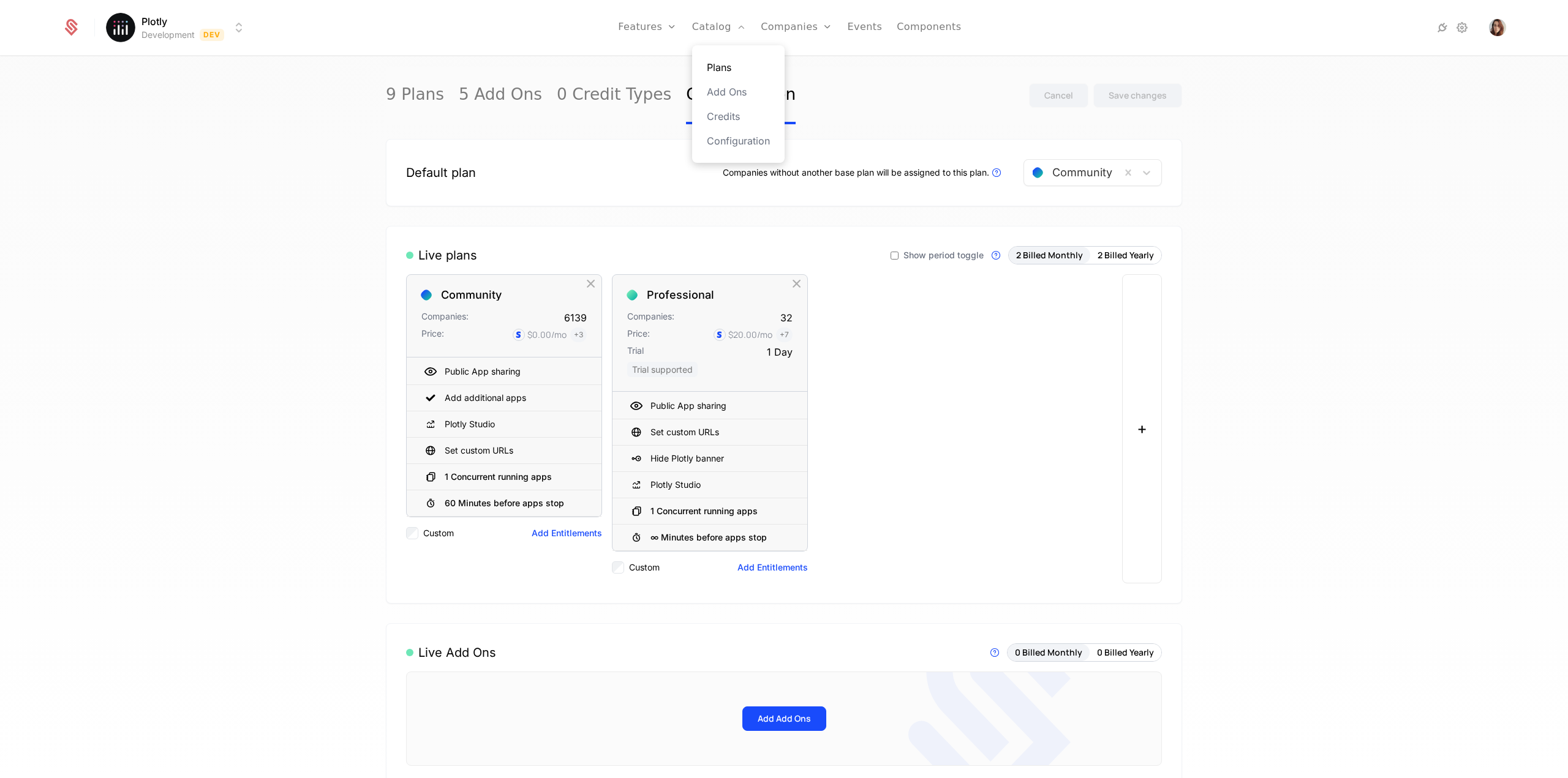
click at [722, 64] on link "Plans" at bounding box center [739, 67] width 63 height 15
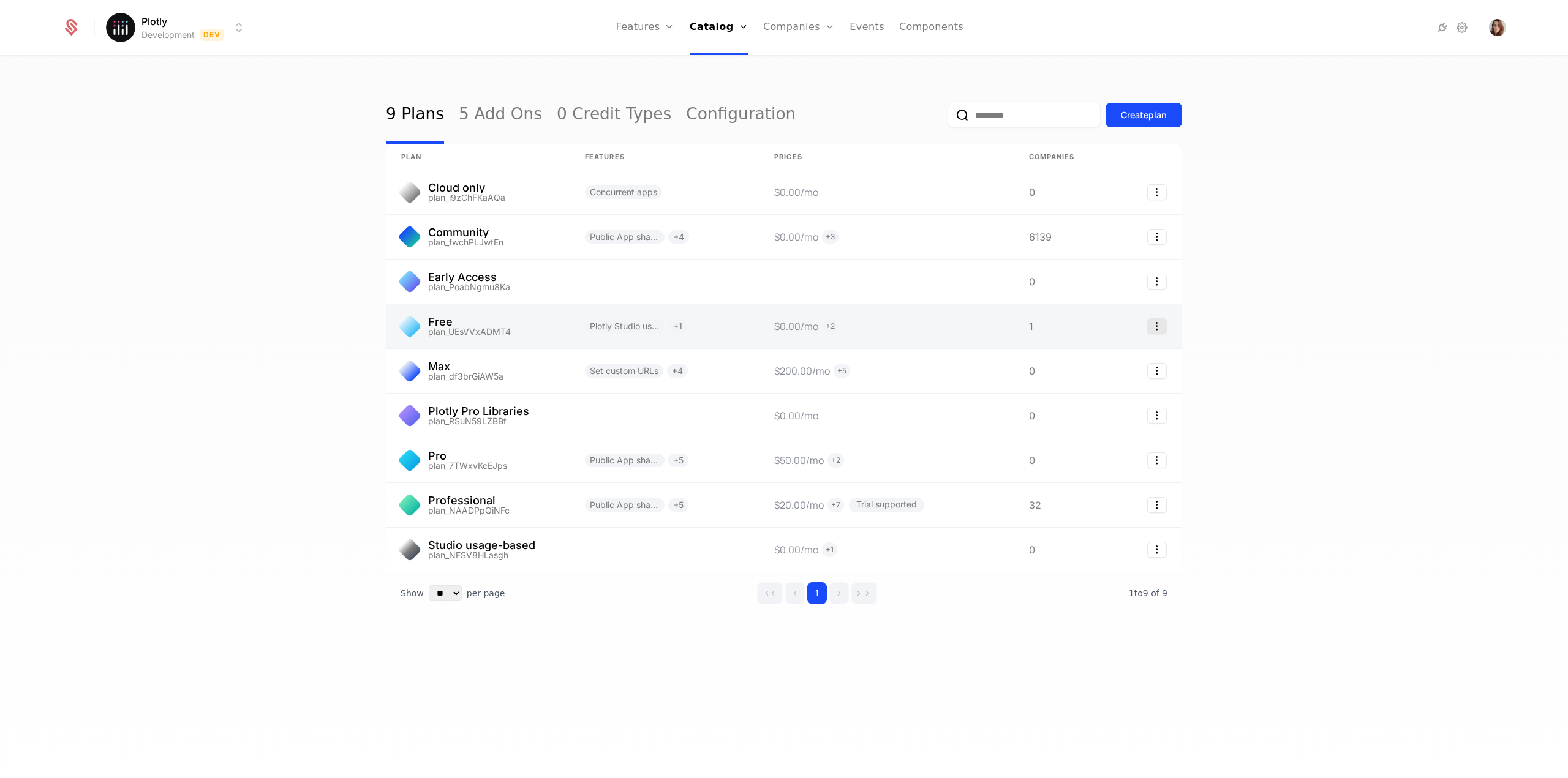
click at [1154, 327] on icon "Select action" at bounding box center [1157, 326] width 19 height 16
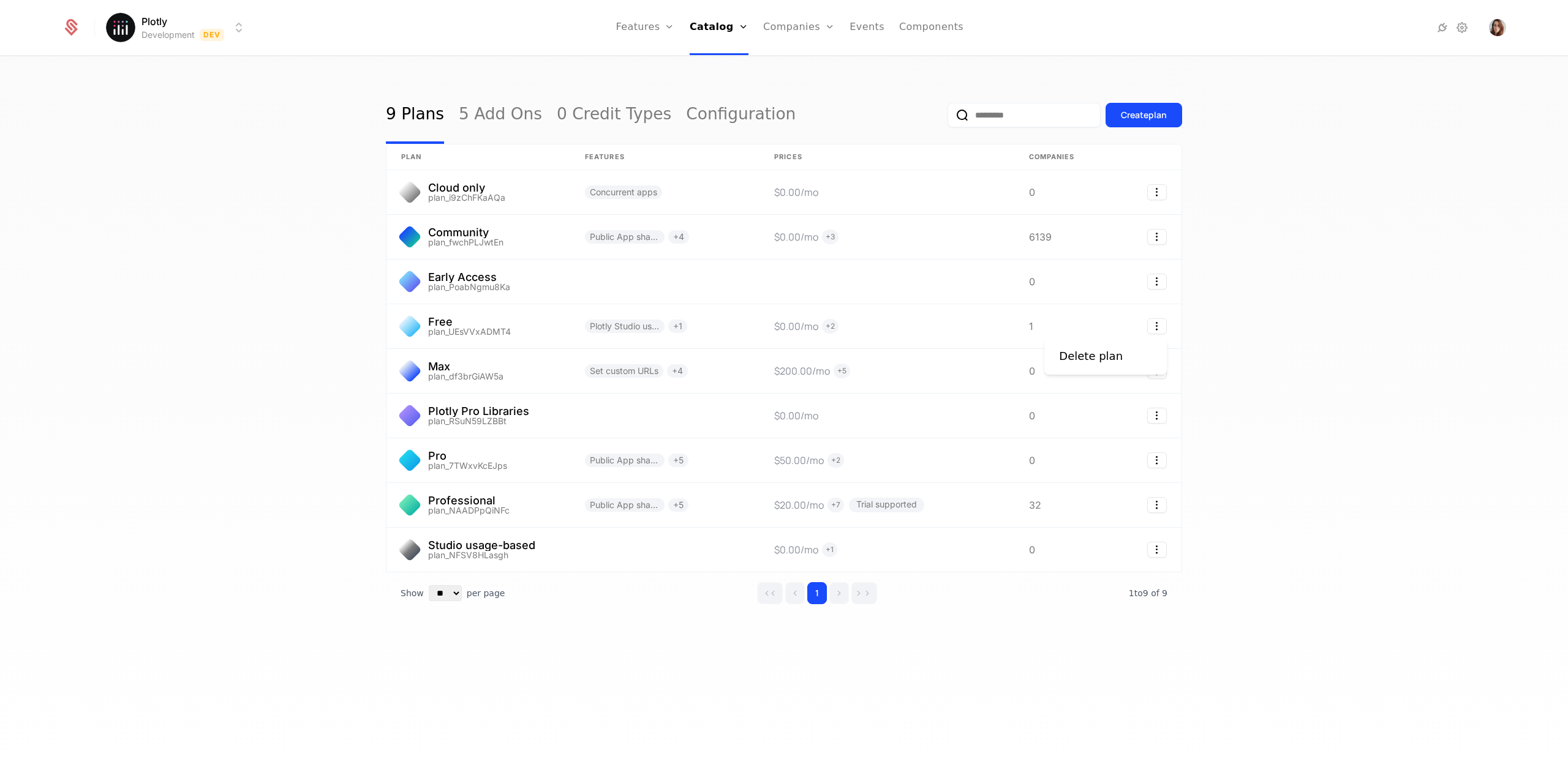
click at [1299, 340] on html "Plotly Development Dev Features Features Flags Catalog Plans Add Ons Credits Co…" at bounding box center [784, 389] width 1568 height 778
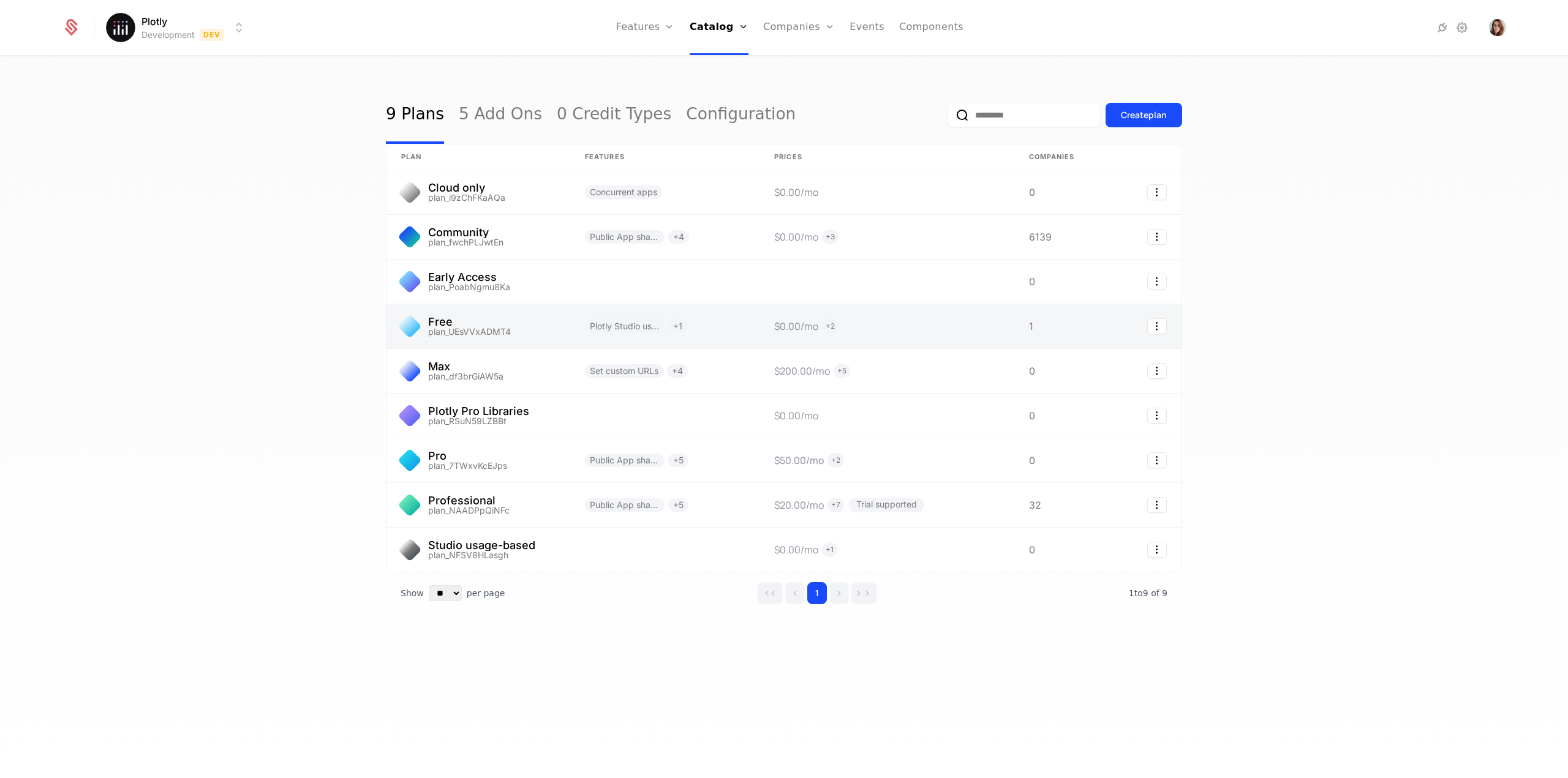
click at [452, 316] on link at bounding box center [479, 326] width 184 height 44
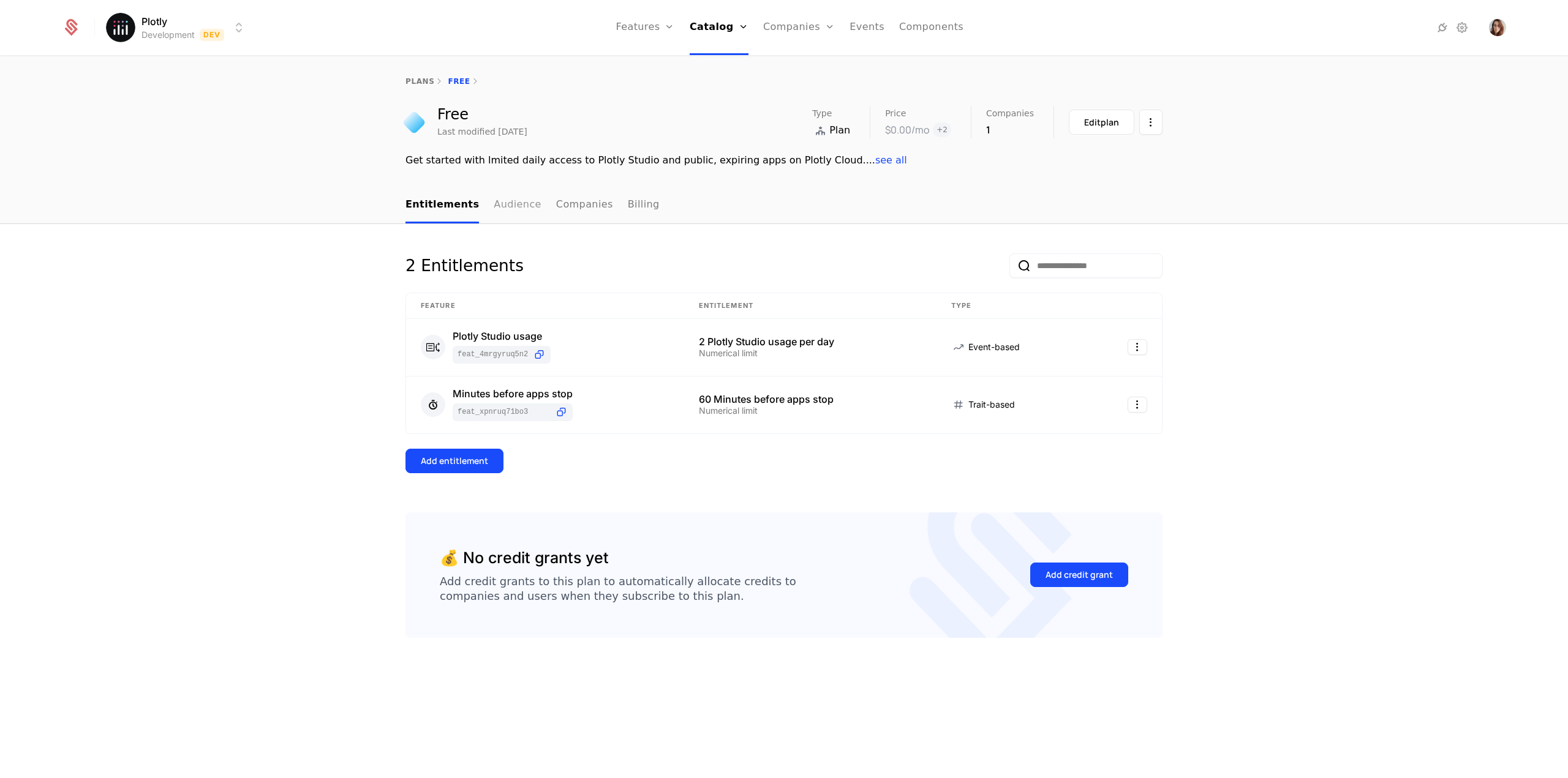
click at [496, 210] on link "Audience" at bounding box center [517, 205] width 48 height 36
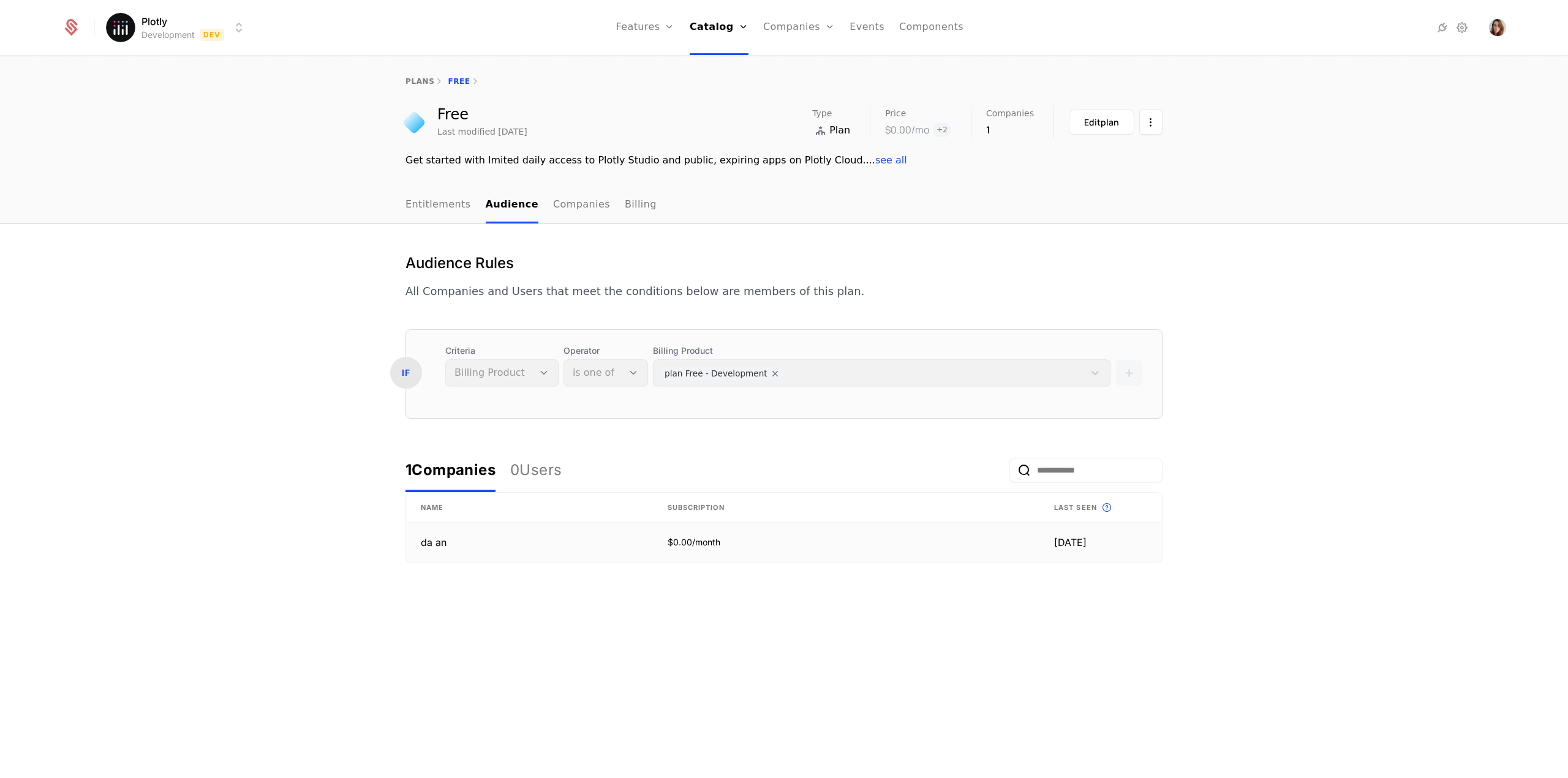
click at [442, 543] on td "da an" at bounding box center [530, 543] width 247 height 39
click at [435, 544] on td "da an" at bounding box center [530, 543] width 247 height 39
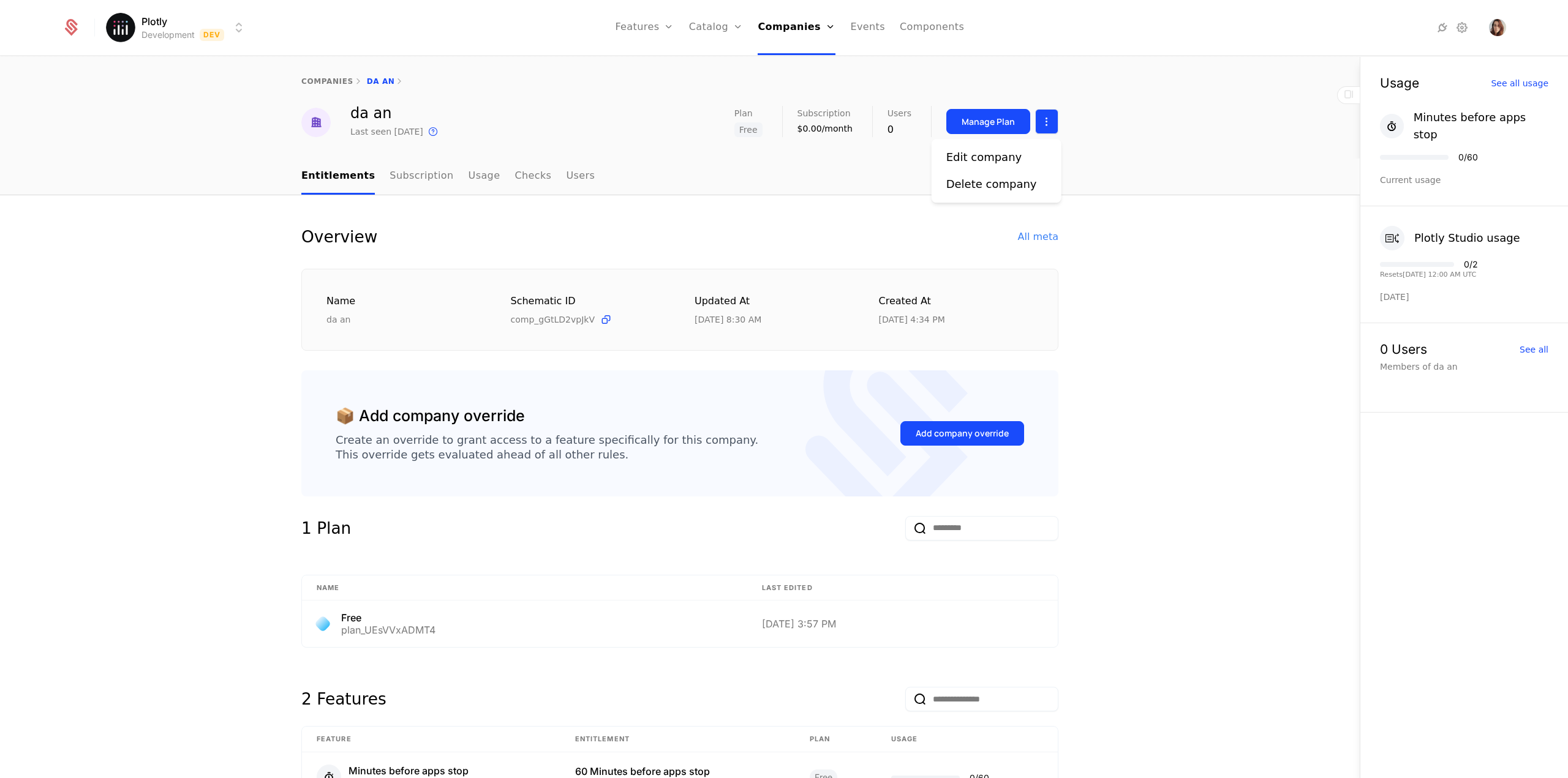
click at [1048, 133] on html "Plotly Development Dev Features Features Flags Catalog Plans Add Ons Credits Co…" at bounding box center [784, 389] width 1568 height 778
click at [1169, 235] on html "Plotly Development Dev Features Features Flags Catalog Plans Add Ons Credits Co…" at bounding box center [784, 389] width 1568 height 778
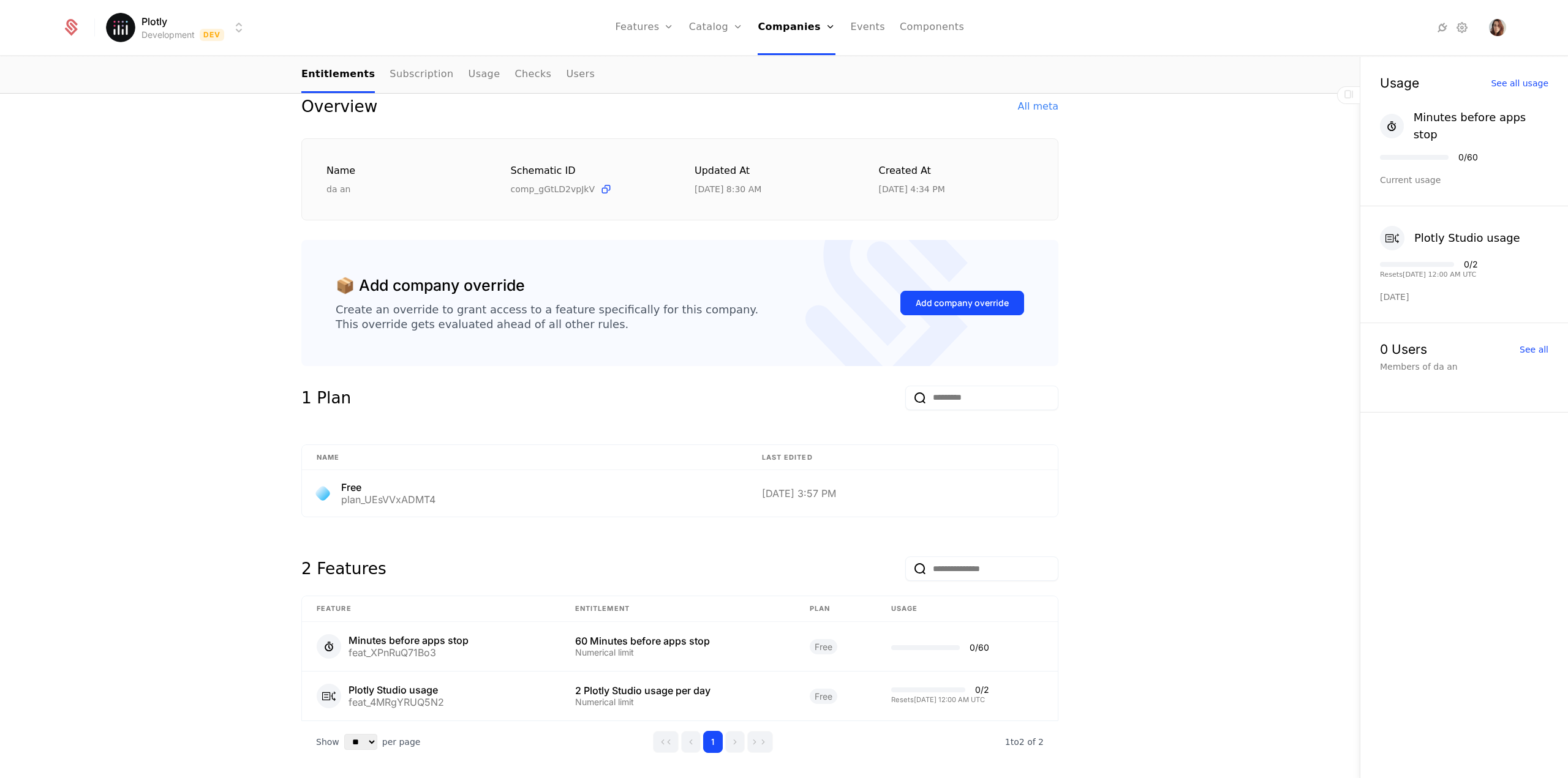
scroll to position [180, 0]
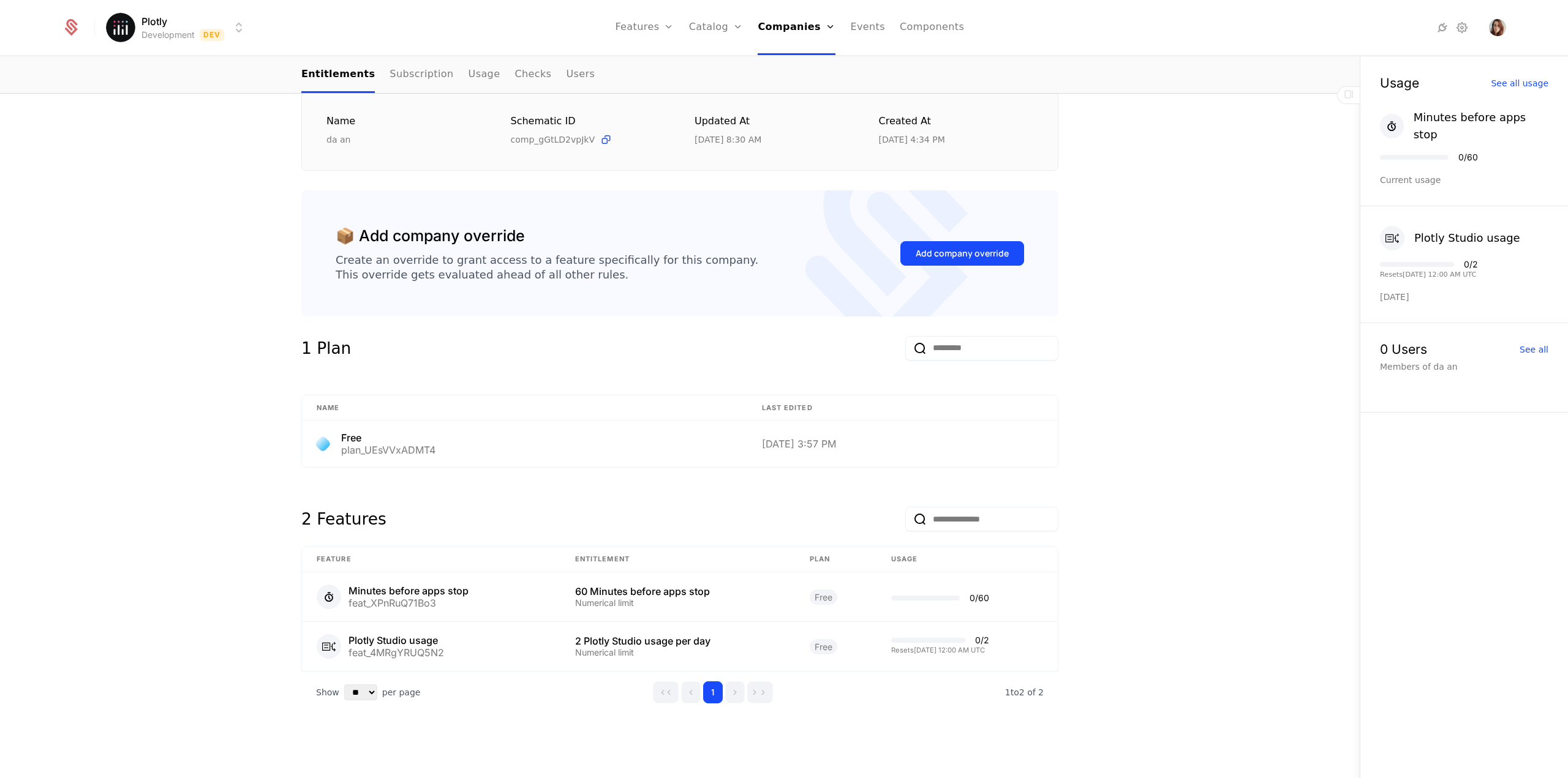
click at [390, 68] on link "Subscription" at bounding box center [422, 75] width 64 height 36
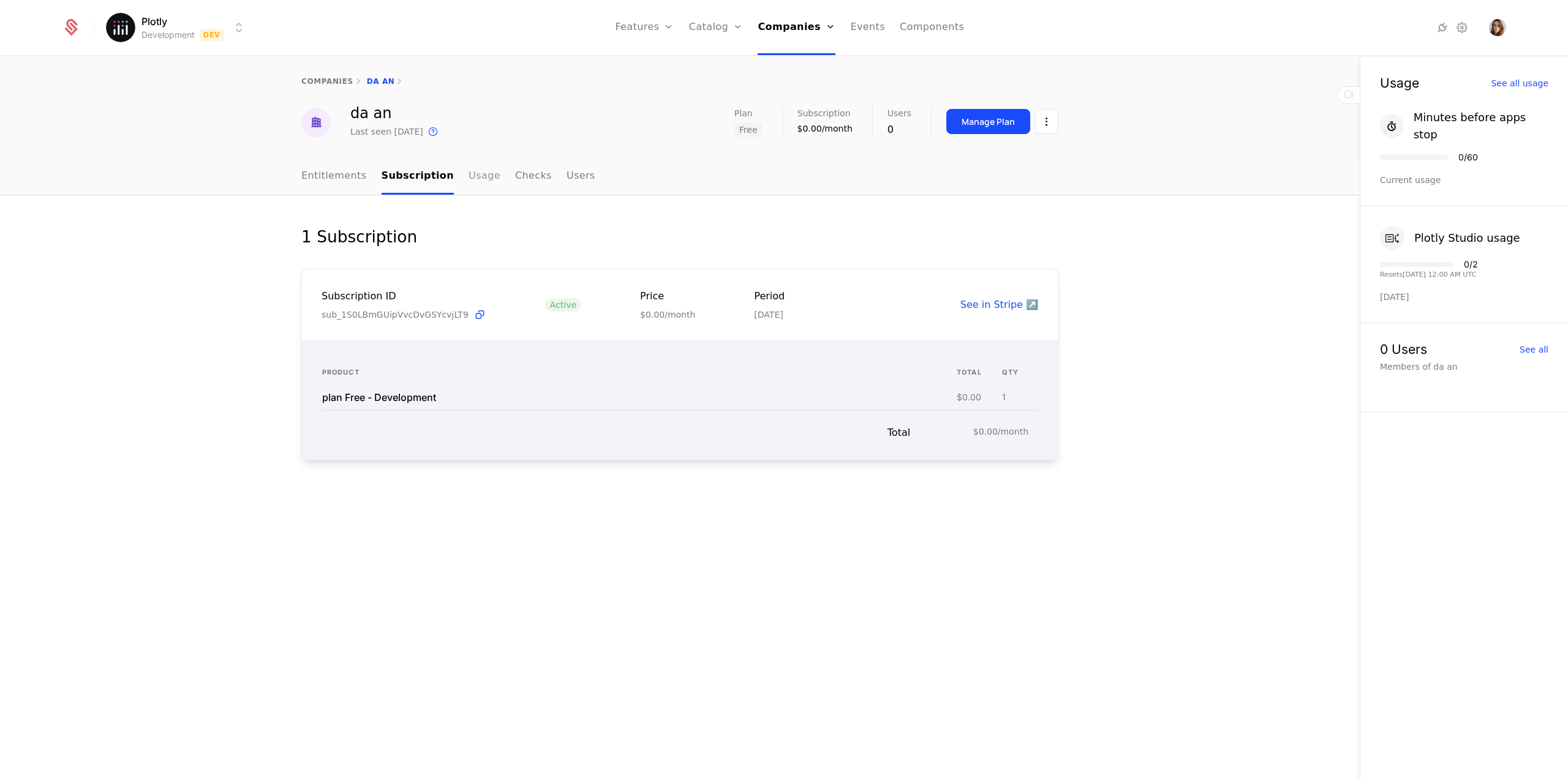
click at [469, 174] on link "Usage" at bounding box center [484, 176] width 32 height 36
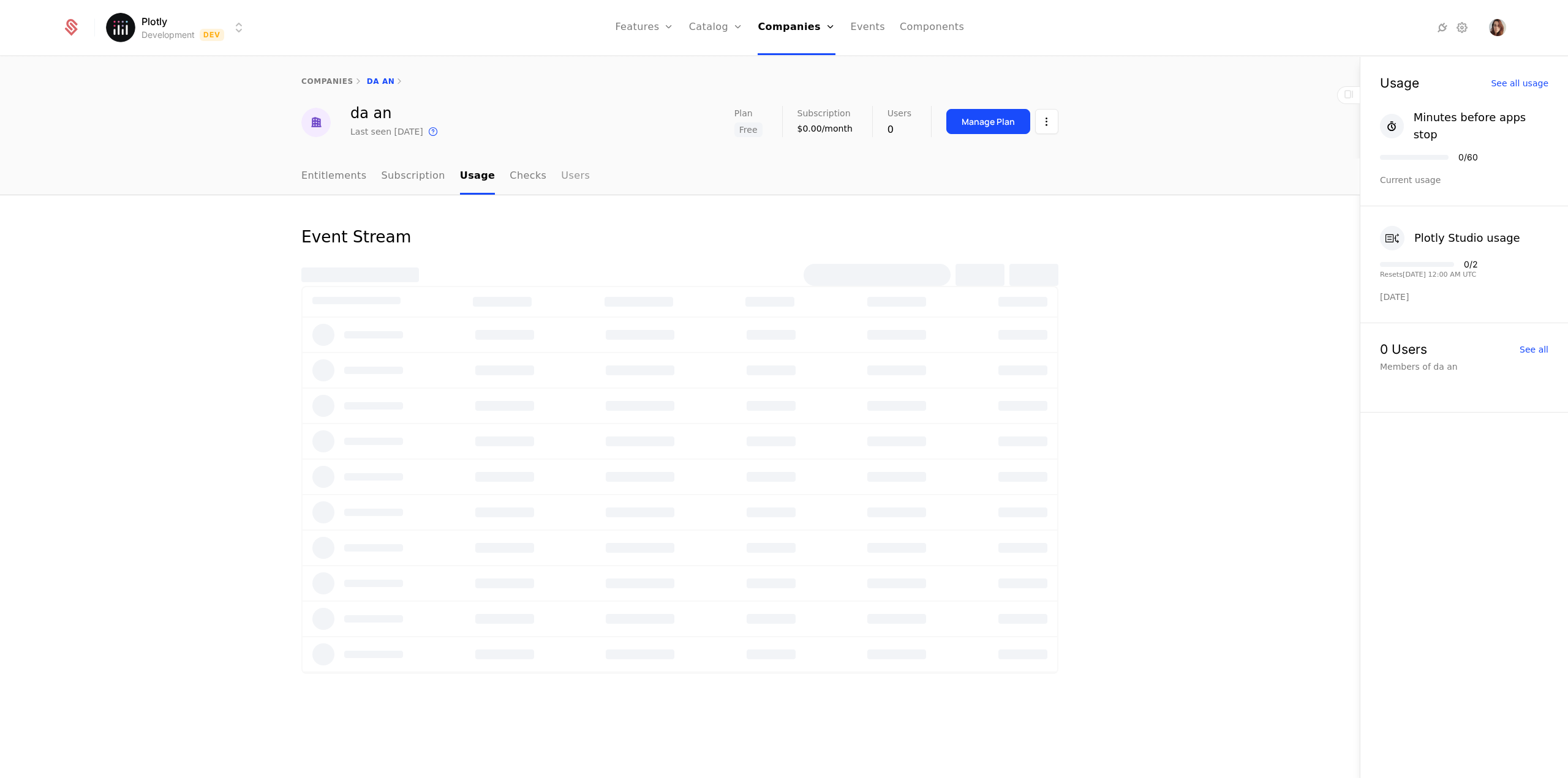
click at [561, 174] on link "Users" at bounding box center [575, 176] width 29 height 36
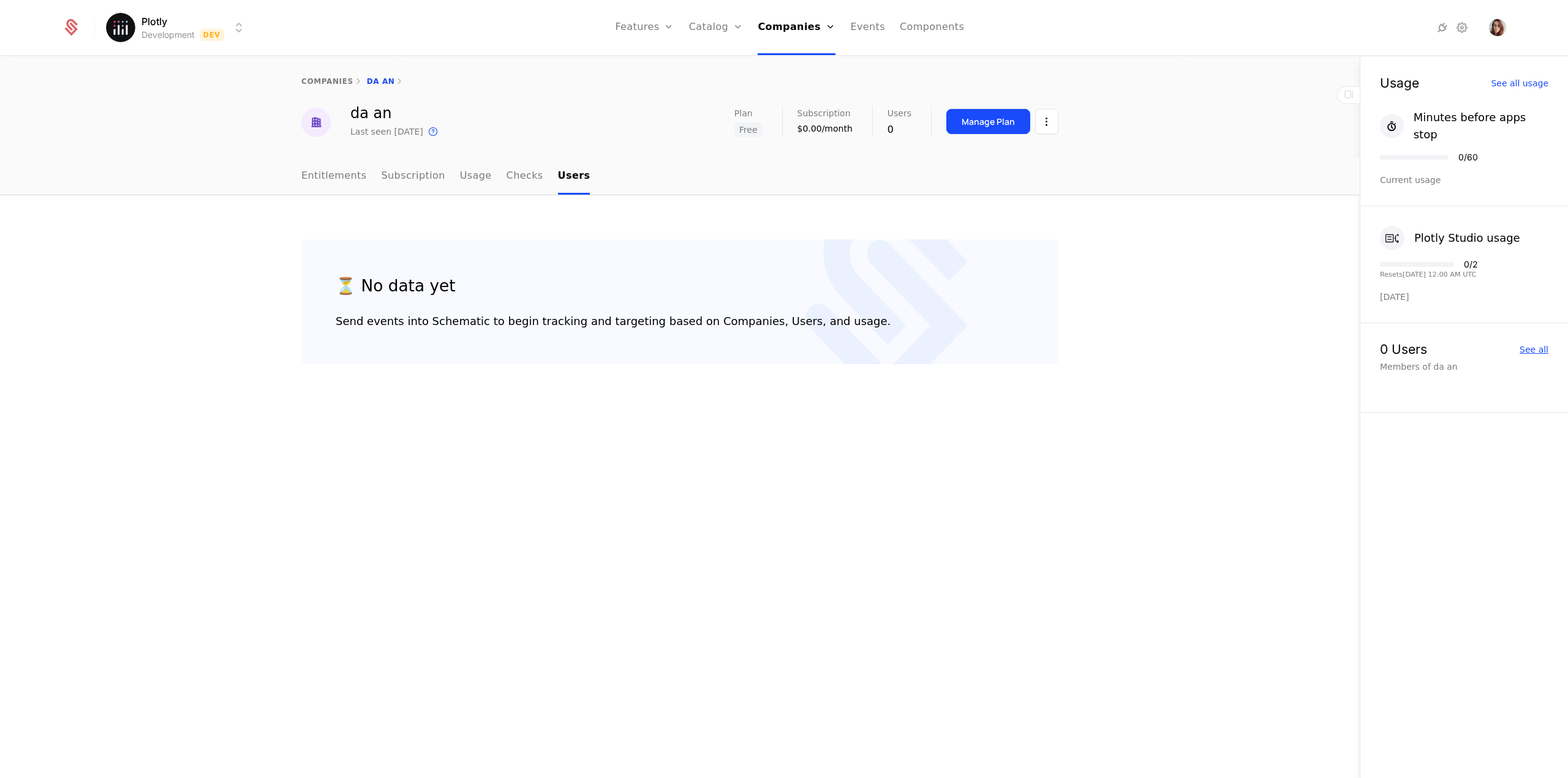
click at [1538, 345] on div "See all" at bounding box center [1533, 349] width 29 height 8
click at [1532, 345] on div "See all" at bounding box center [1533, 349] width 29 height 8
click at [1534, 345] on div "See all" at bounding box center [1533, 349] width 29 height 8
click at [1046, 120] on html "Plotly Development Dev Features Features Flags Catalog Plans Add Ons Credits Co…" at bounding box center [784, 389] width 1568 height 778
click at [1129, 133] on html "Plotly Development Dev Features Features Flags Catalog Plans Add Ons Credits Co…" at bounding box center [784, 389] width 1568 height 778
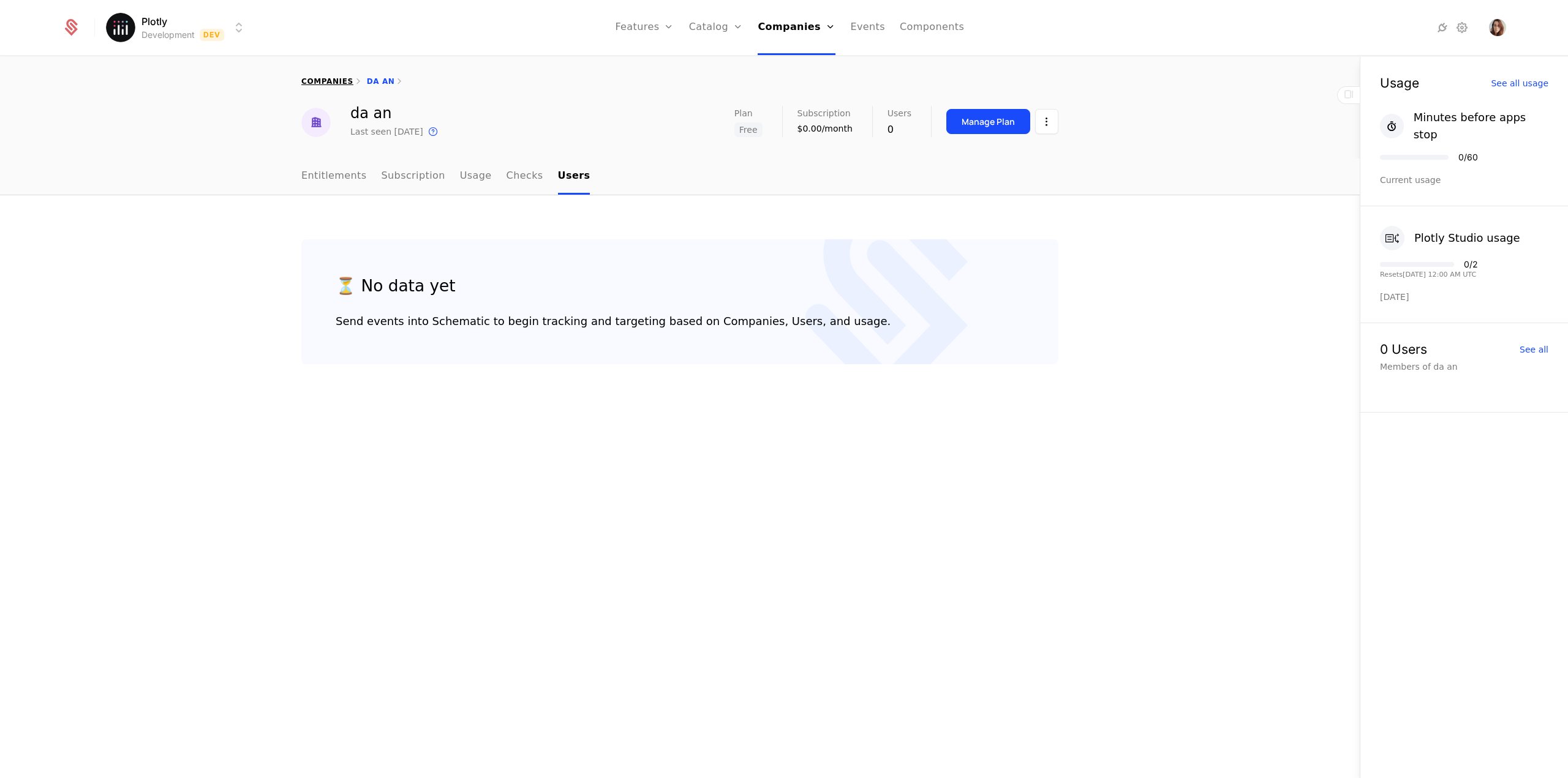
click at [327, 84] on link "companies" at bounding box center [327, 81] width 52 height 8
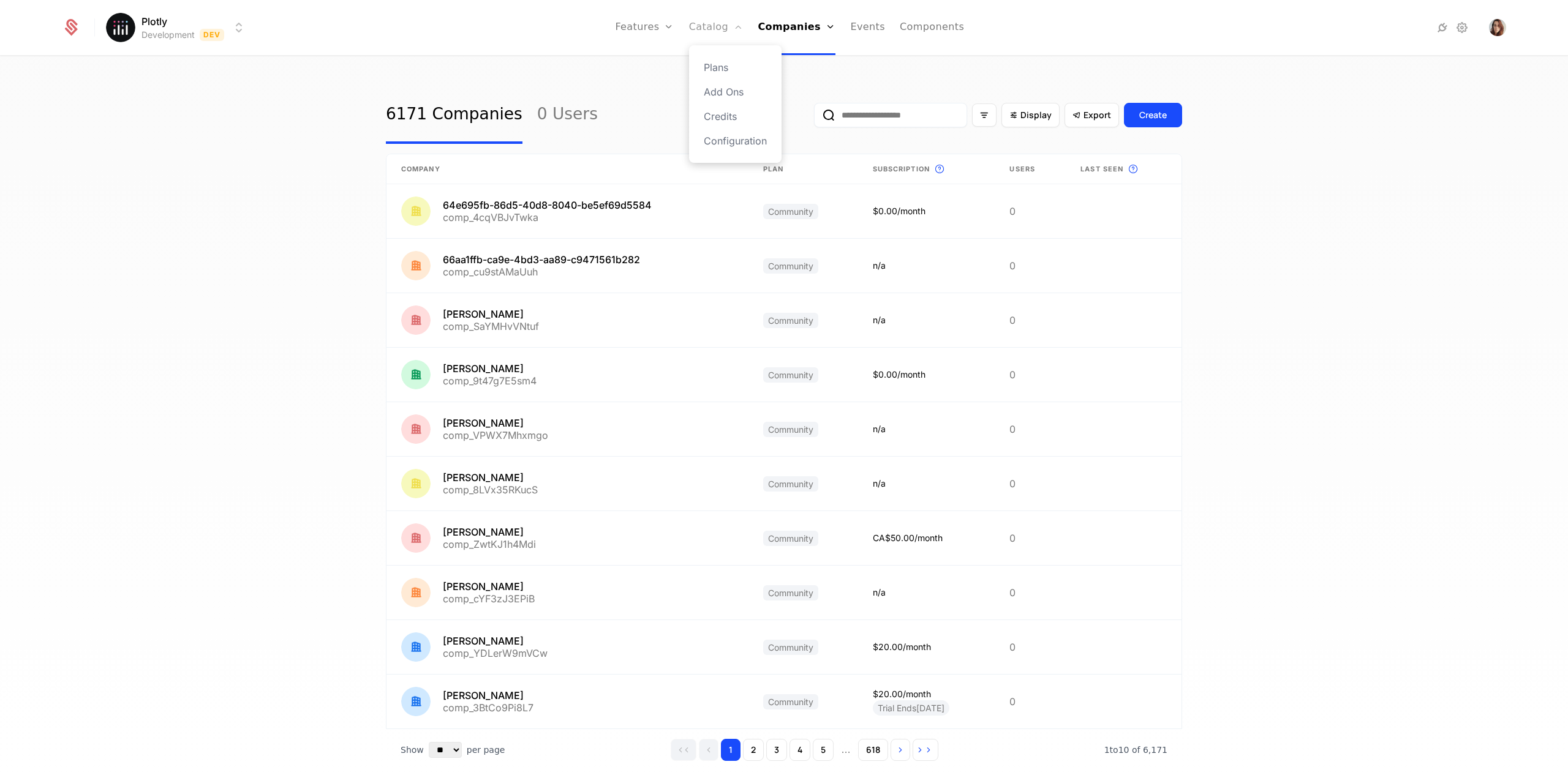
click at [725, 24] on link "Catalog" at bounding box center [716, 27] width 55 height 55
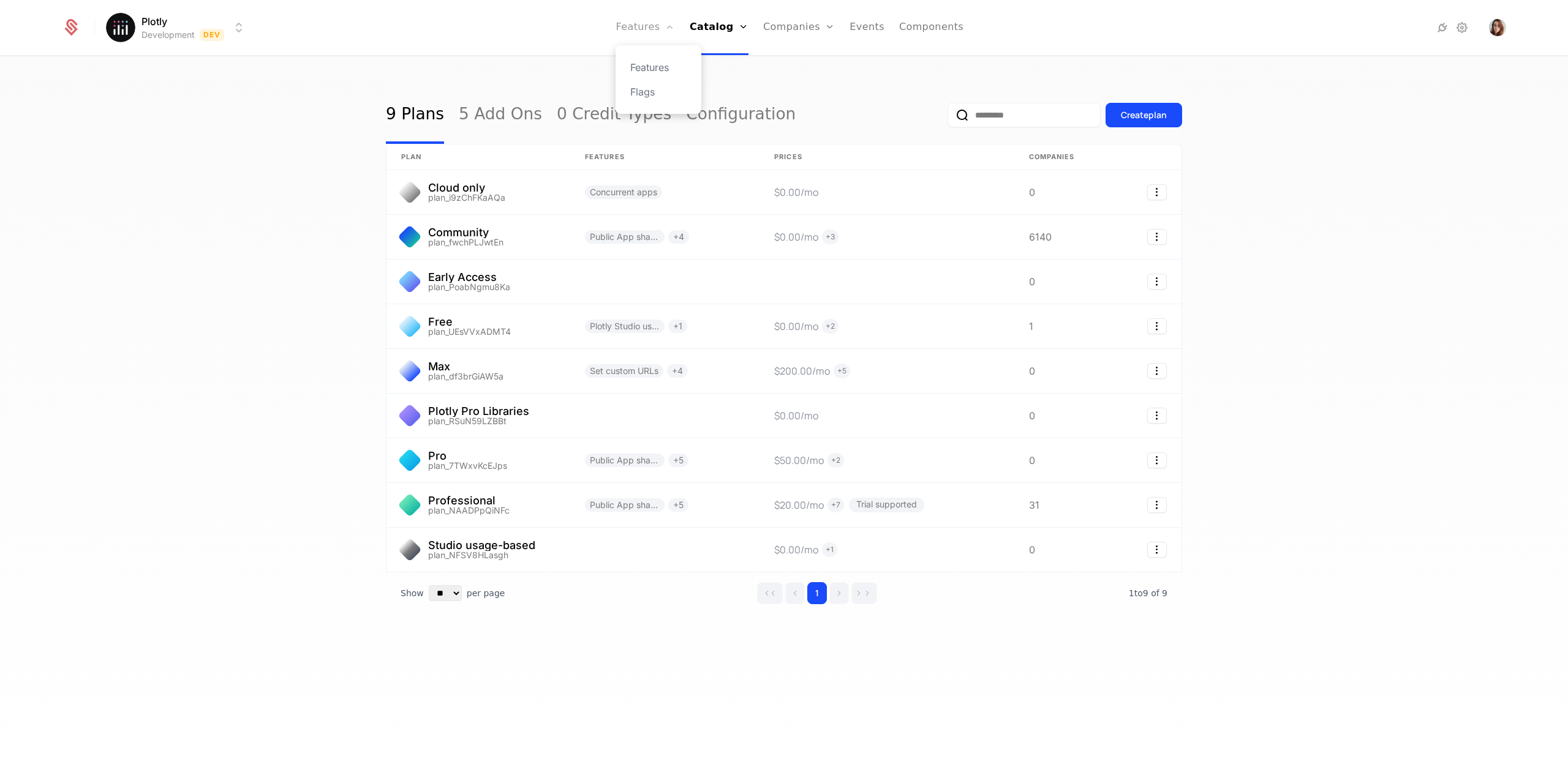
click at [659, 30] on link "Features" at bounding box center [645, 27] width 59 height 55
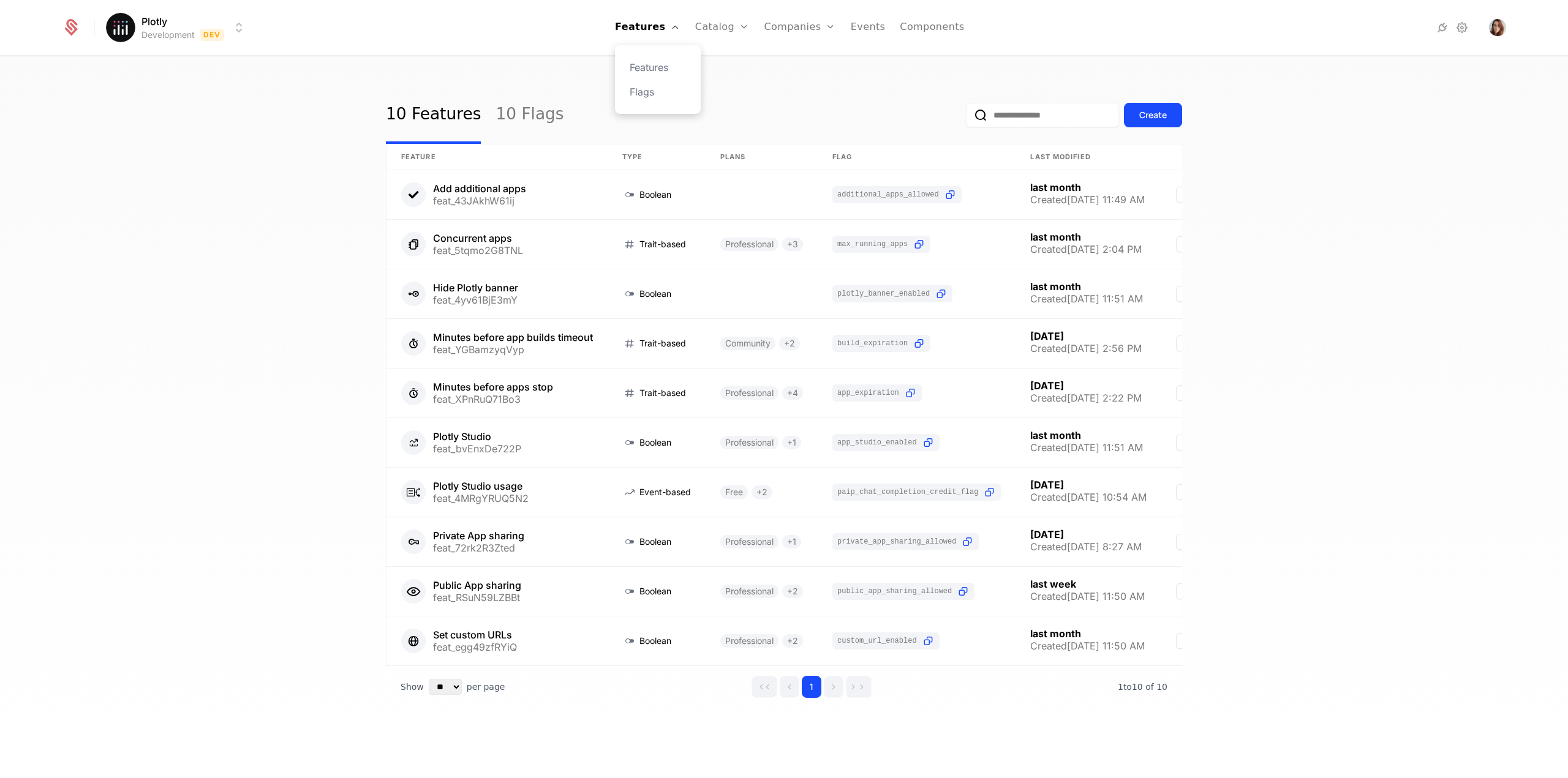
click at [659, 59] on div "Features Flags" at bounding box center [658, 79] width 86 height 69
click at [659, 66] on link "Features" at bounding box center [658, 67] width 56 height 15
click at [578, 56] on div "Plotly Development Dev Features Features Flags Catalog Plans Add Ons Credits Co…" at bounding box center [784, 389] width 1568 height 778
click at [158, 20] on html "Plotly Development Dev Features Features Flags Catalog Plans Add Ons Credits Co…" at bounding box center [784, 389] width 1568 height 778
click at [256, 114] on div "Production Prod" at bounding box center [213, 113] width 207 height 25
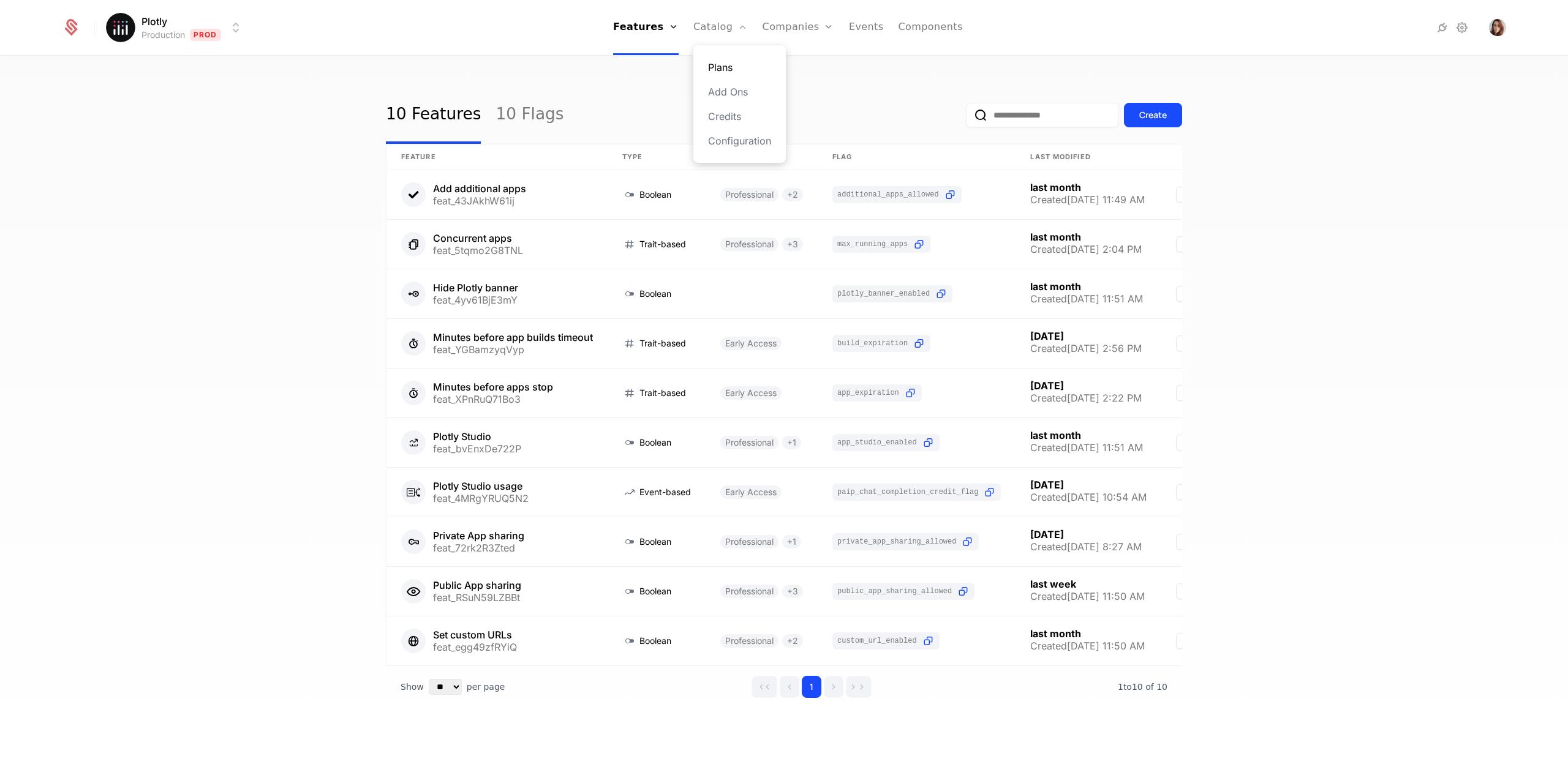
click at [718, 66] on link "Plans" at bounding box center [740, 67] width 63 height 15
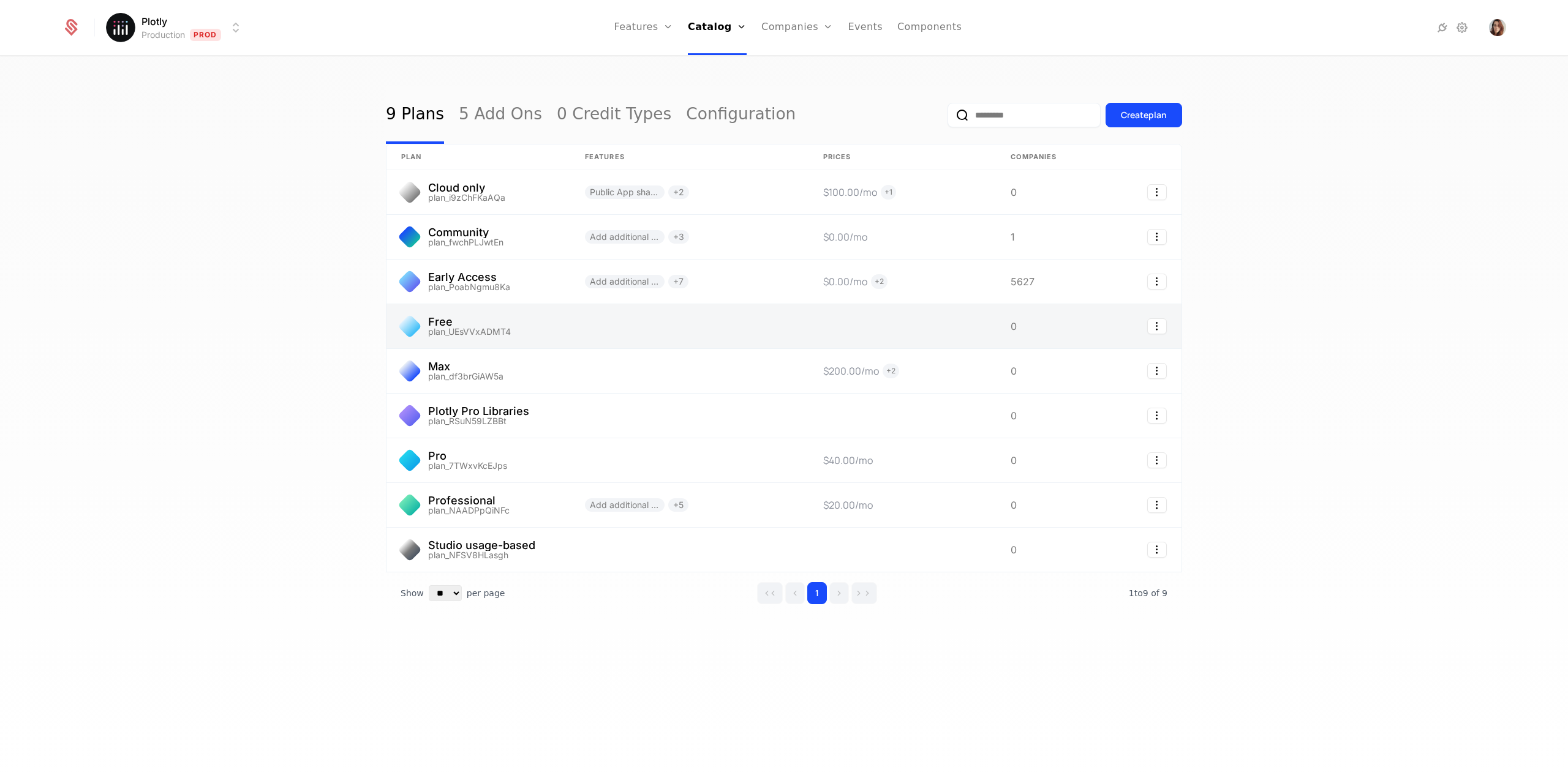
click at [507, 326] on link at bounding box center [479, 326] width 184 height 44
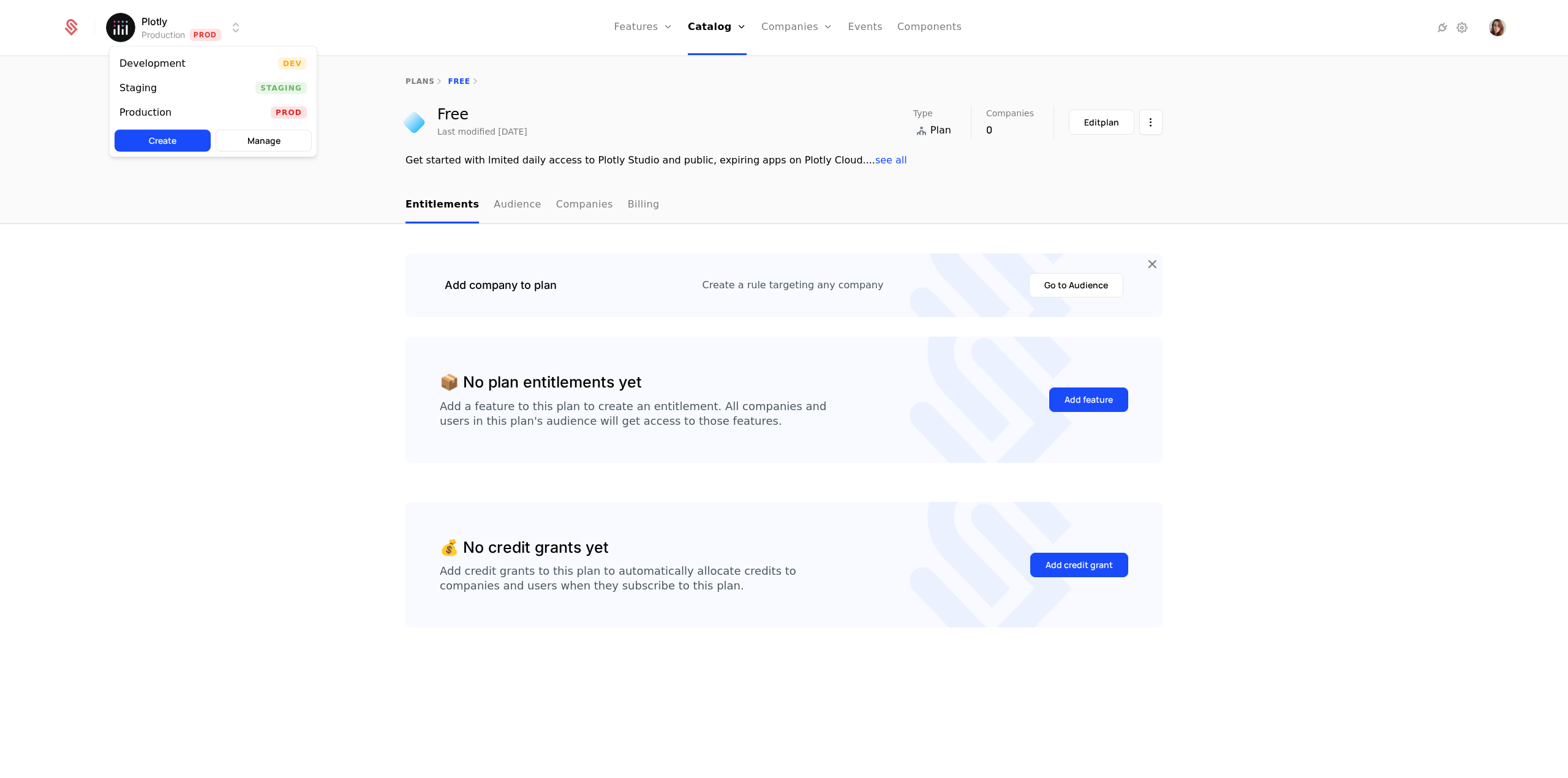
click at [175, 22] on html "Plotly Production Prod Features Features Flags Catalog Plans Add Ons Credits Co…" at bounding box center [784, 389] width 1568 height 778
click at [201, 63] on div "Development Dev" at bounding box center [213, 64] width 207 height 25
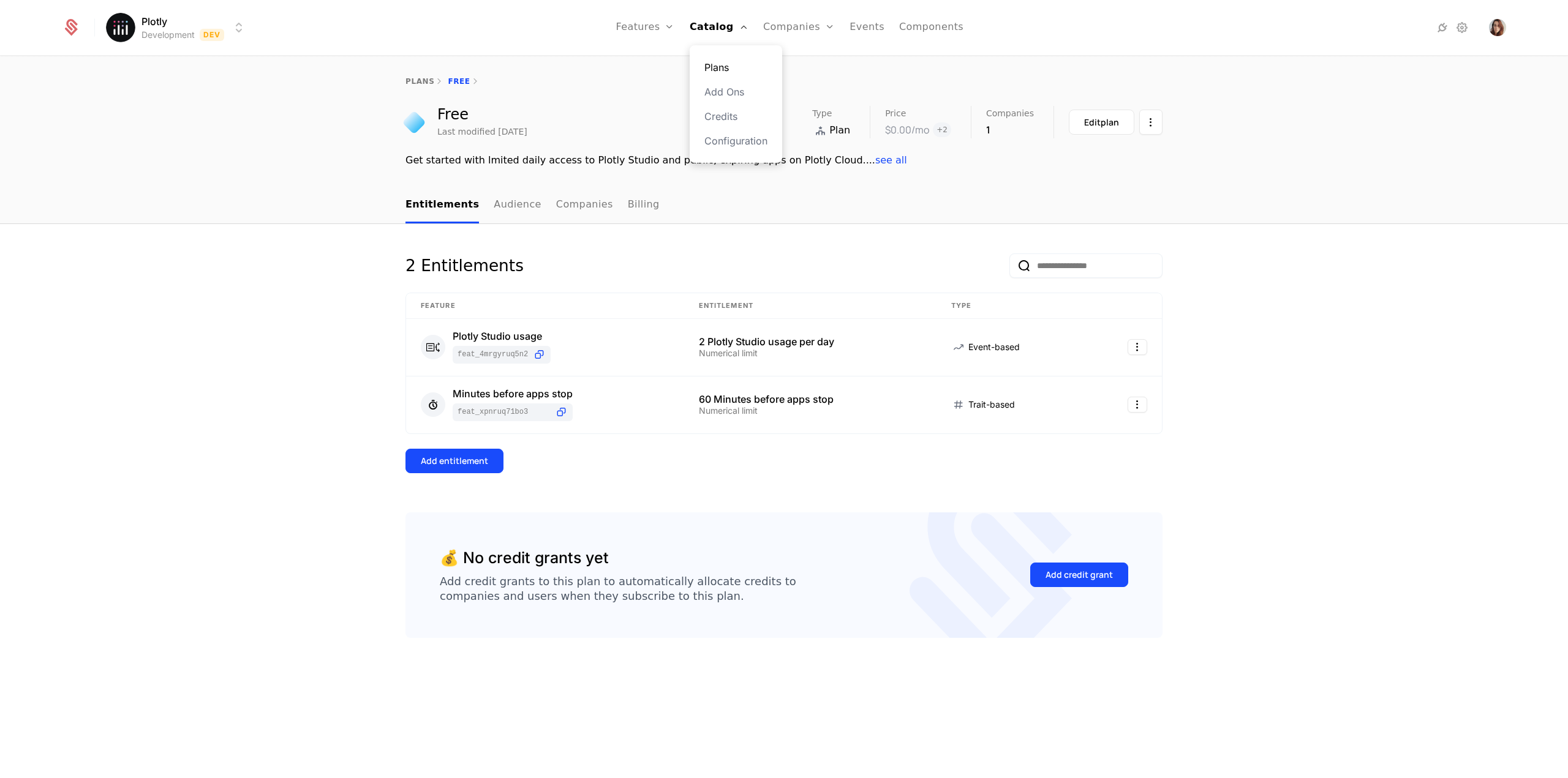
click at [737, 70] on link "Plans" at bounding box center [736, 67] width 63 height 15
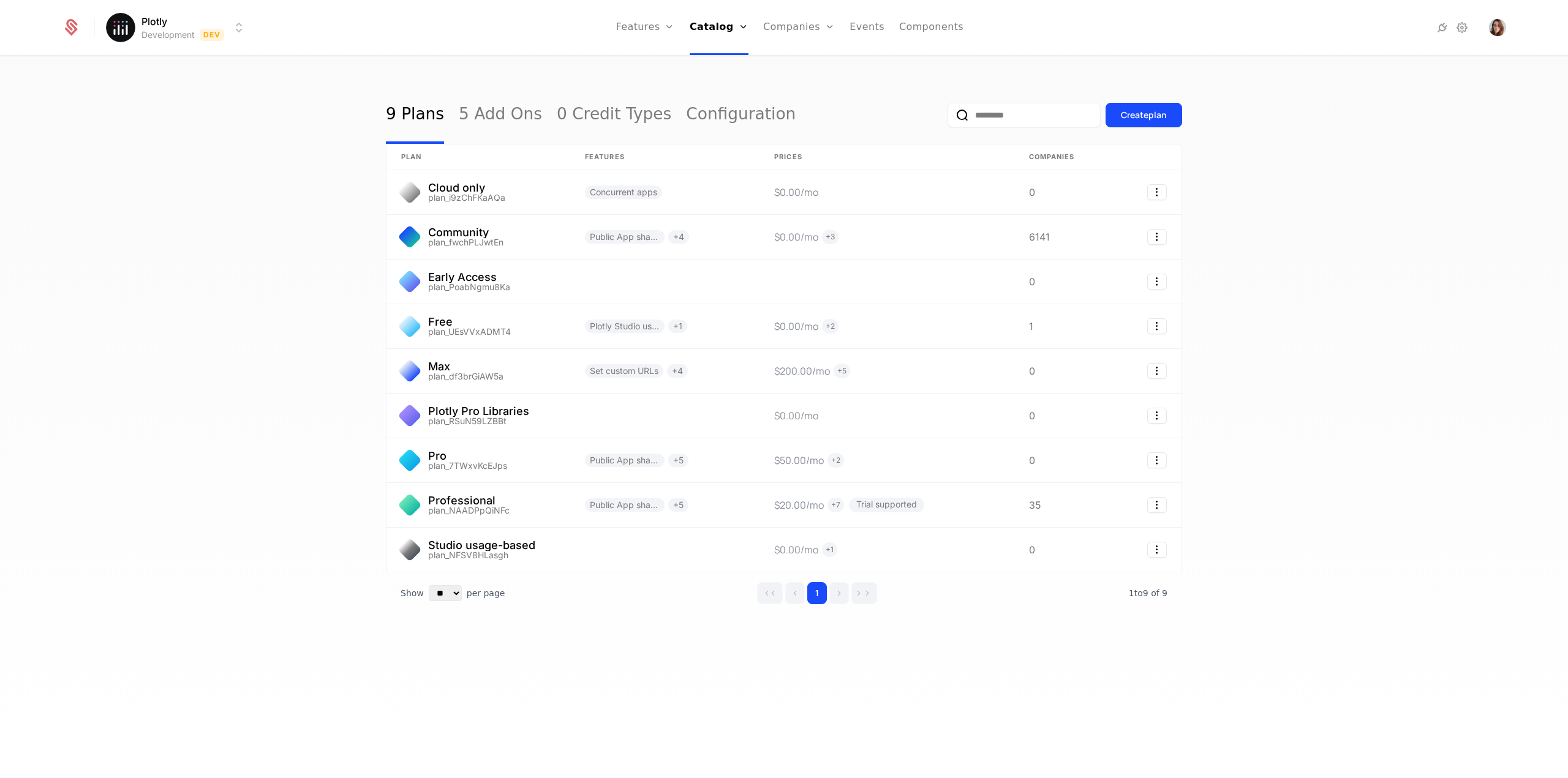
drag, startPoint x: 1535, startPoint y: 2, endPoint x: 1448, endPoint y: 508, distance: 513.4
click at [1448, 508] on div "9 Plans 5 Add Ons 0 Credit Types Configuration Create plan plan Features Prices…" at bounding box center [784, 421] width 1568 height 729
click at [1045, 236] on link at bounding box center [1063, 236] width 98 height 44
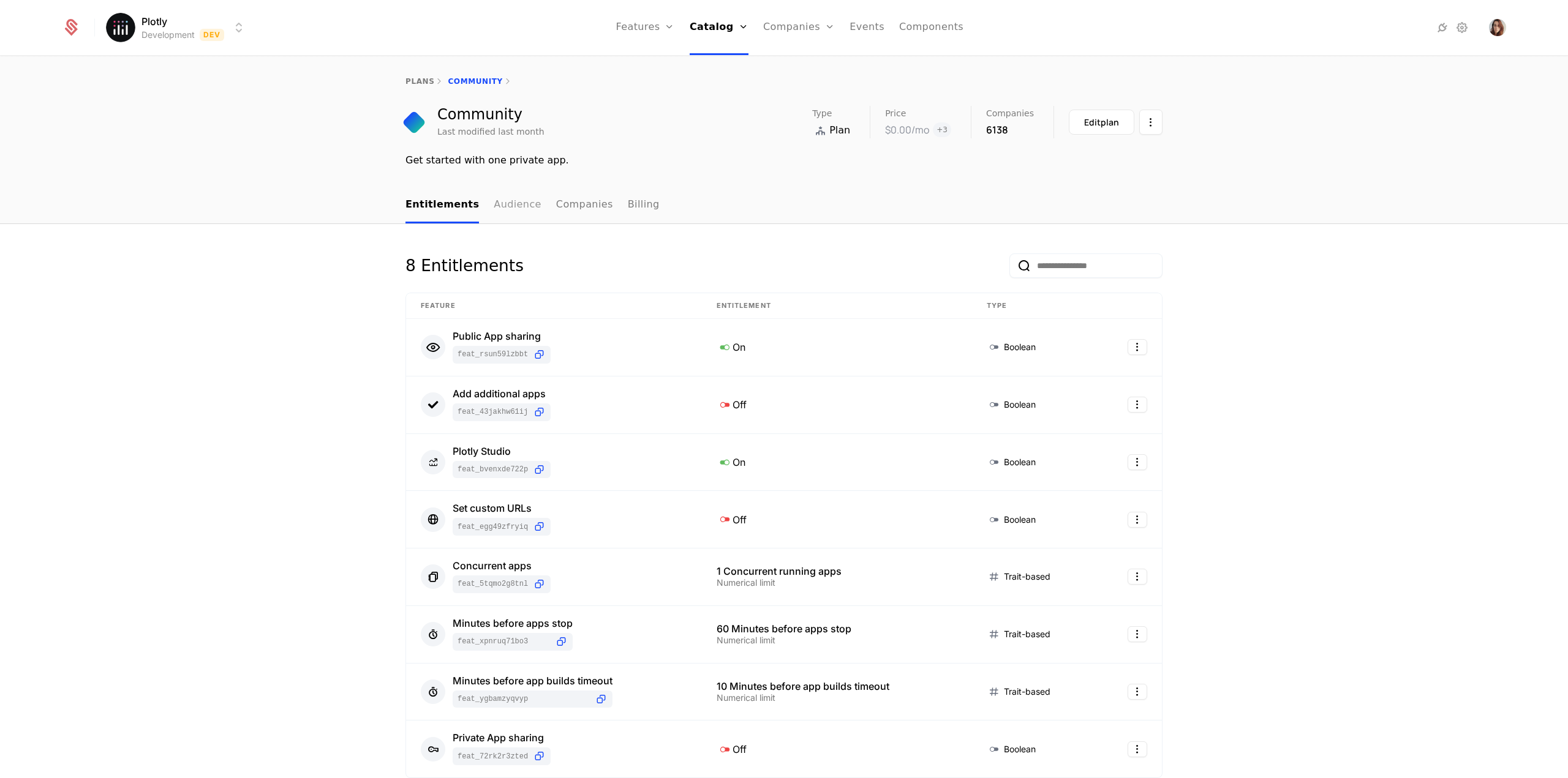
click at [506, 206] on link "Audience" at bounding box center [517, 205] width 48 height 36
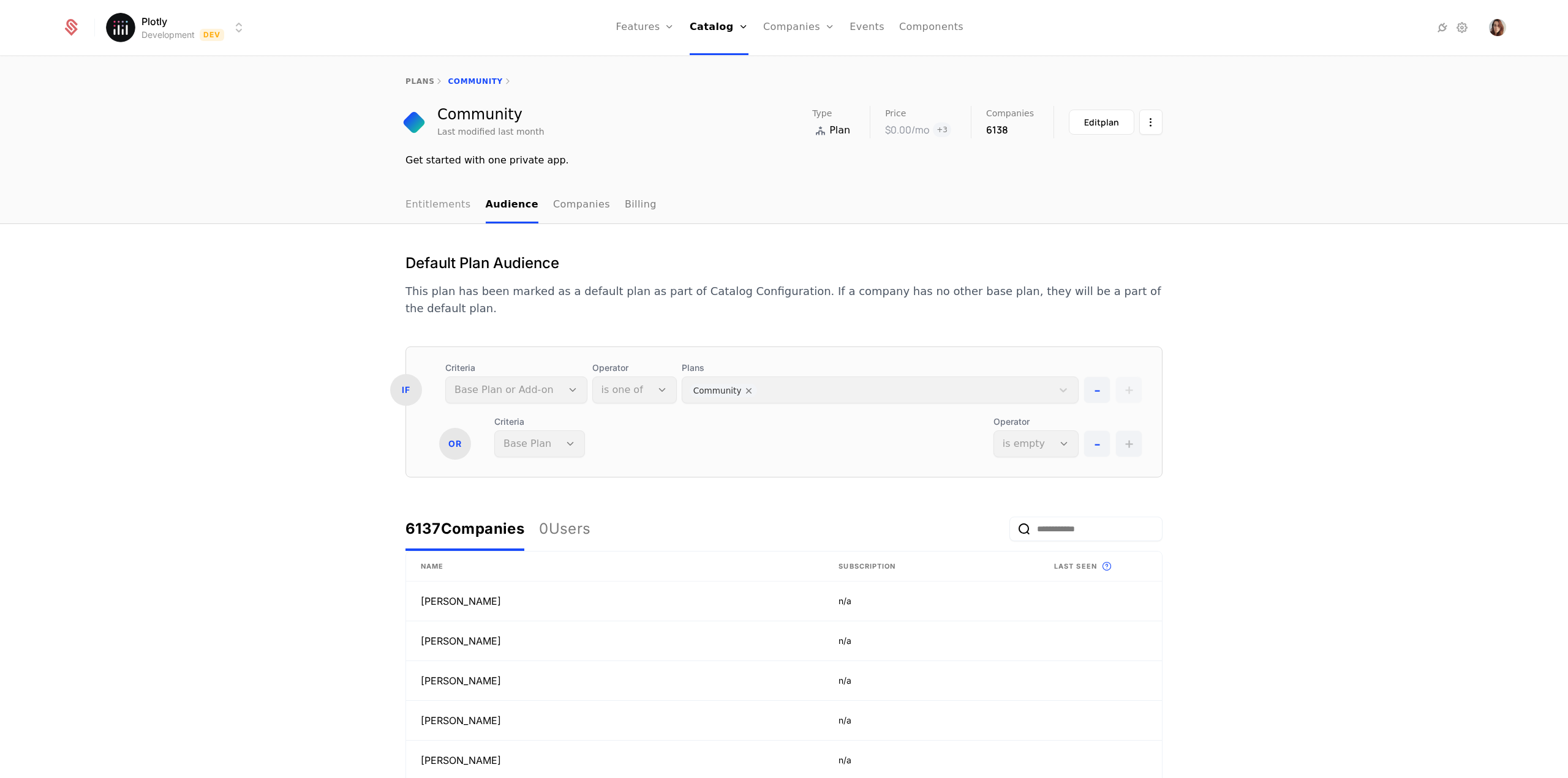
click at [423, 201] on link "Entitlements" at bounding box center [438, 205] width 66 height 36
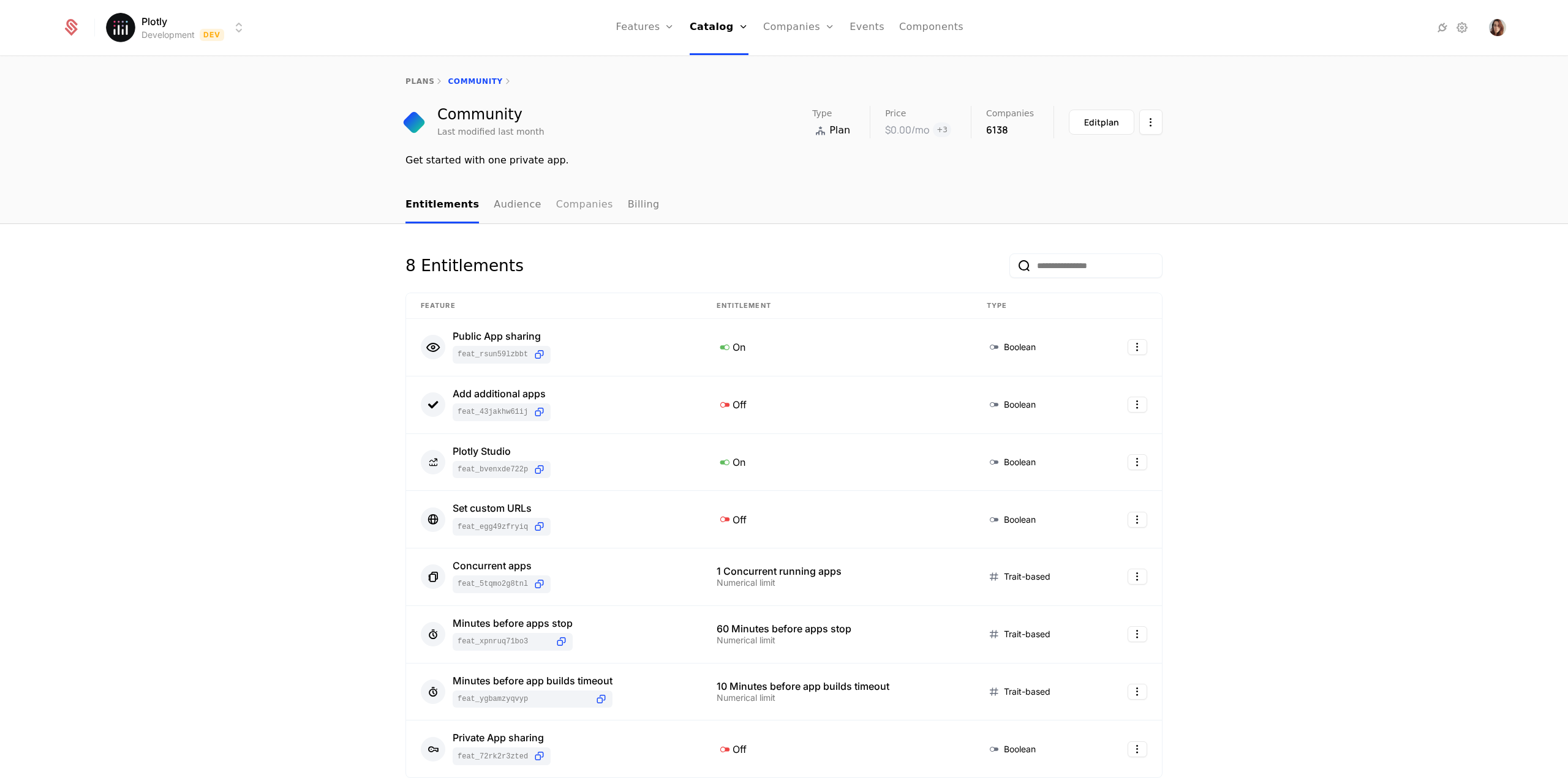
click at [585, 209] on link "Companies" at bounding box center [584, 205] width 57 height 36
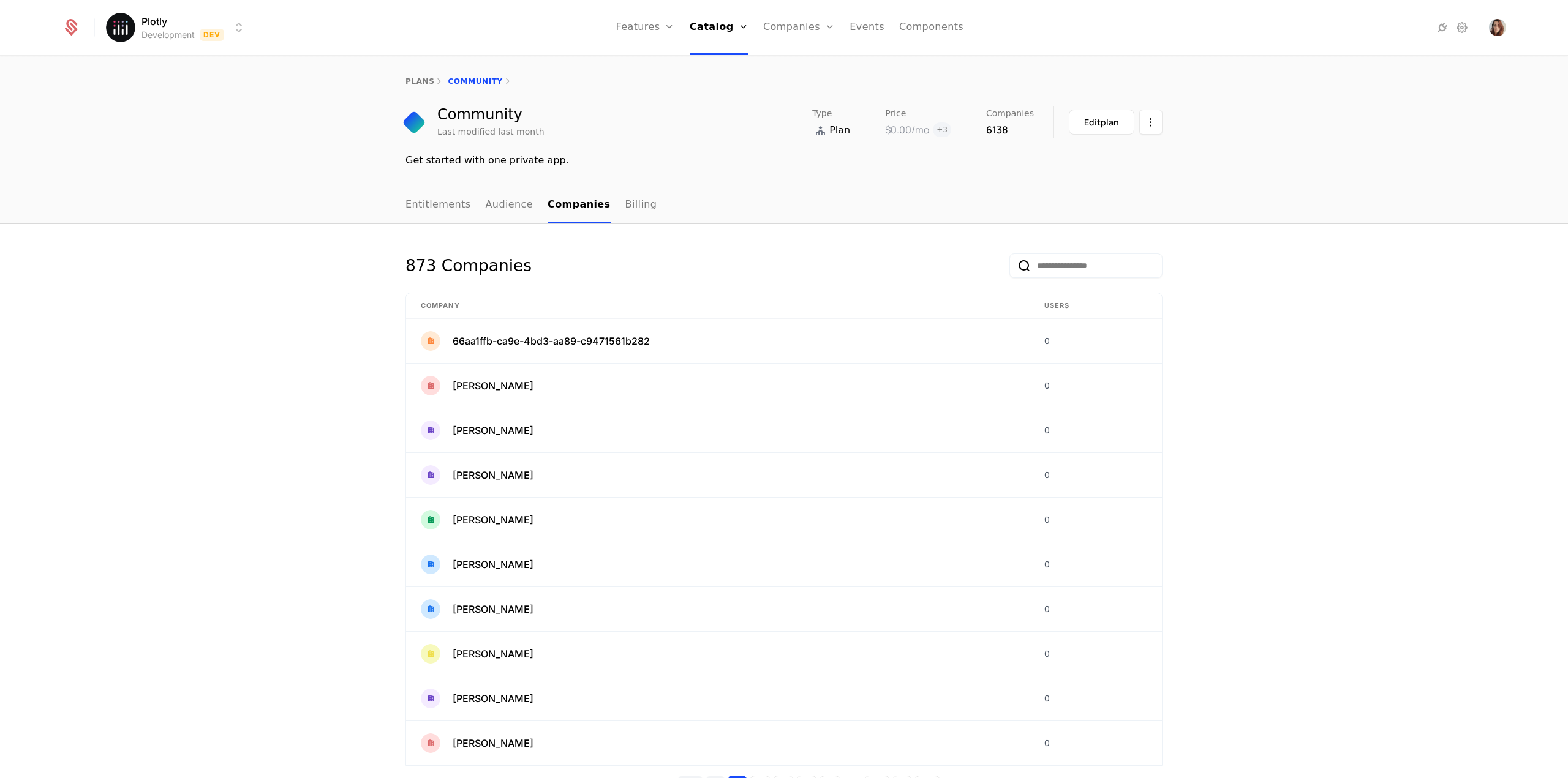
click at [1064, 262] on input "email" at bounding box center [1085, 266] width 153 height 25
click at [1009, 268] on button "submit" at bounding box center [1009, 268] width 0 height 0
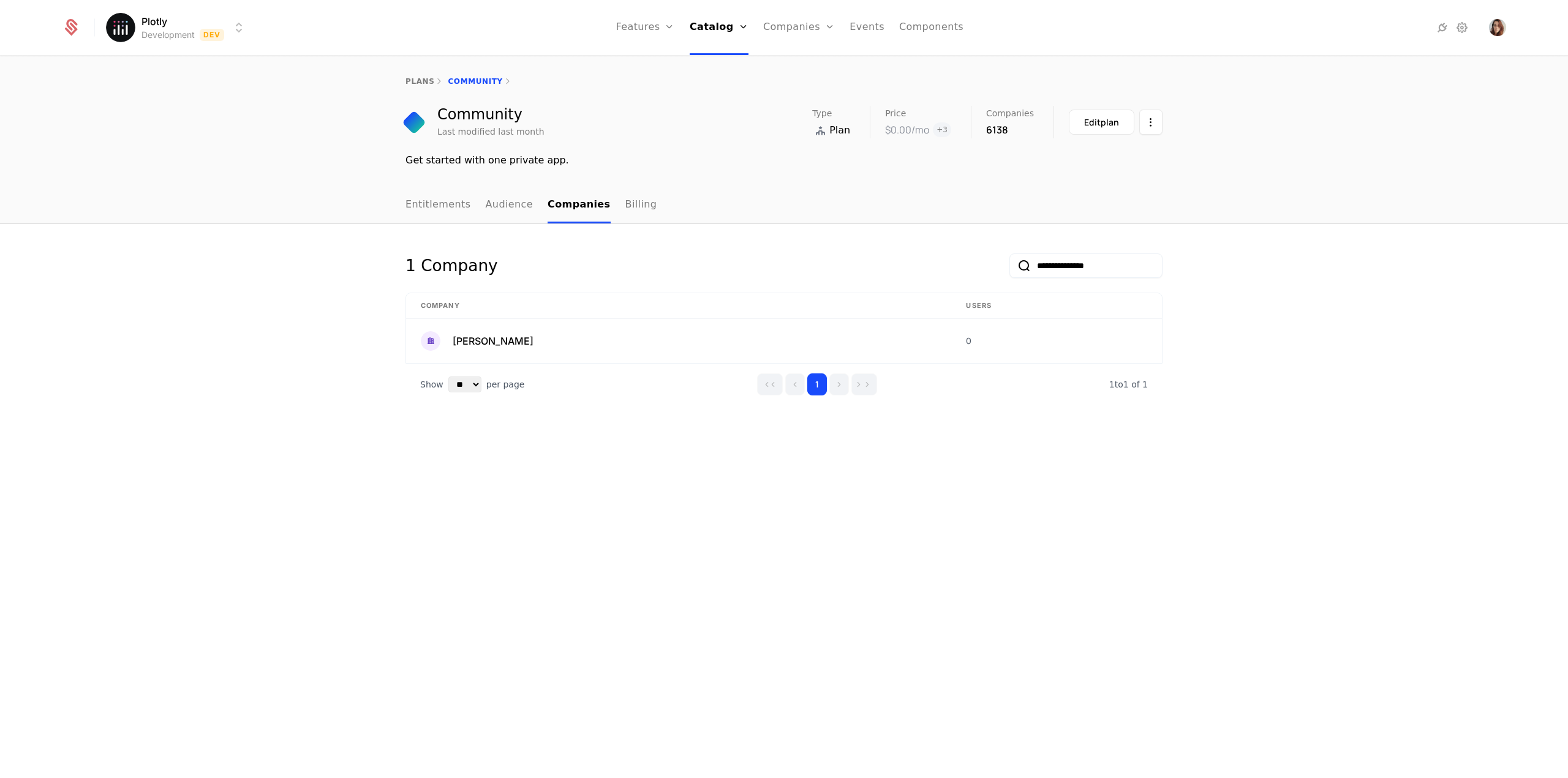
type input "**********"
click at [1009, 268] on button "submit" at bounding box center [1009, 268] width 0 height 0
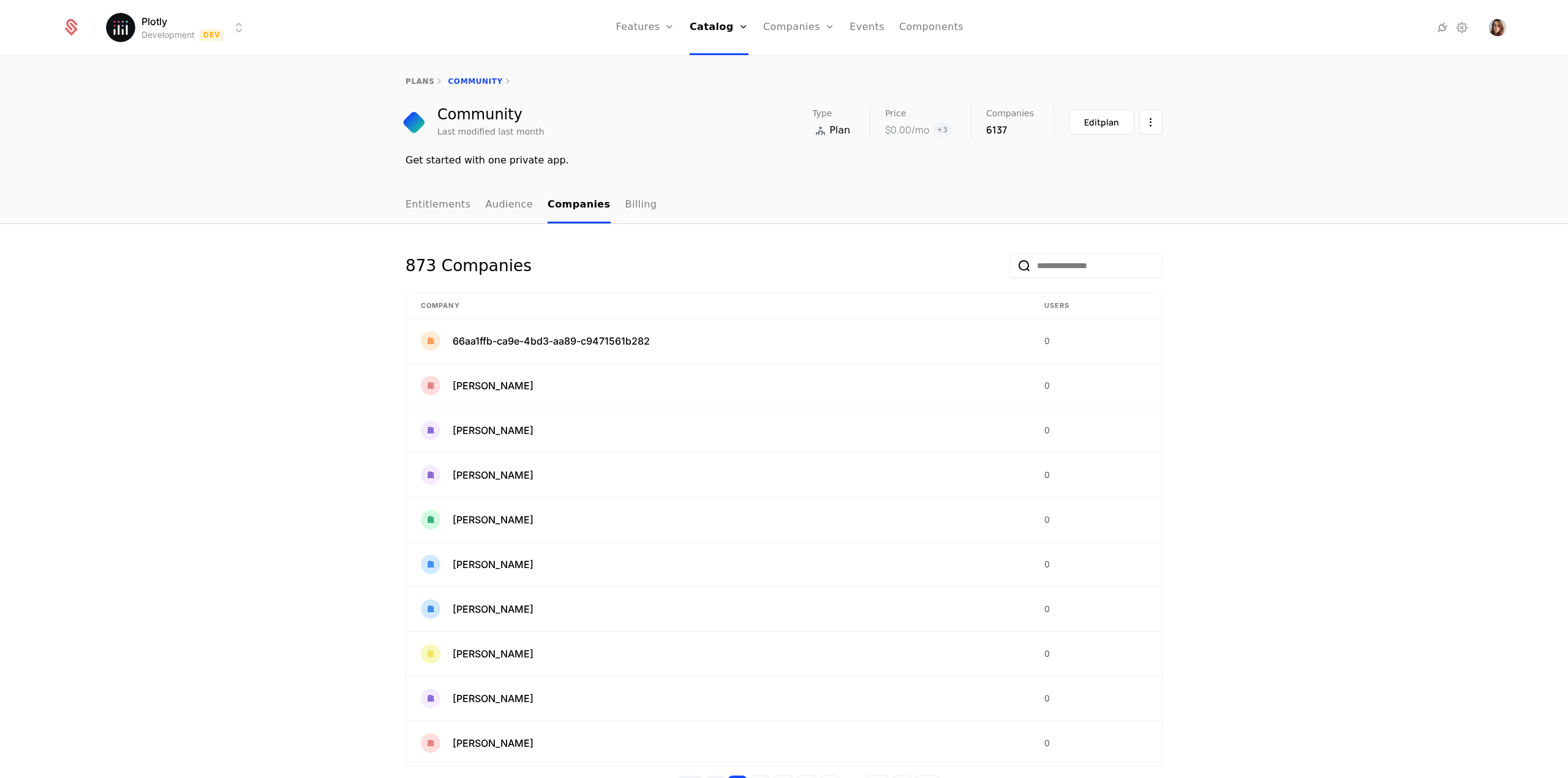
click at [1035, 264] on input "email" at bounding box center [1085, 266] width 153 height 25
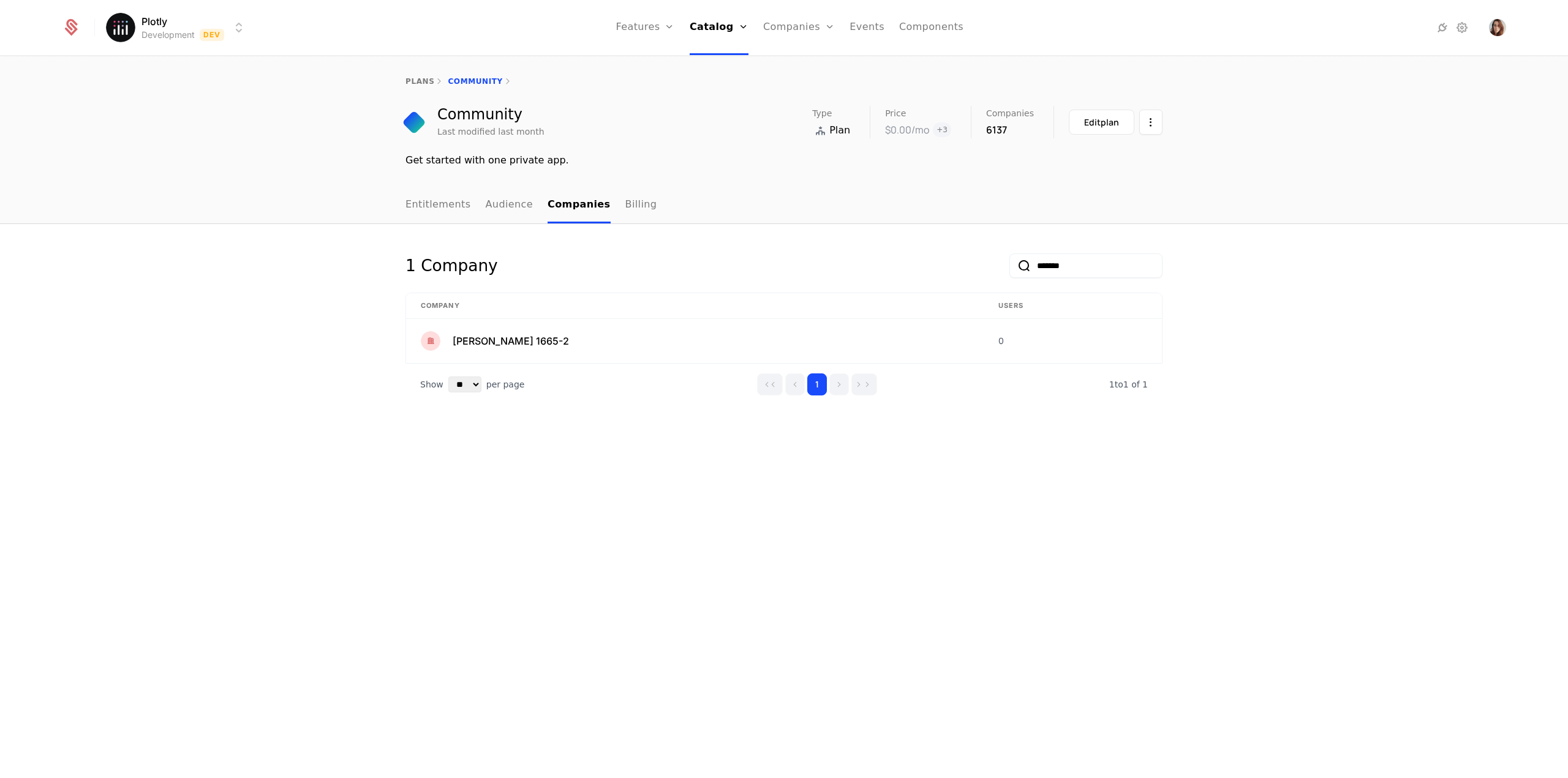
type input "*******"
click at [1009, 268] on button "submit" at bounding box center [1009, 268] width 0 height 0
drag, startPoint x: 1050, startPoint y: 263, endPoint x: 984, endPoint y: 259, distance: 66.1
click at [991, 259] on div "1 Company *******" at bounding box center [784, 272] width 757 height 39
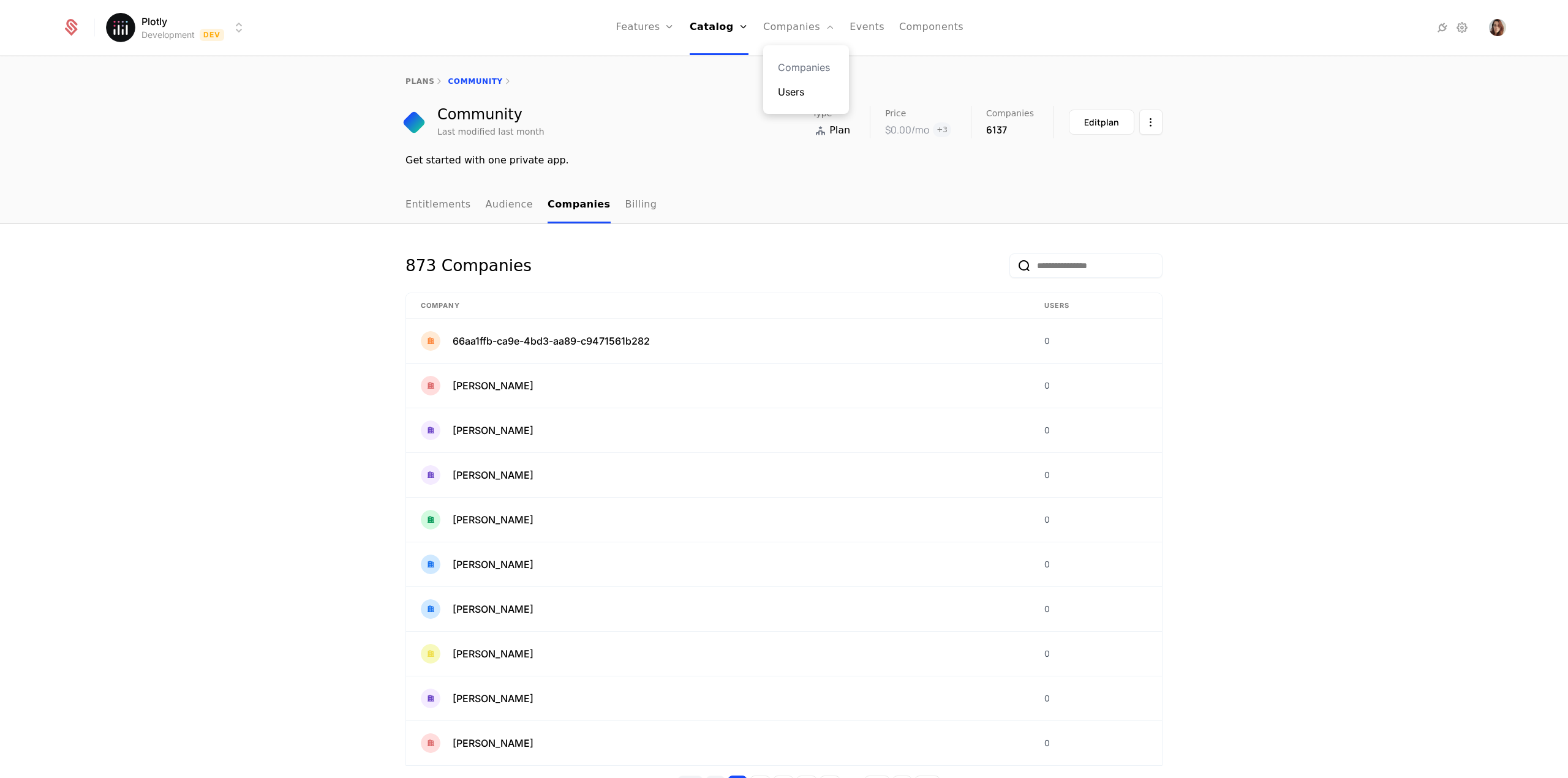
click at [791, 87] on link "Users" at bounding box center [806, 91] width 56 height 15
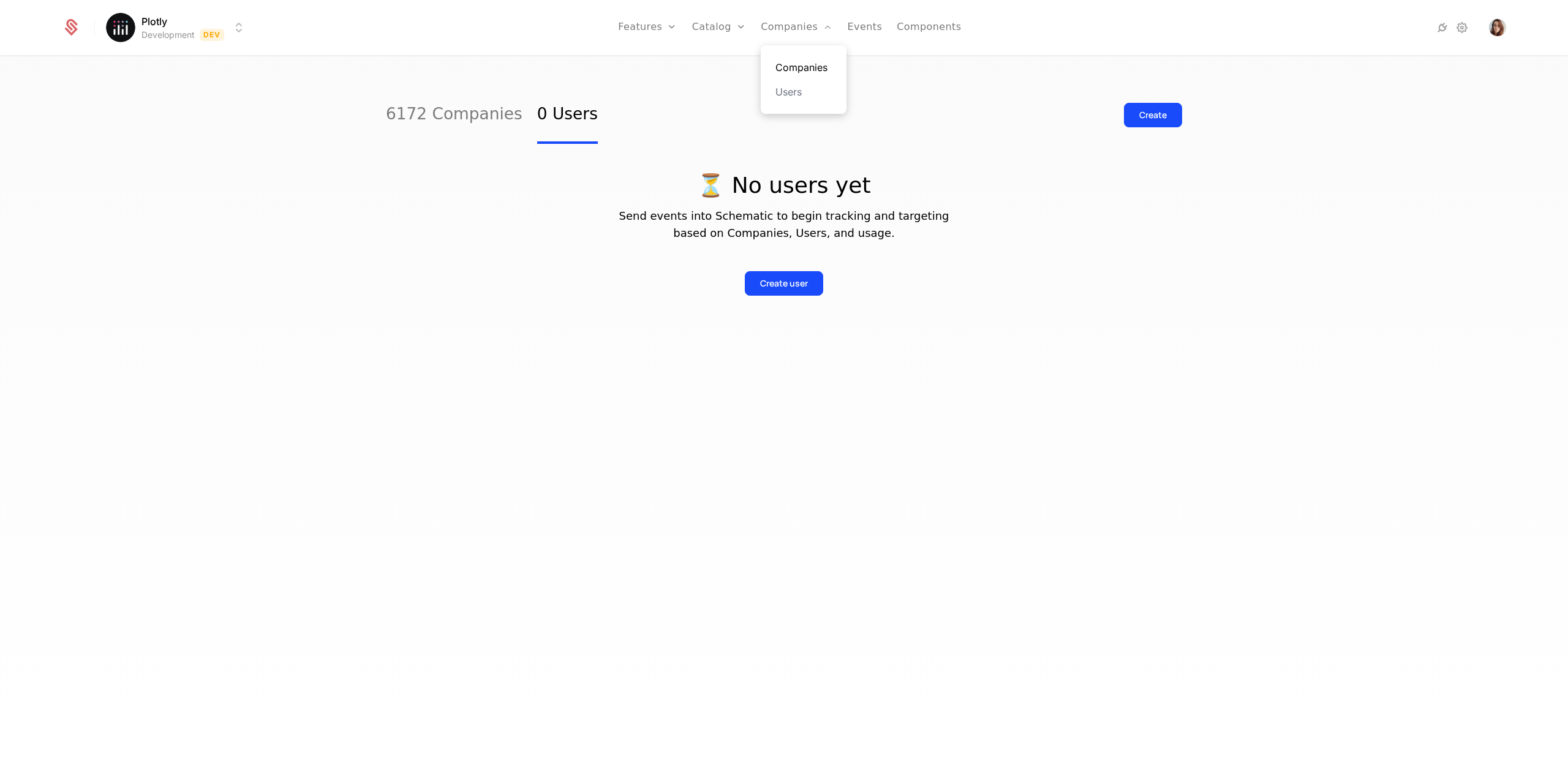
click at [791, 66] on link "Companies" at bounding box center [803, 67] width 56 height 15
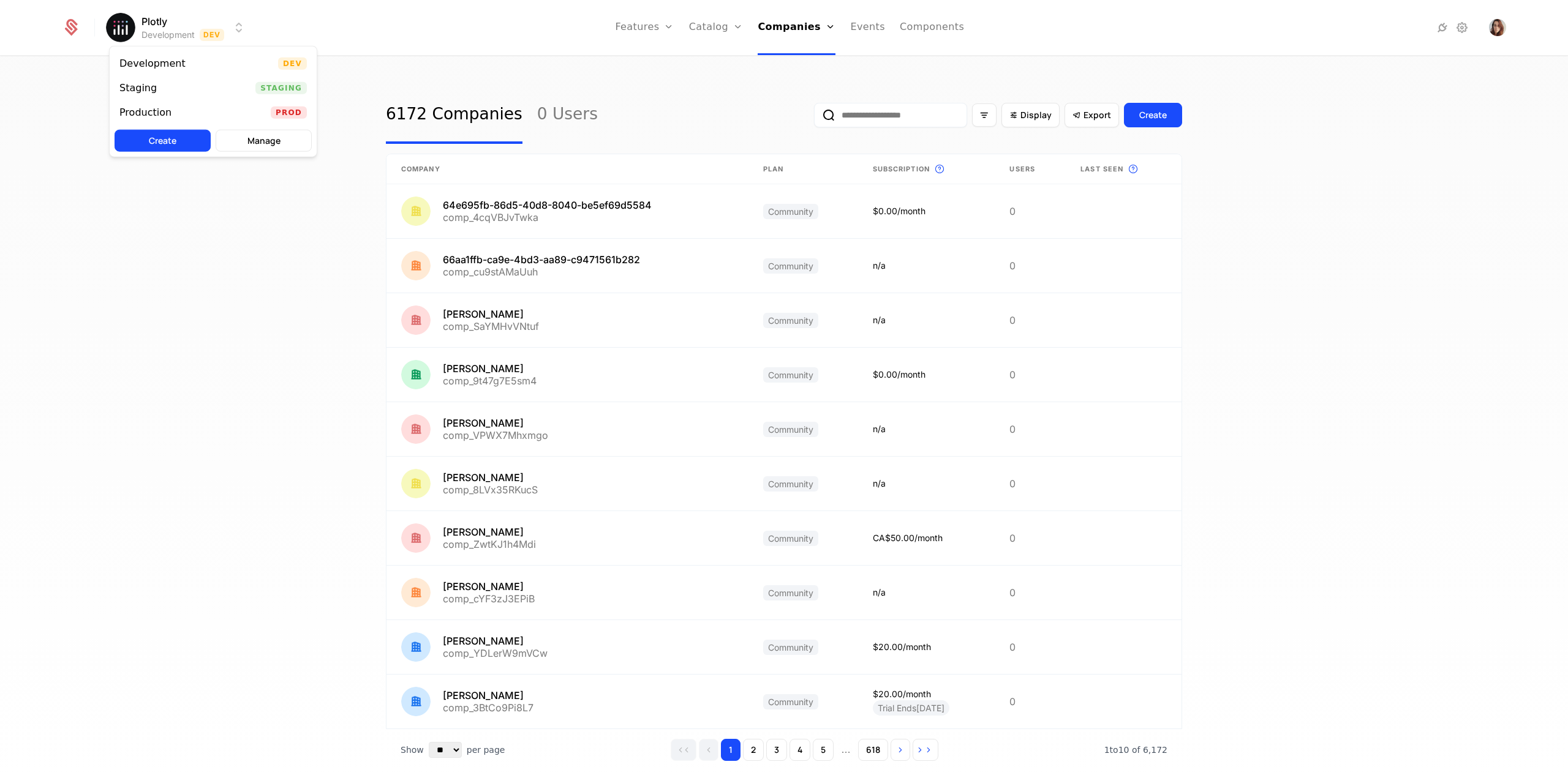
click at [181, 30] on html "Plotly Development Dev Features Features Flags Catalog Plans Add Ons Credits Co…" at bounding box center [784, 389] width 1568 height 778
click at [174, 107] on div "Production" at bounding box center [151, 113] width 62 height 12
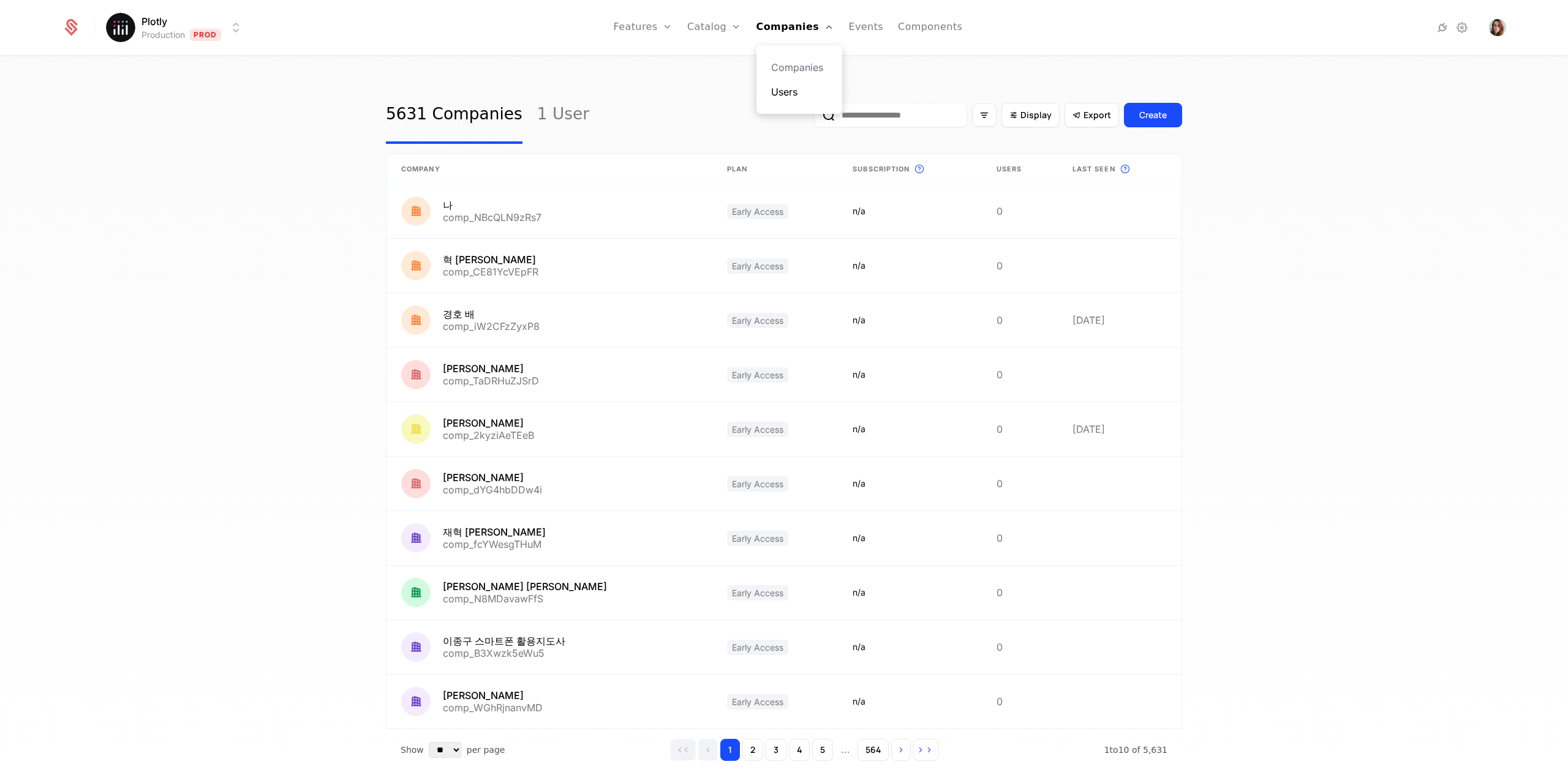
click at [778, 98] on link "Users" at bounding box center [799, 91] width 56 height 15
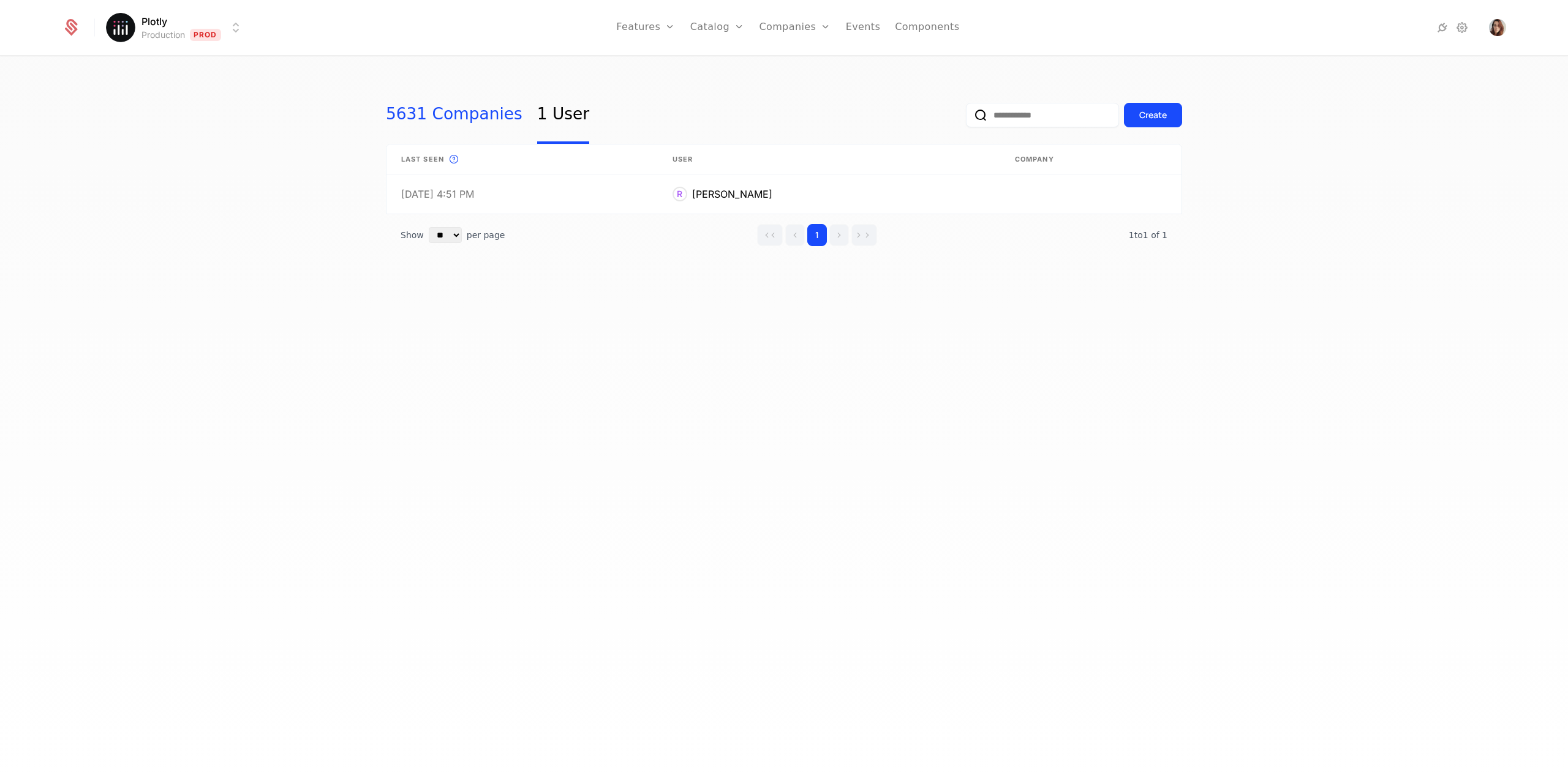
click at [432, 111] on link "5631 Companies" at bounding box center [454, 115] width 137 height 58
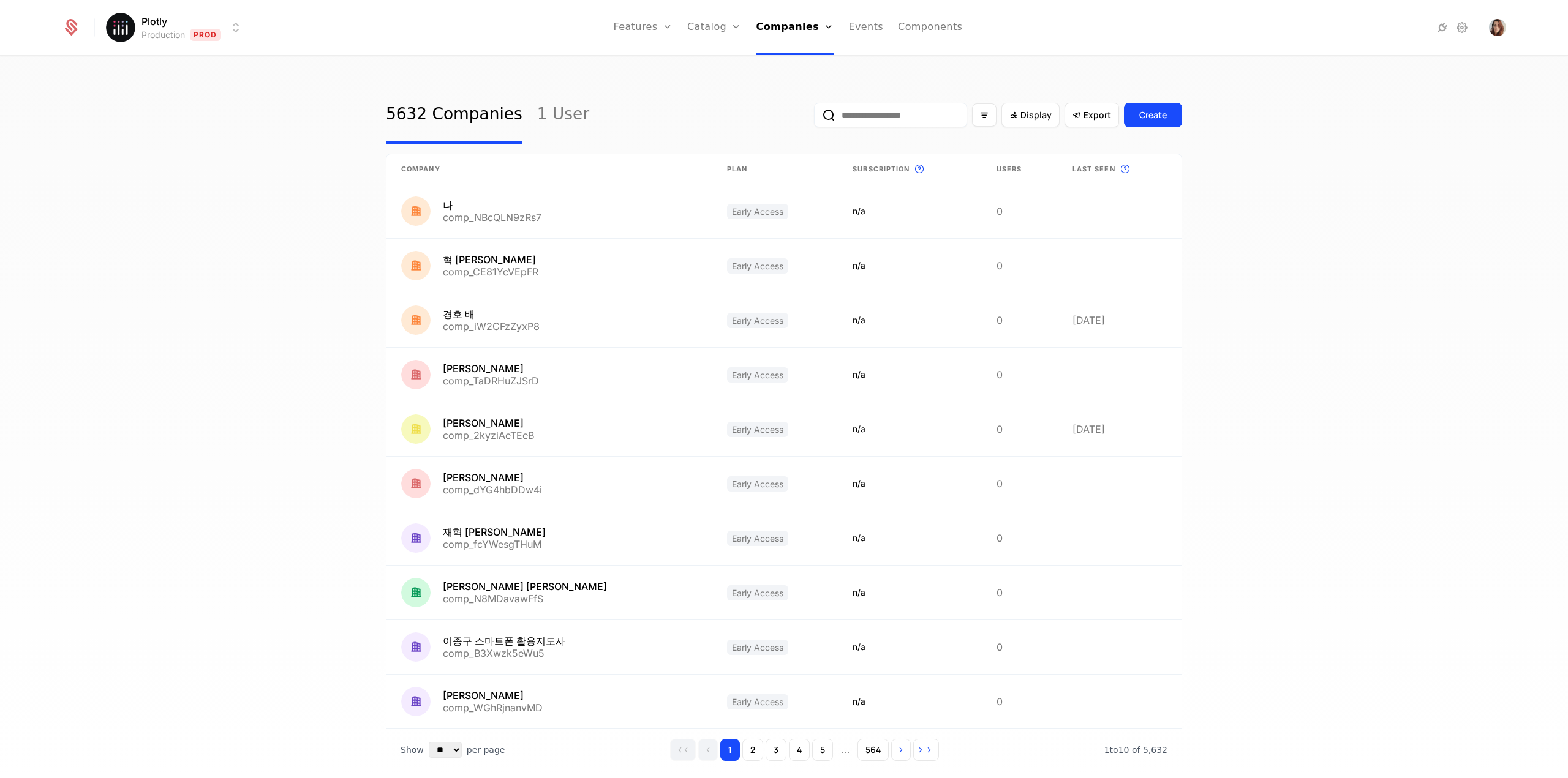
click at [882, 123] on input "email" at bounding box center [890, 115] width 153 height 25
type input "*******"
click at [814, 117] on button "submit" at bounding box center [814, 117] width 0 height 0
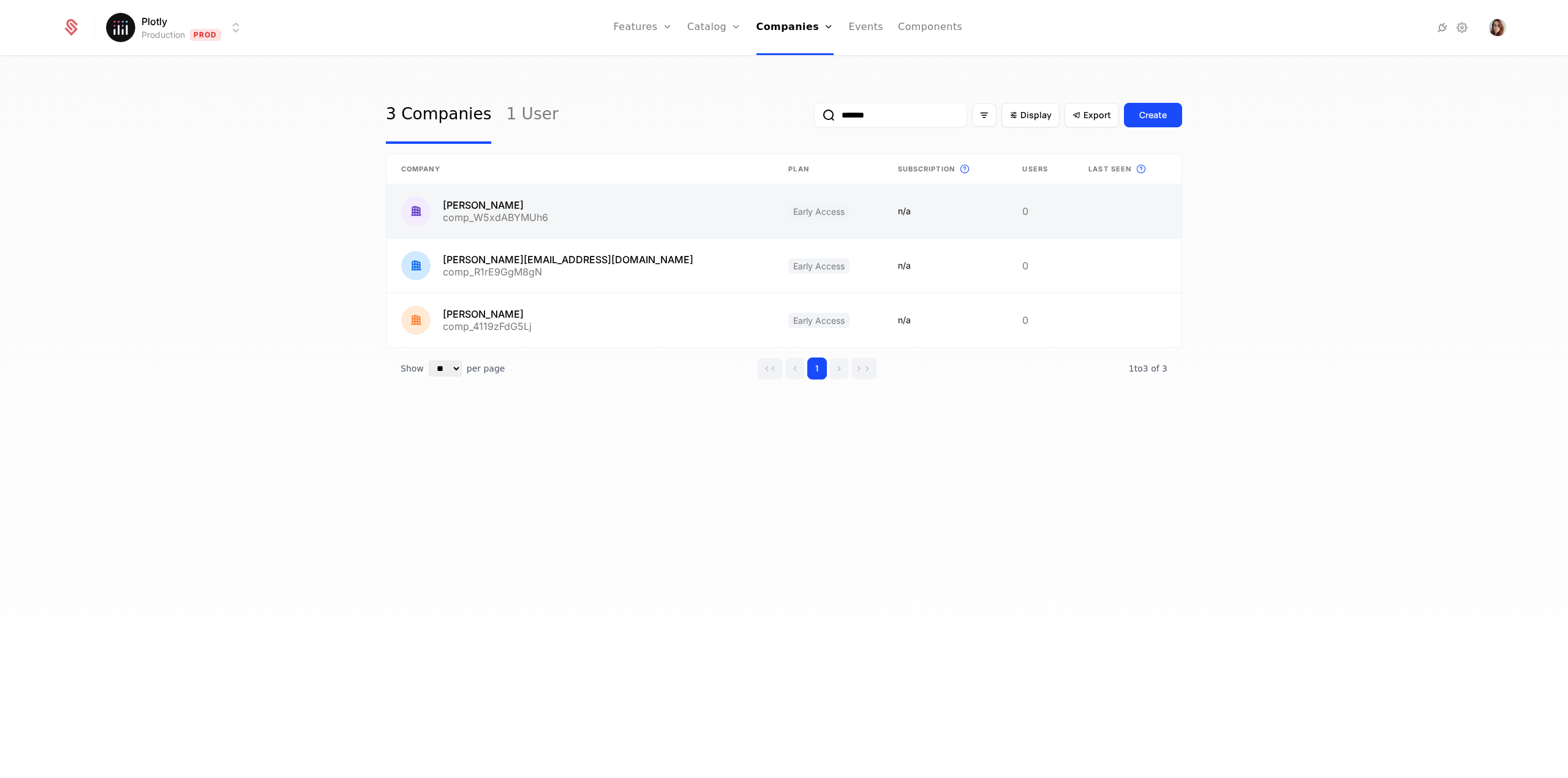
click at [554, 211] on link at bounding box center [580, 211] width 387 height 54
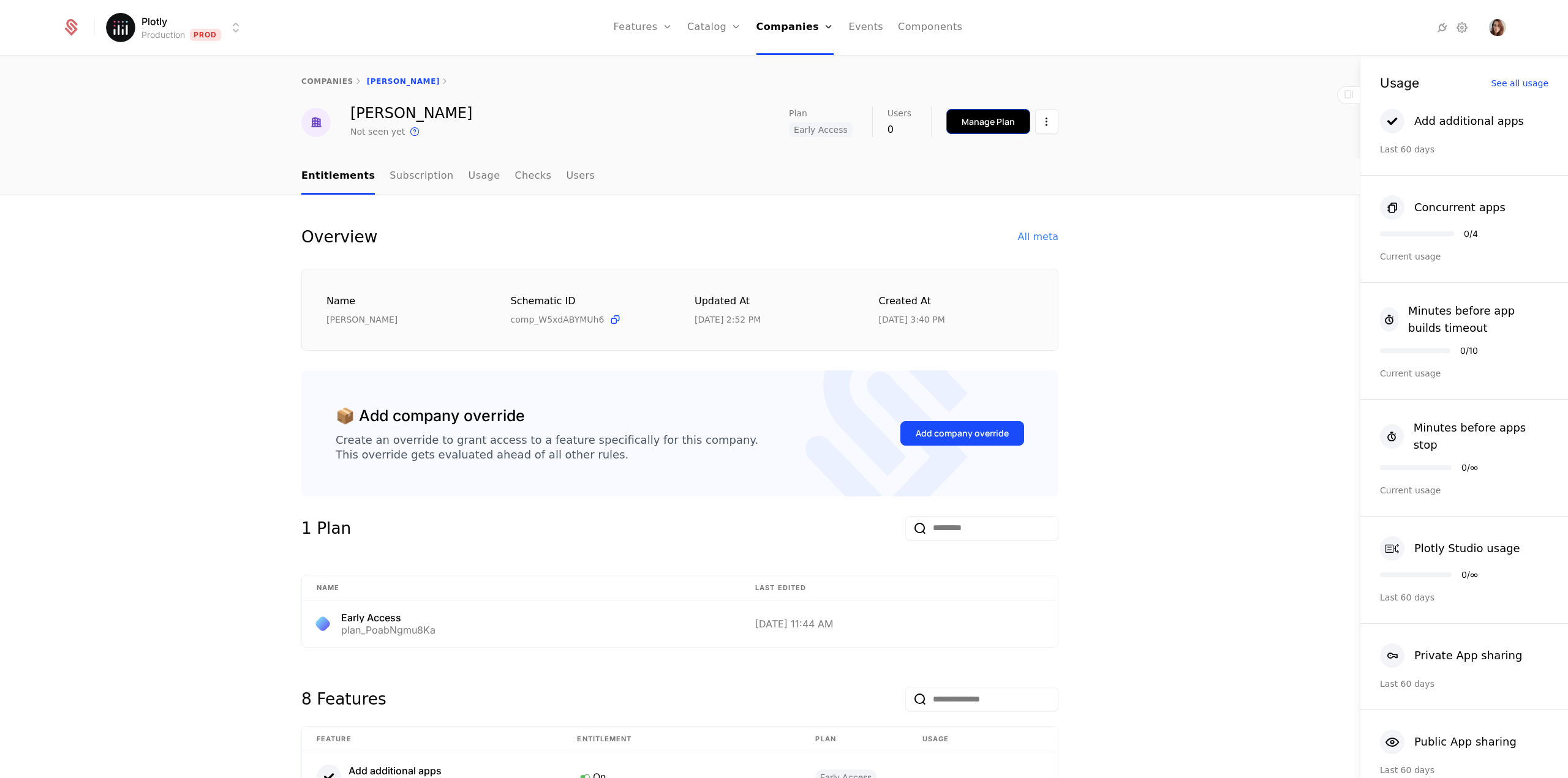
click at [991, 126] on div "Manage Plan" at bounding box center [988, 122] width 53 height 12
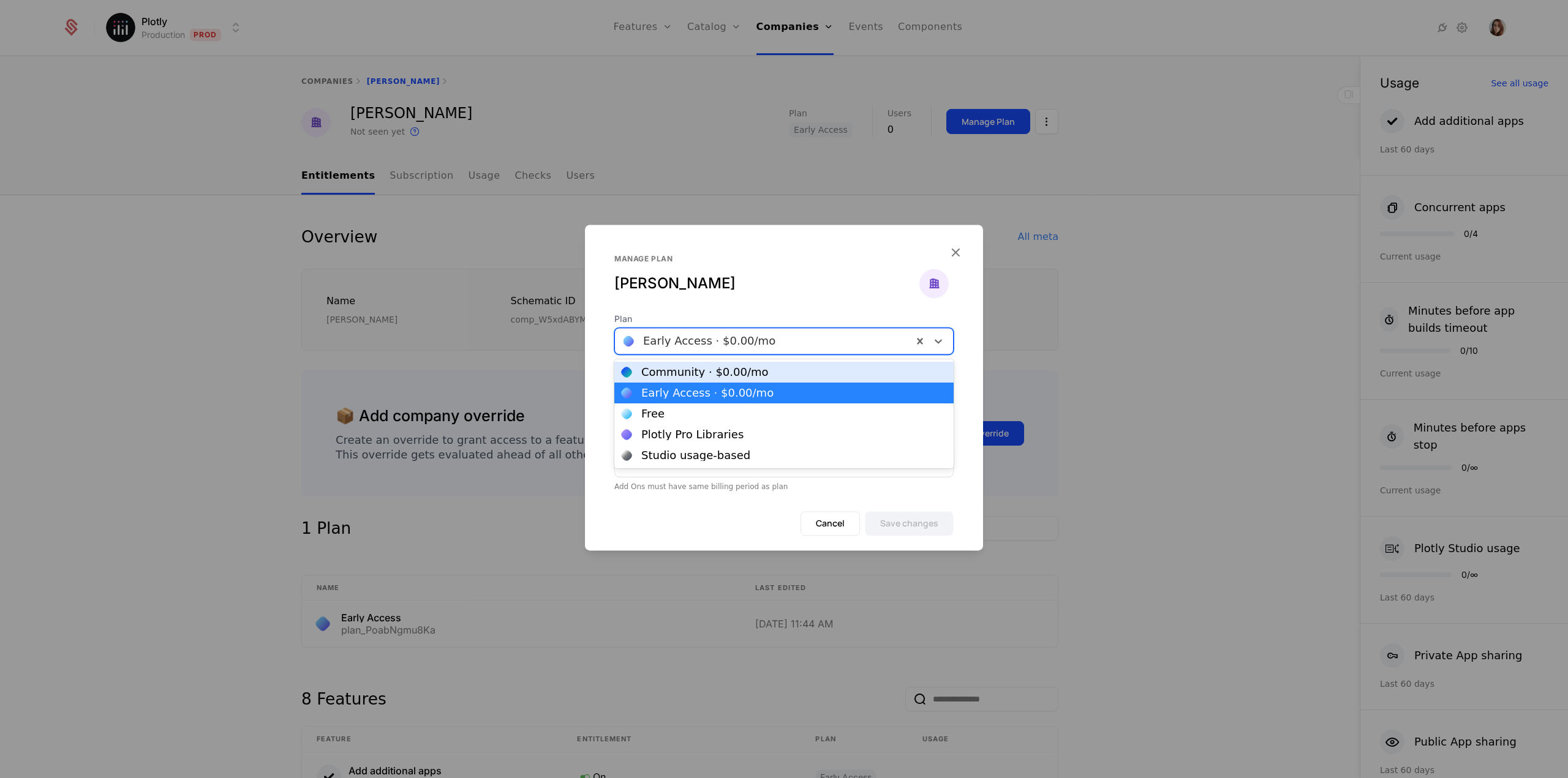
click at [709, 348] on div at bounding box center [764, 341] width 280 height 17
click at [683, 411] on div "Free" at bounding box center [784, 414] width 324 height 11
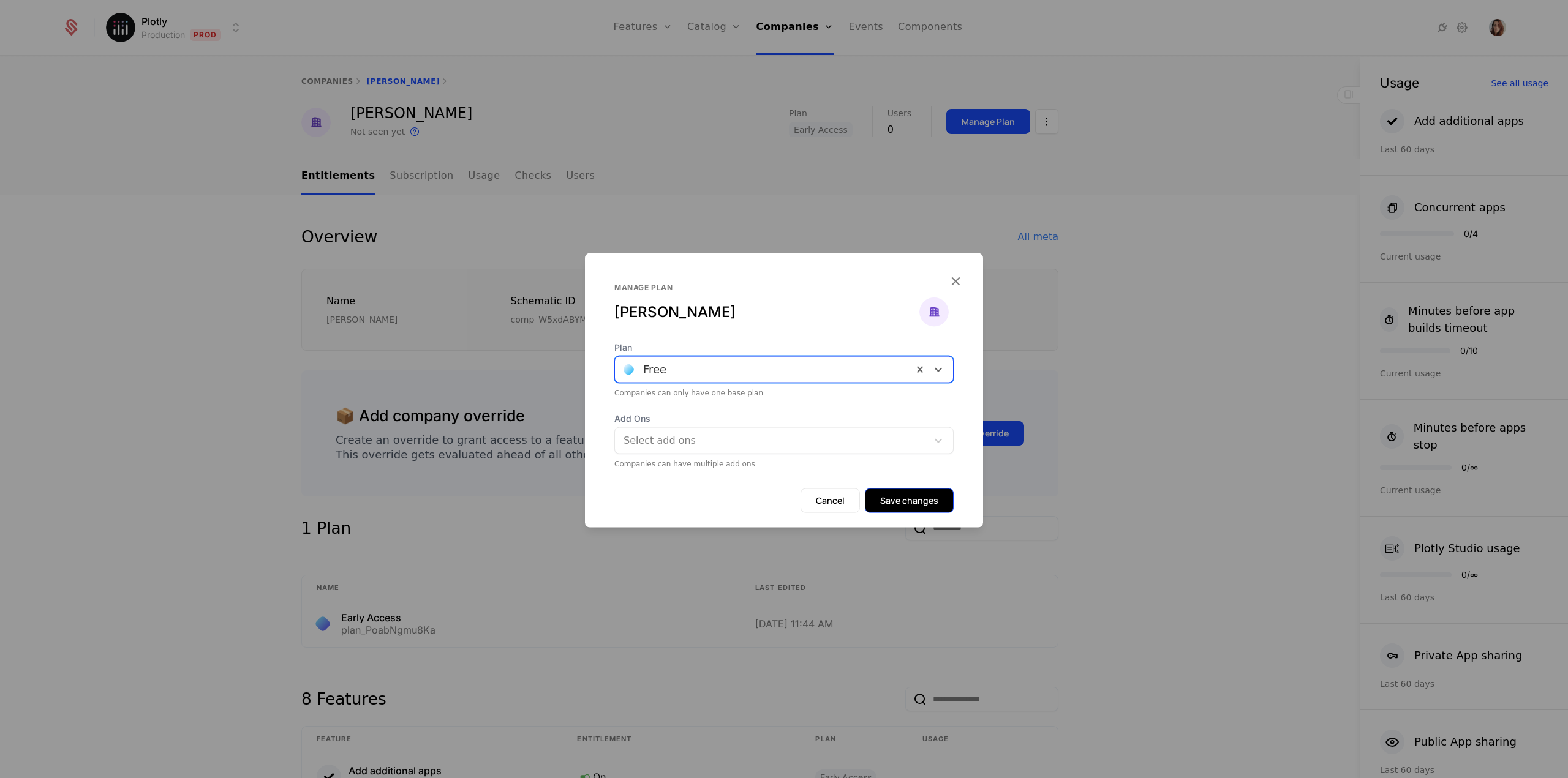
click at [902, 502] on button "Save changes" at bounding box center [909, 500] width 89 height 25
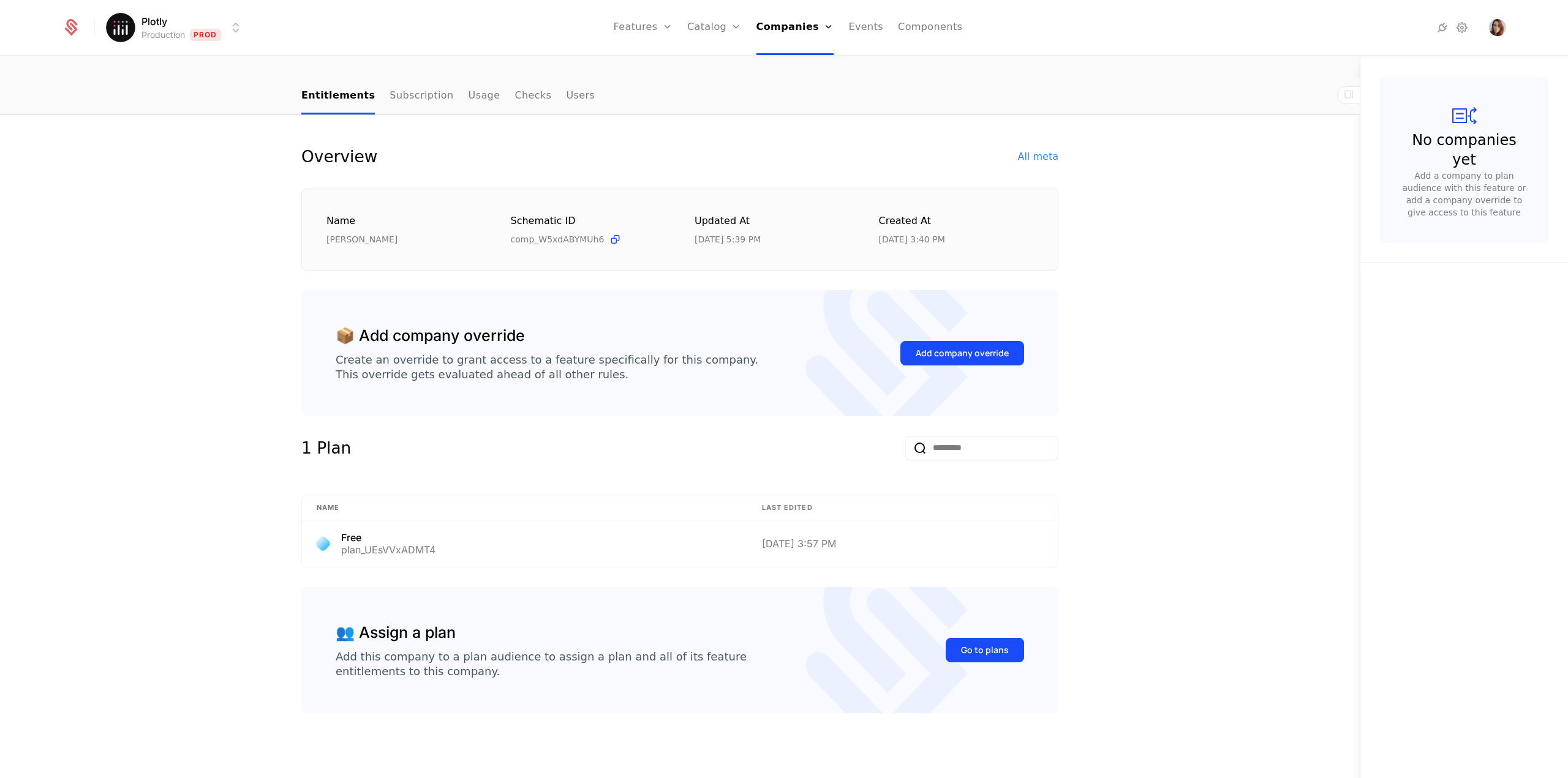
scroll to position [81, 0]
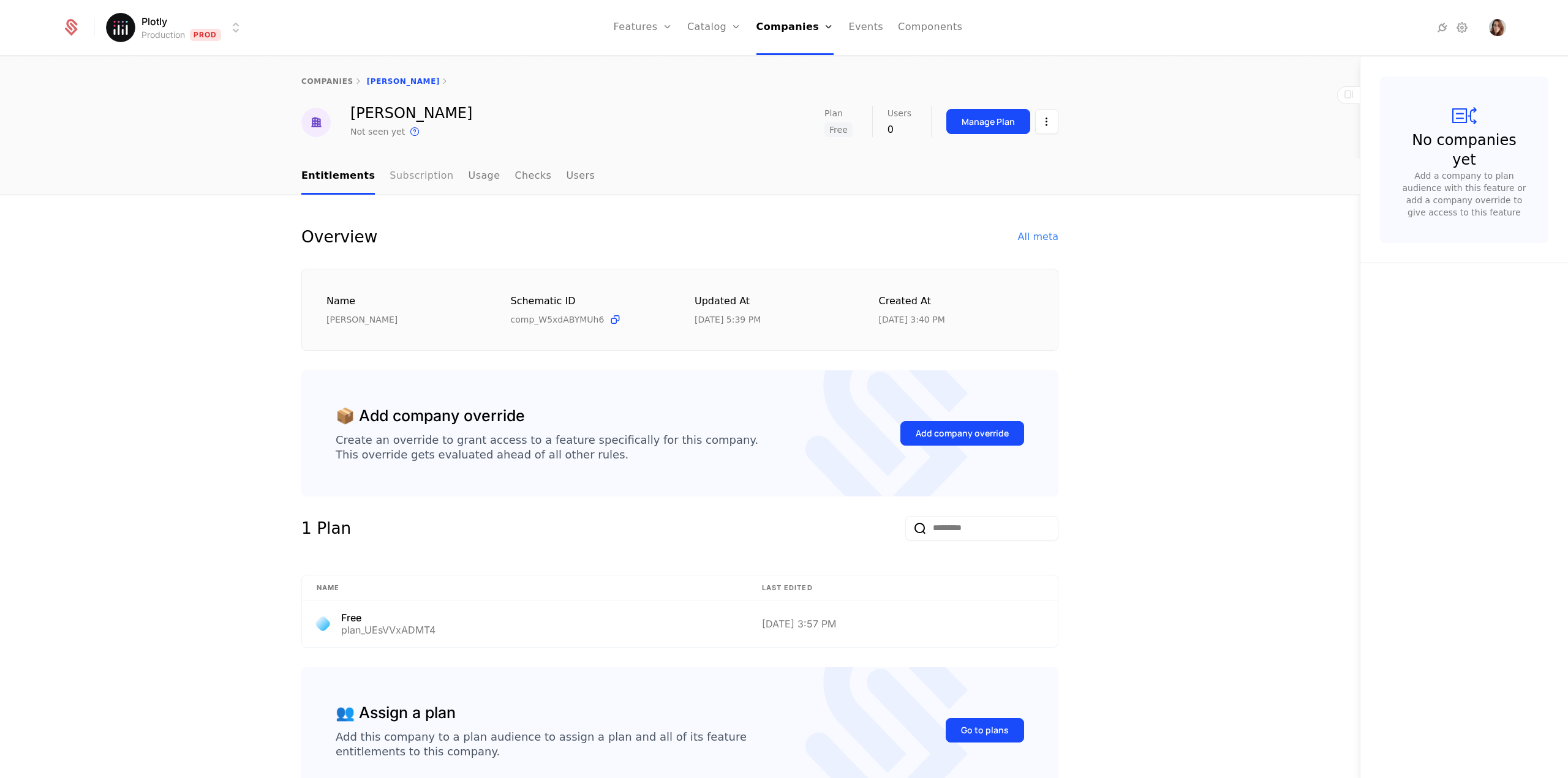
click at [390, 186] on link "Subscription" at bounding box center [422, 176] width 64 height 36
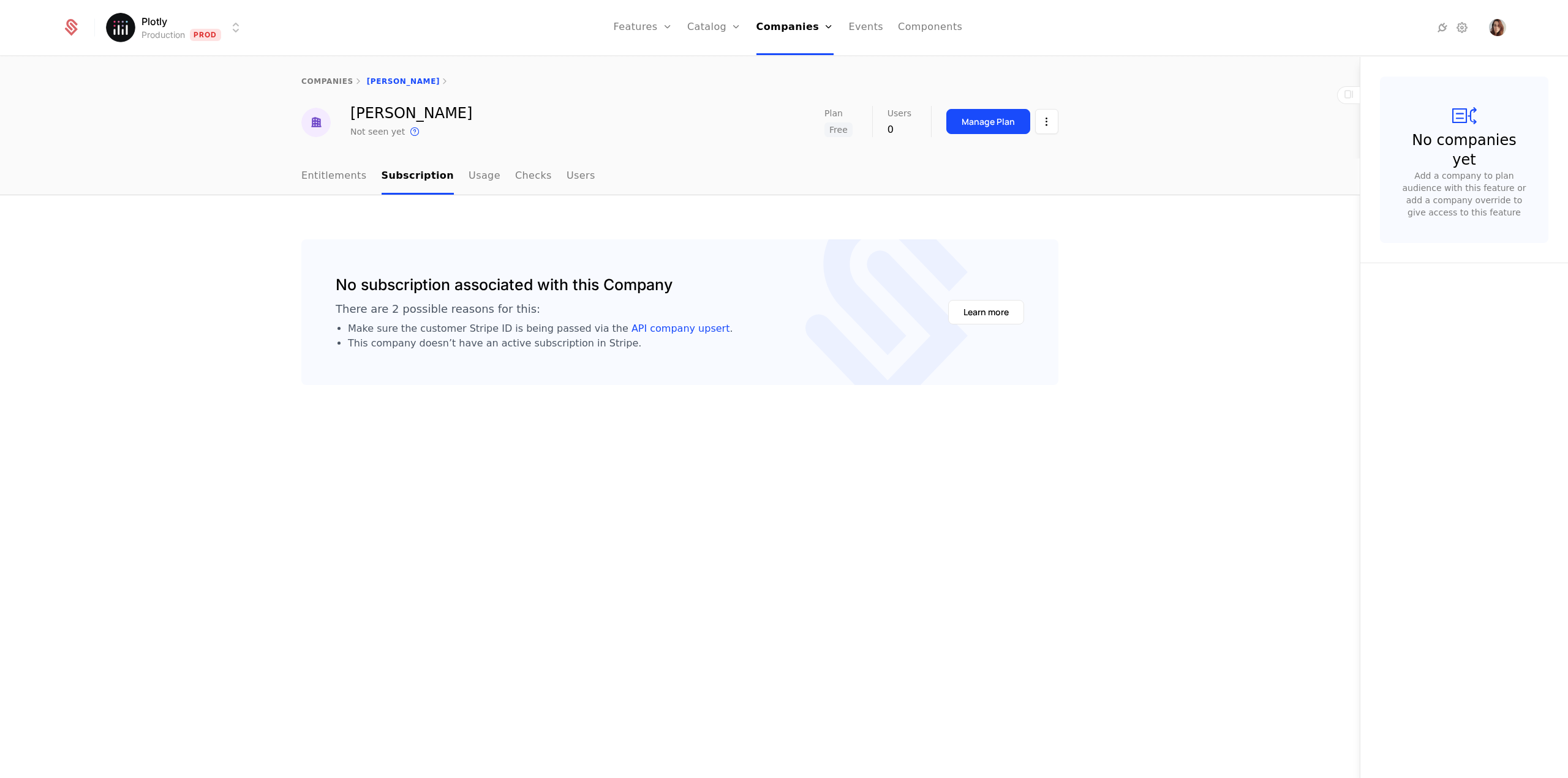
click at [449, 184] on ul "Entitlements Subscription Usage Checks Users" at bounding box center [448, 176] width 294 height 36
click at [469, 184] on link "Usage" at bounding box center [484, 176] width 32 height 36
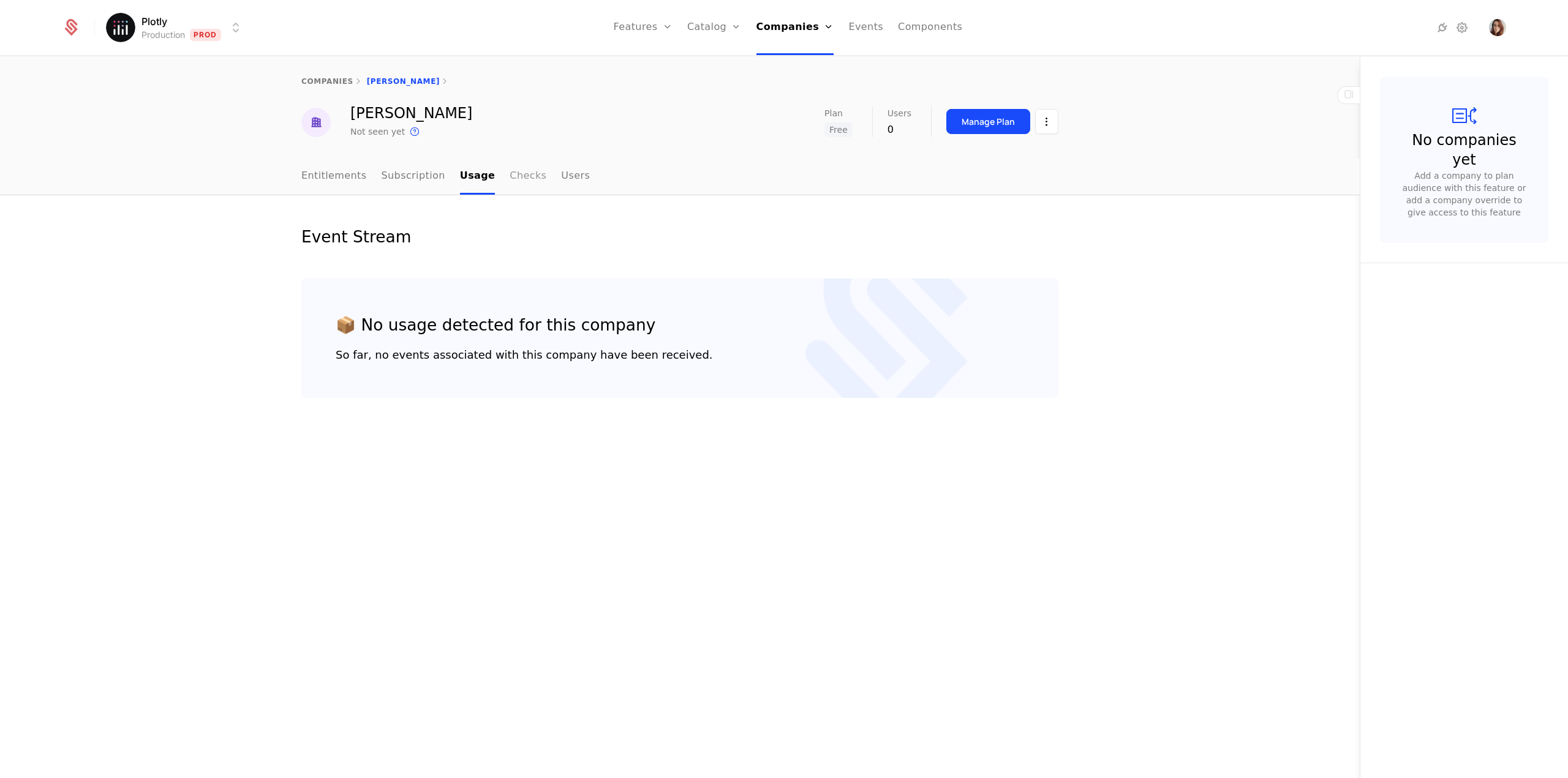
click at [510, 179] on link "Checks" at bounding box center [528, 176] width 37 height 36
click at [561, 179] on link "Users" at bounding box center [575, 176] width 29 height 36
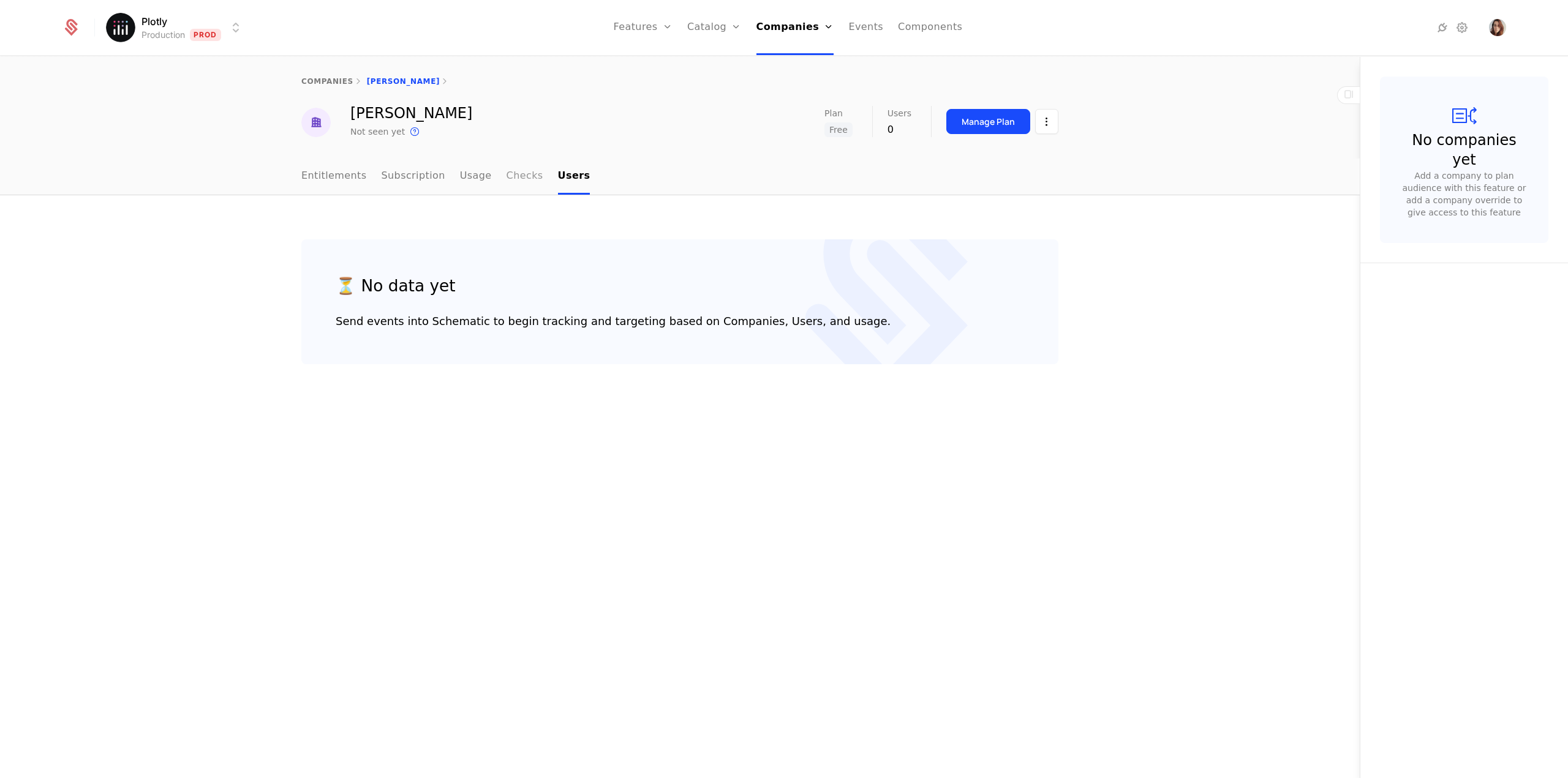
click at [518, 176] on link "Checks" at bounding box center [525, 176] width 37 height 36
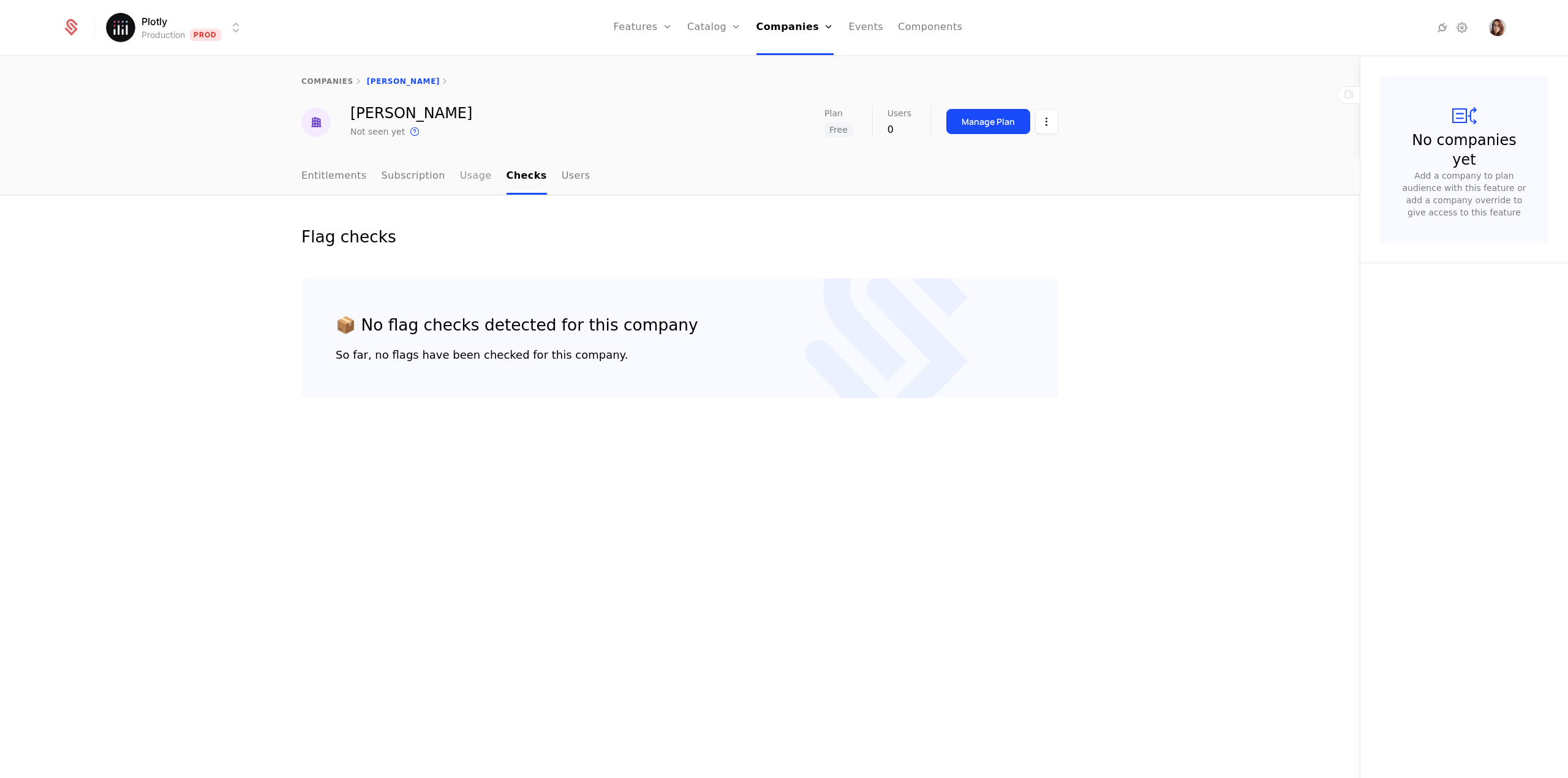
click at [464, 179] on link "Usage" at bounding box center [476, 176] width 32 height 36
click at [395, 177] on link "Subscription" at bounding box center [413, 176] width 64 height 36
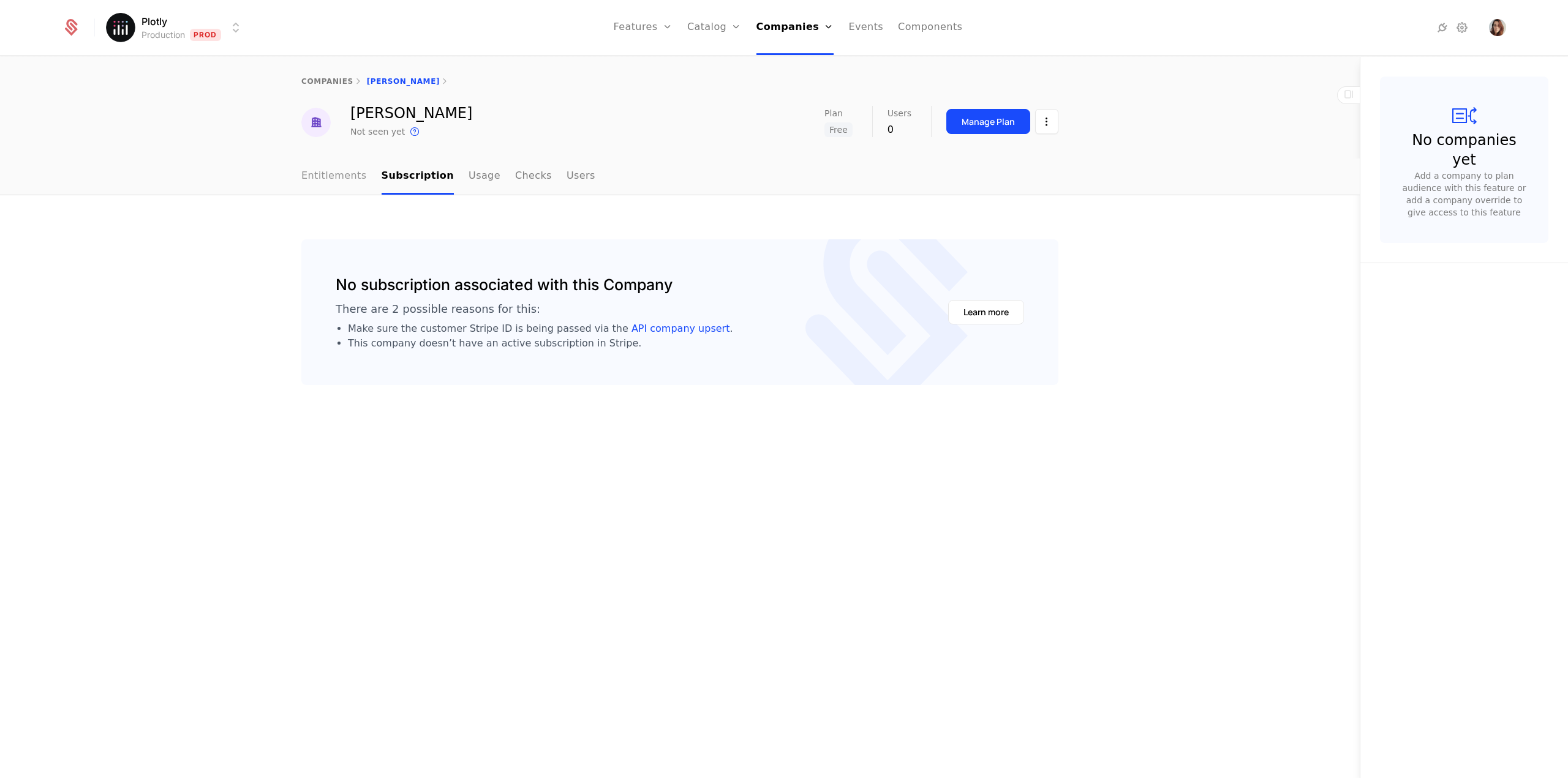
click at [330, 176] on link "Entitlements" at bounding box center [334, 176] width 66 height 36
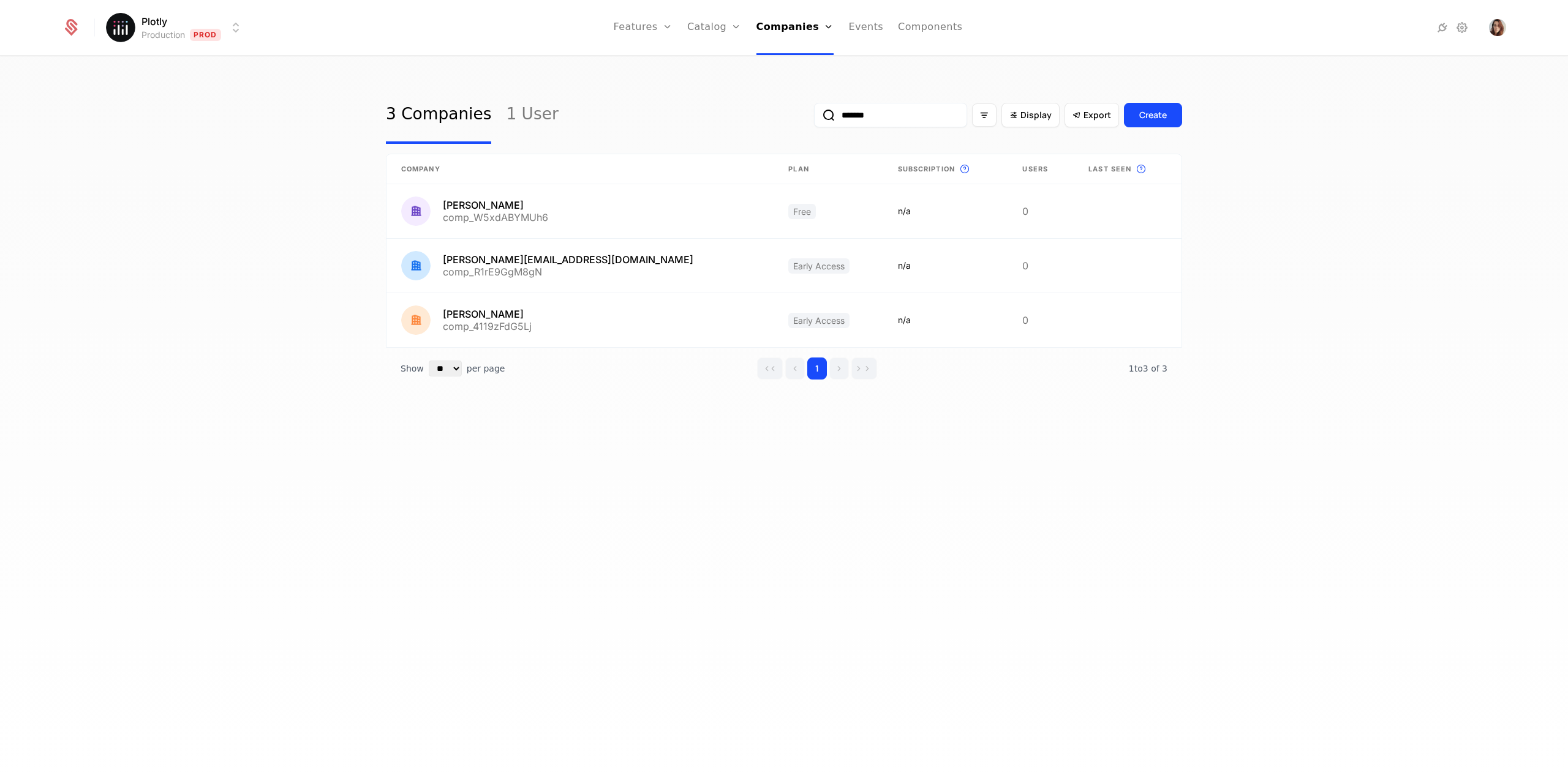
drag, startPoint x: 865, startPoint y: 118, endPoint x: 787, endPoint y: 105, distance: 79.1
click at [787, 105] on div "3 Companies 1 User ******* Display Export Create" at bounding box center [784, 115] width 796 height 58
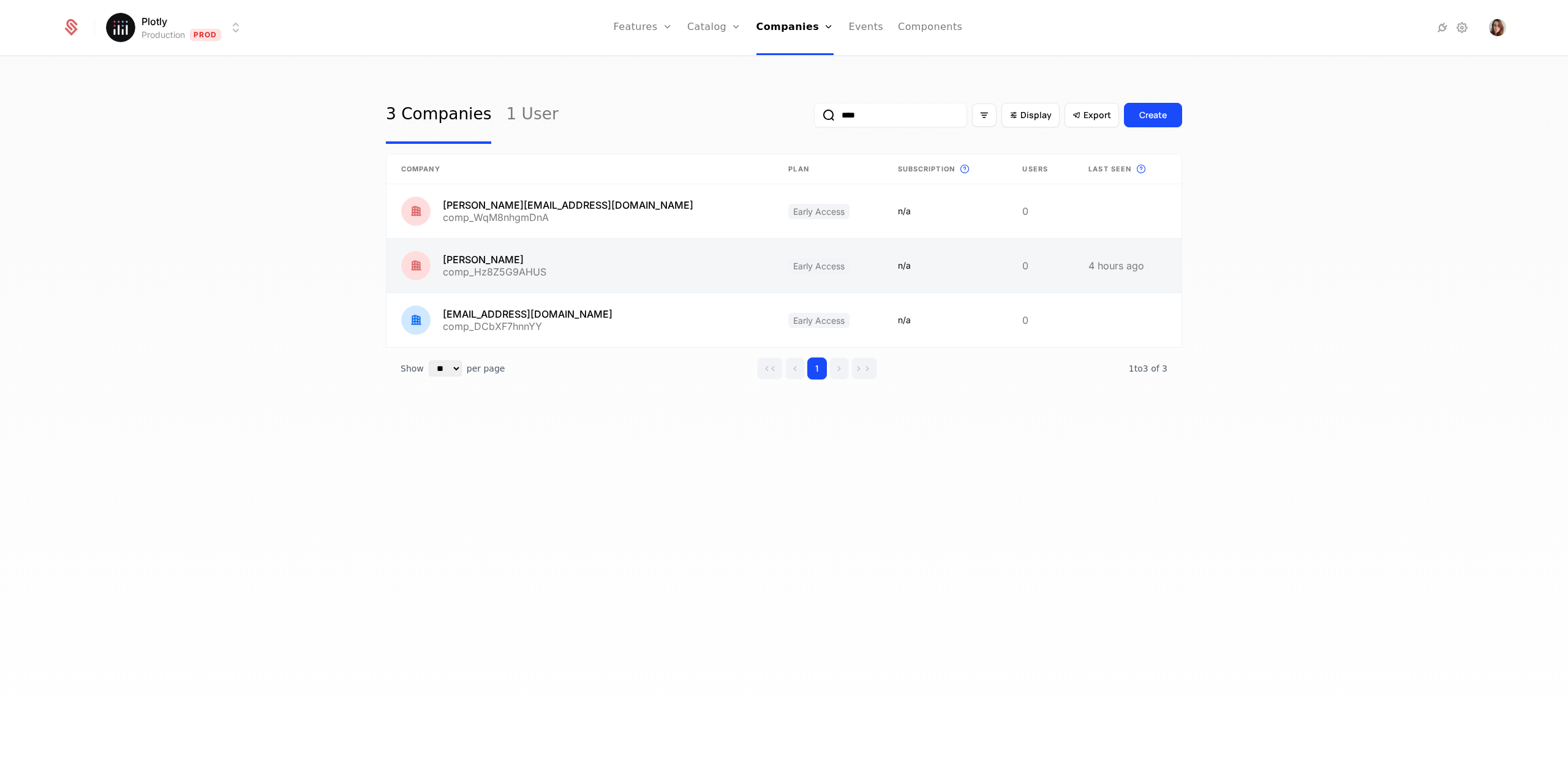
type input "****"
click at [581, 262] on link at bounding box center [580, 266] width 387 height 54
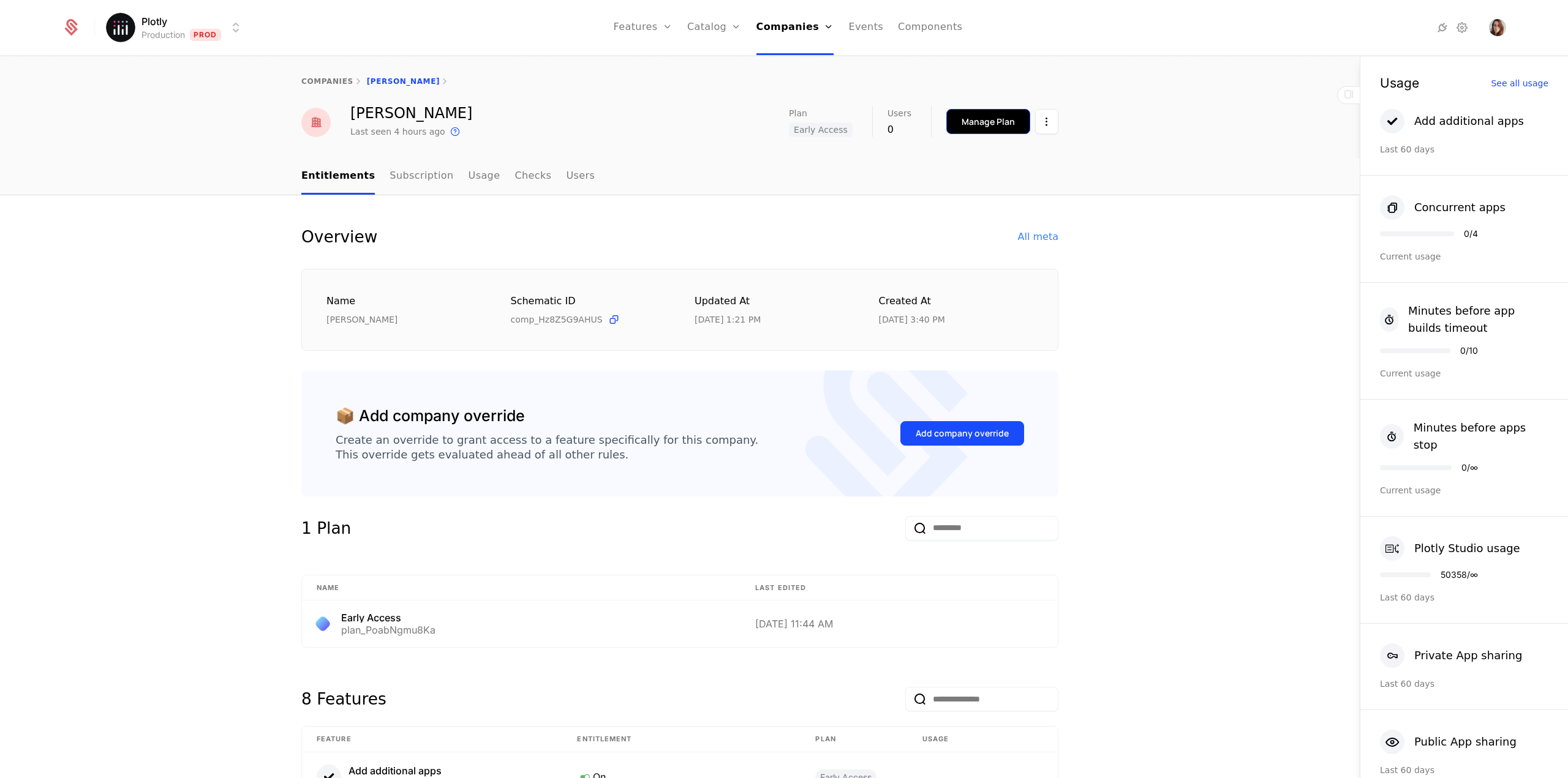
click at [985, 127] on div "Manage Plan" at bounding box center [988, 122] width 53 height 12
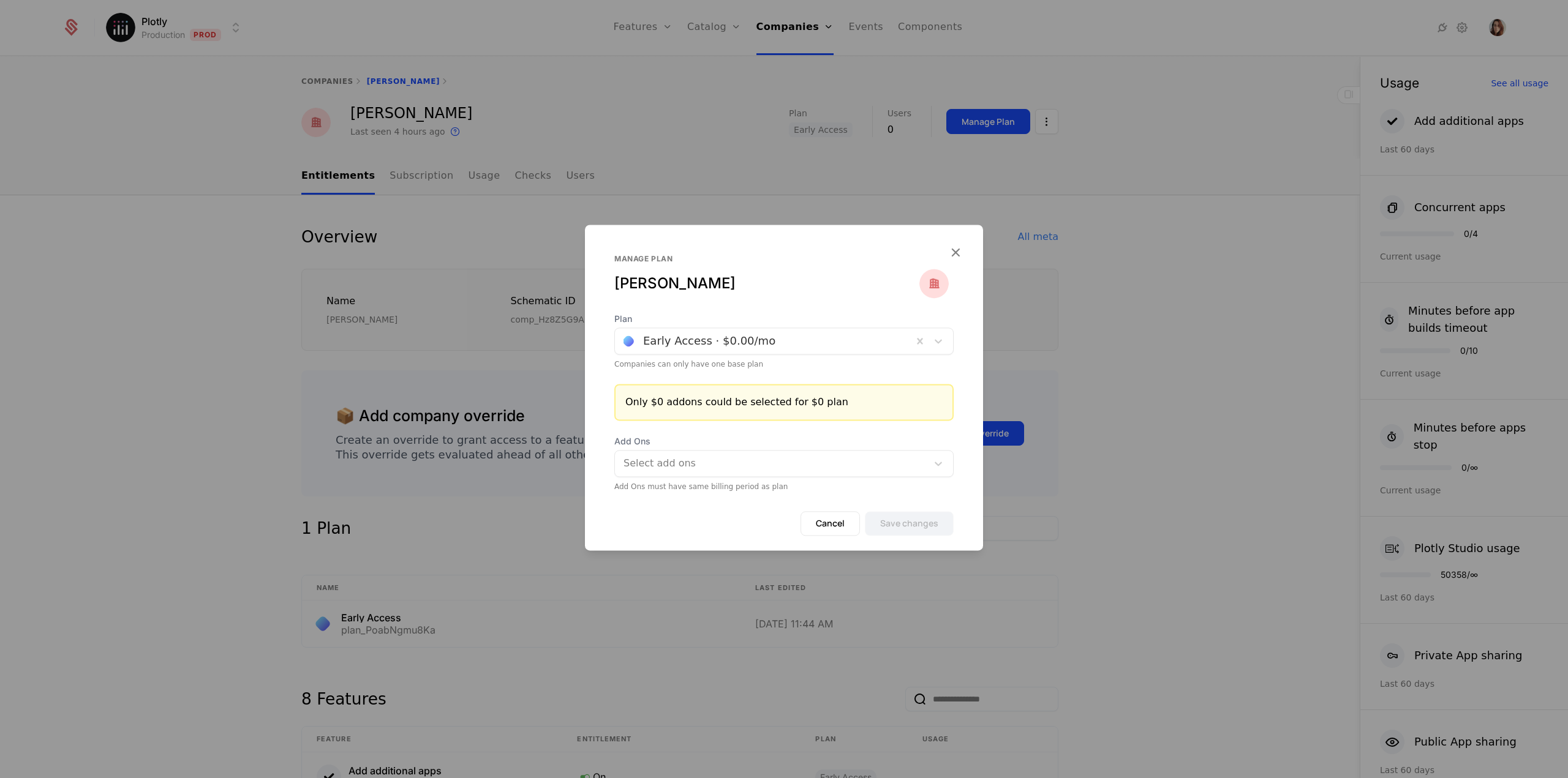
click at [774, 346] on div at bounding box center [764, 341] width 280 height 17
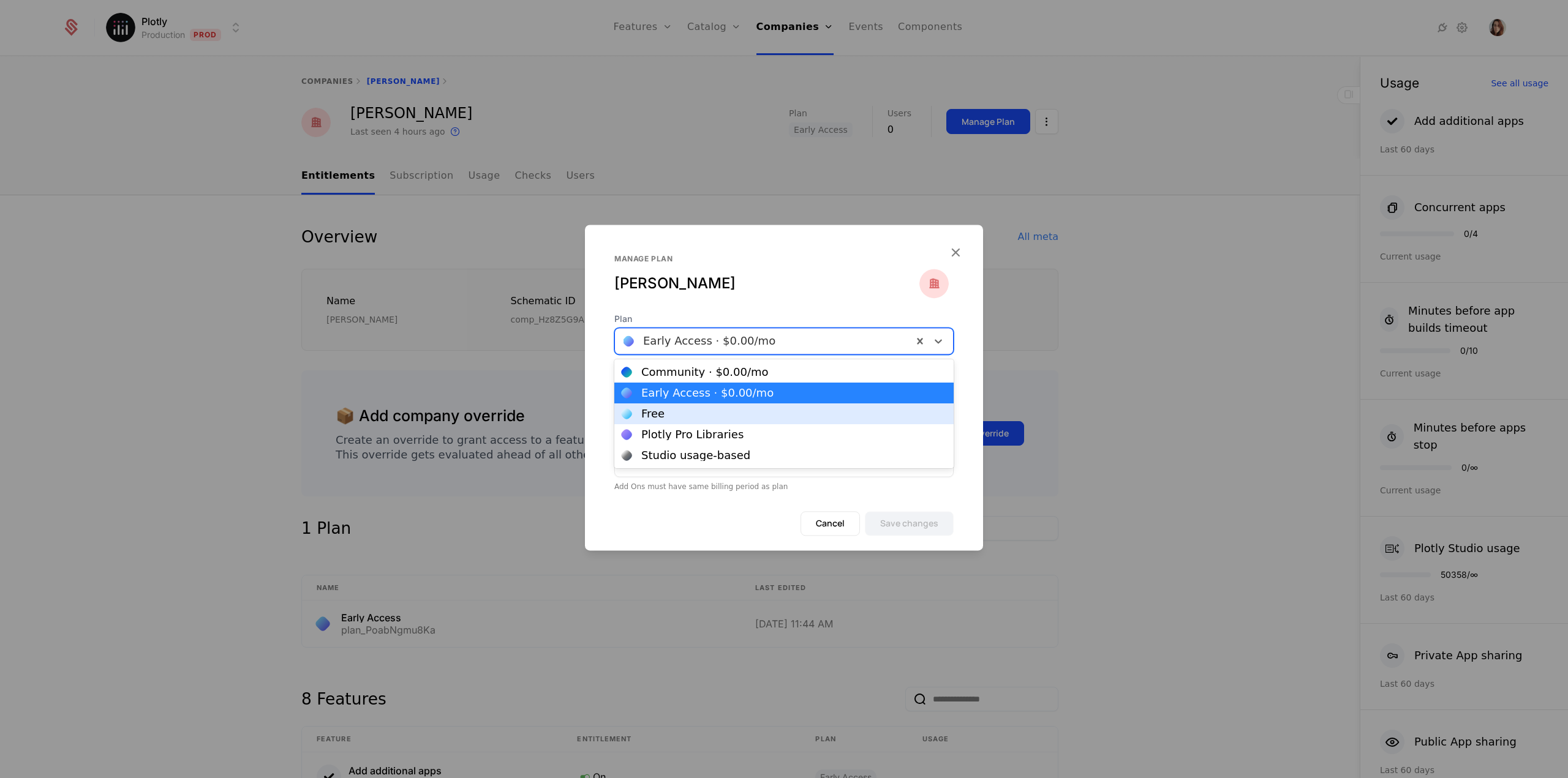
click at [689, 414] on div "Free" at bounding box center [784, 414] width 324 height 11
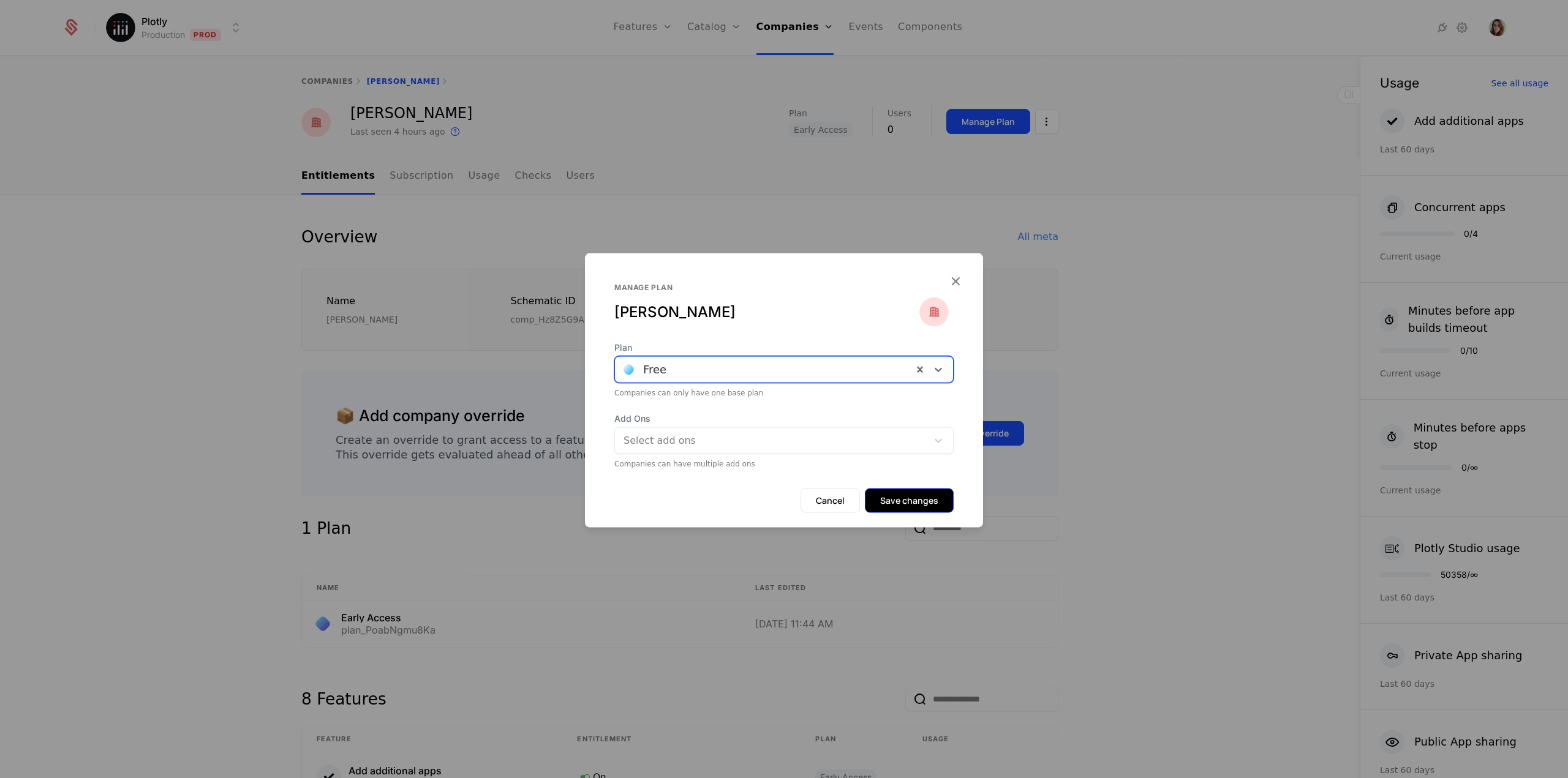
click at [916, 499] on button "Save changes" at bounding box center [909, 500] width 89 height 25
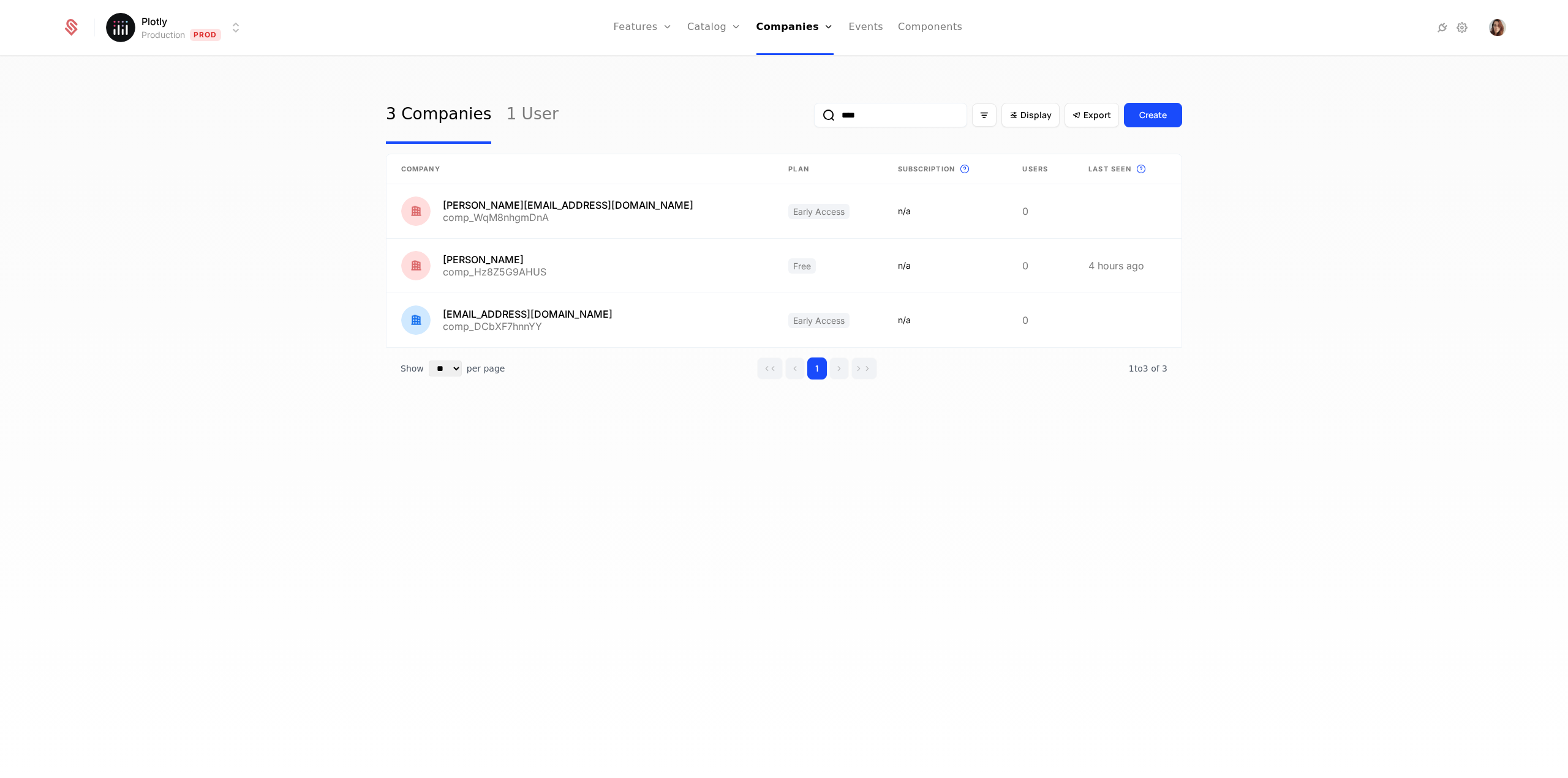
drag, startPoint x: 855, startPoint y: 116, endPoint x: 795, endPoint y: 104, distance: 61.2
click at [814, 110] on input "****" at bounding box center [890, 115] width 153 height 25
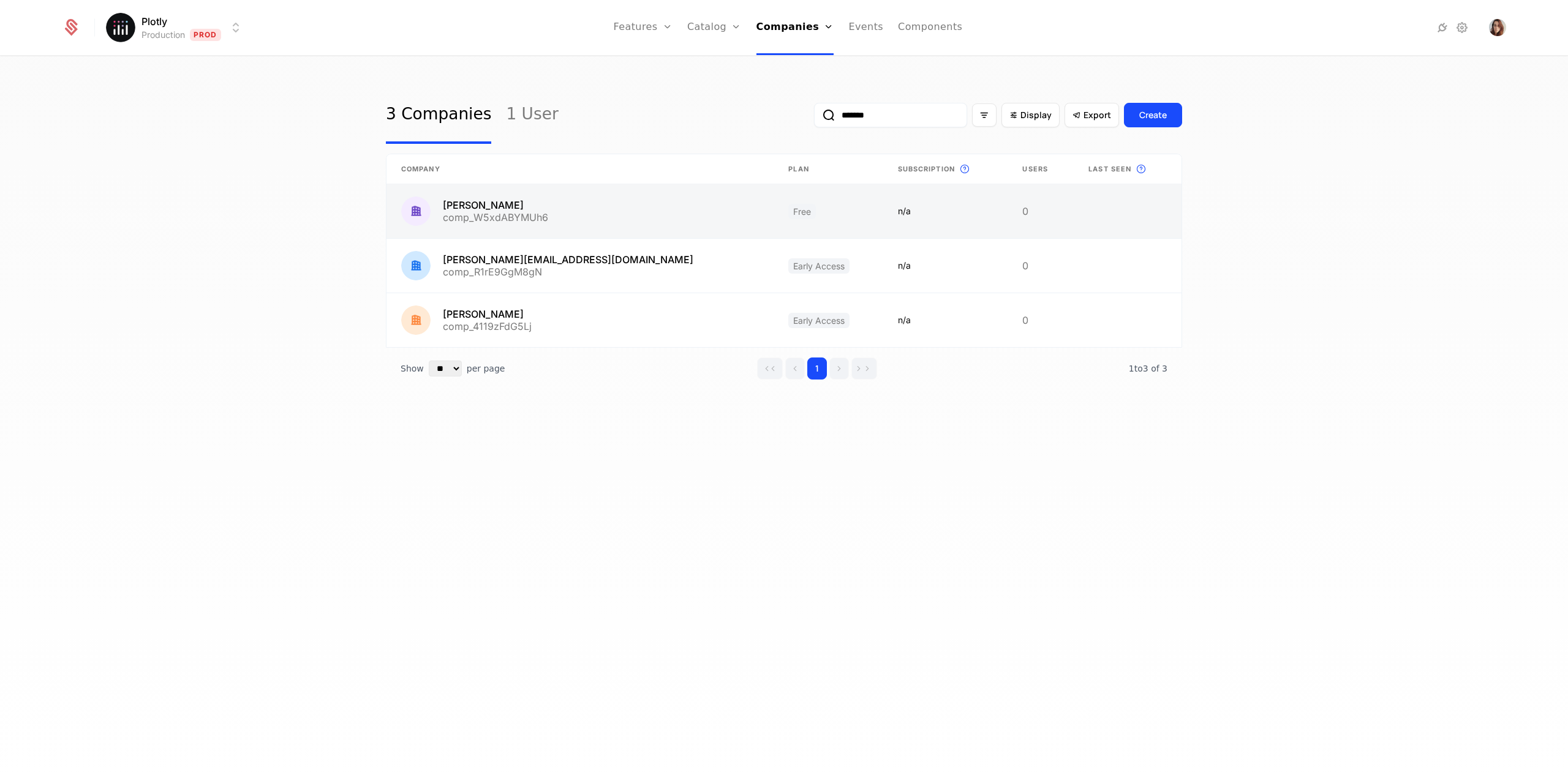
type input "*******"
click at [564, 215] on link at bounding box center [580, 211] width 387 height 54
